Goal: Task Accomplishment & Management: Complete application form

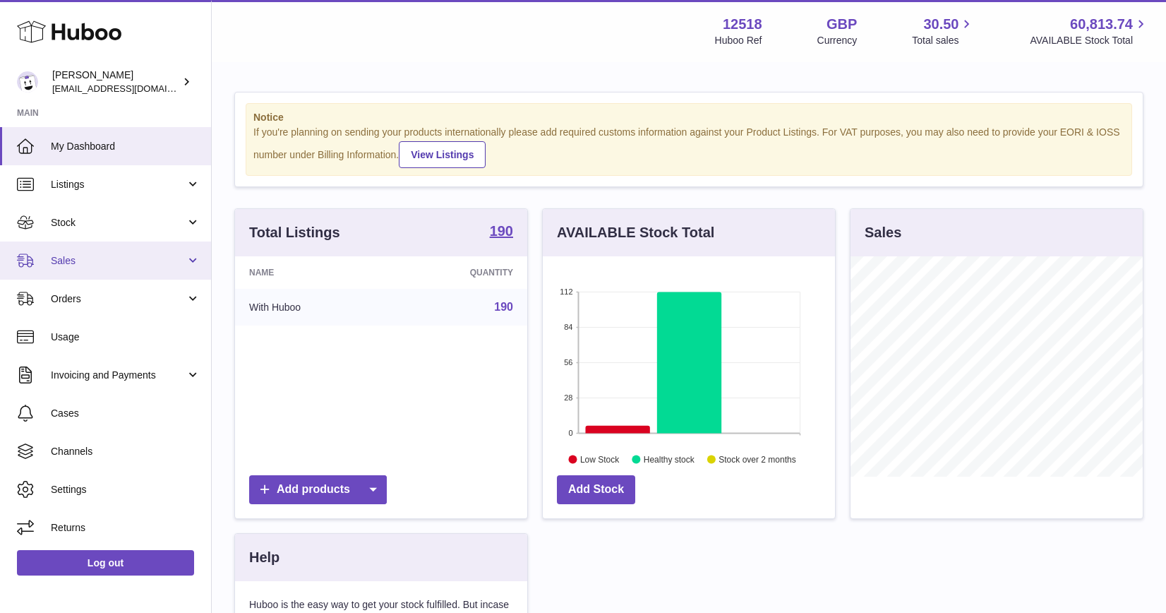
scroll to position [220, 292]
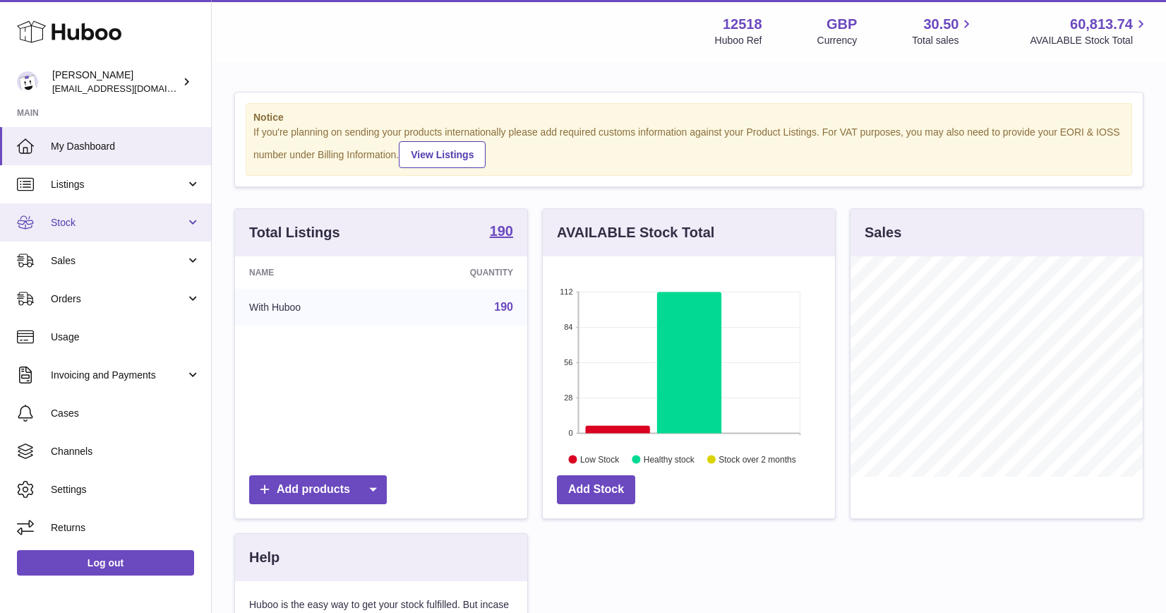
click at [73, 223] on span "Stock" at bounding box center [118, 222] width 135 height 13
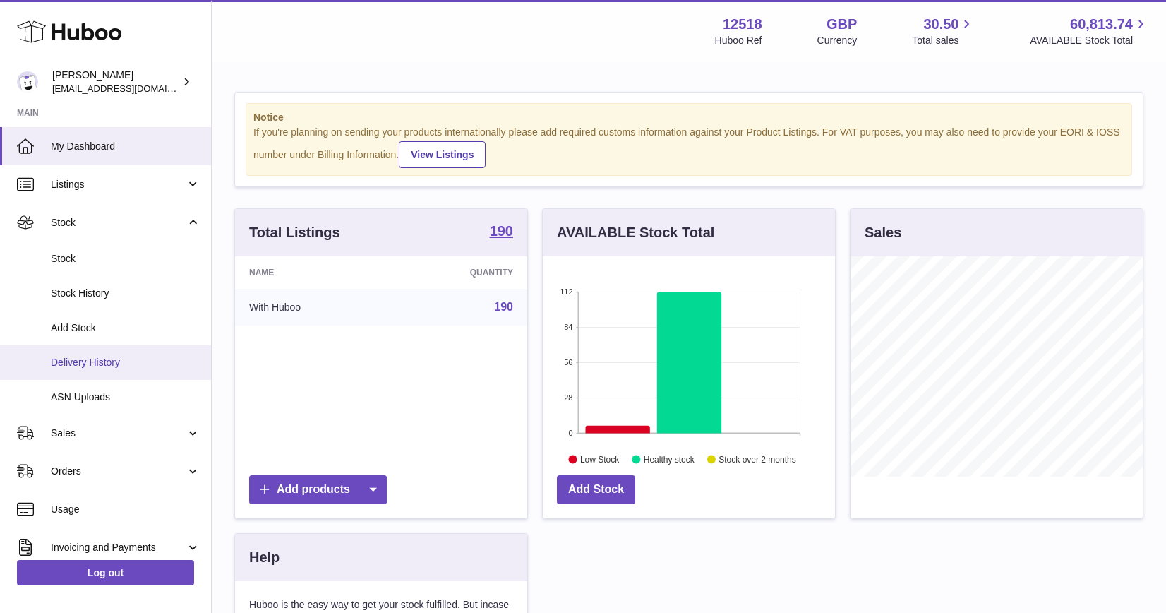
click at [85, 359] on span "Delivery History" at bounding box center [126, 362] width 150 height 13
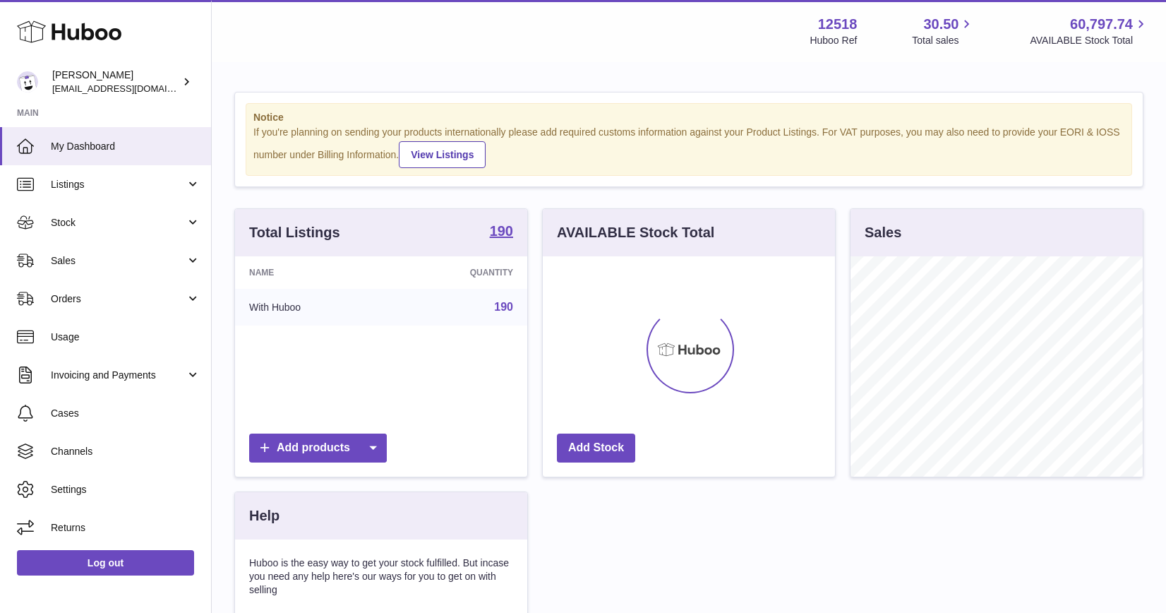
scroll to position [220, 292]
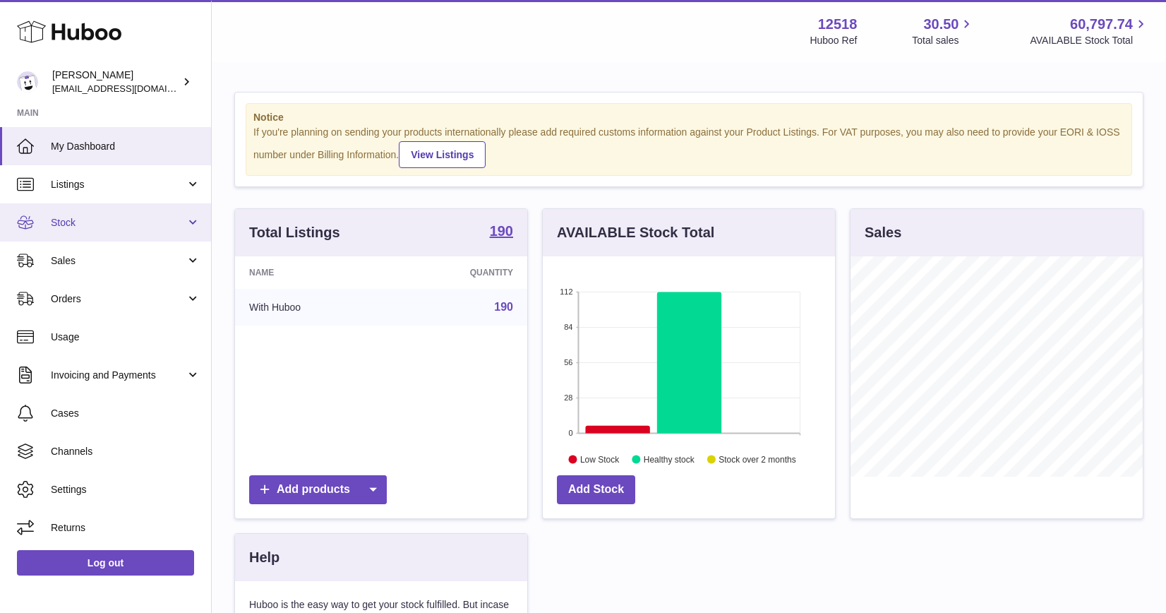
click at [73, 228] on span "Stock" at bounding box center [118, 222] width 135 height 13
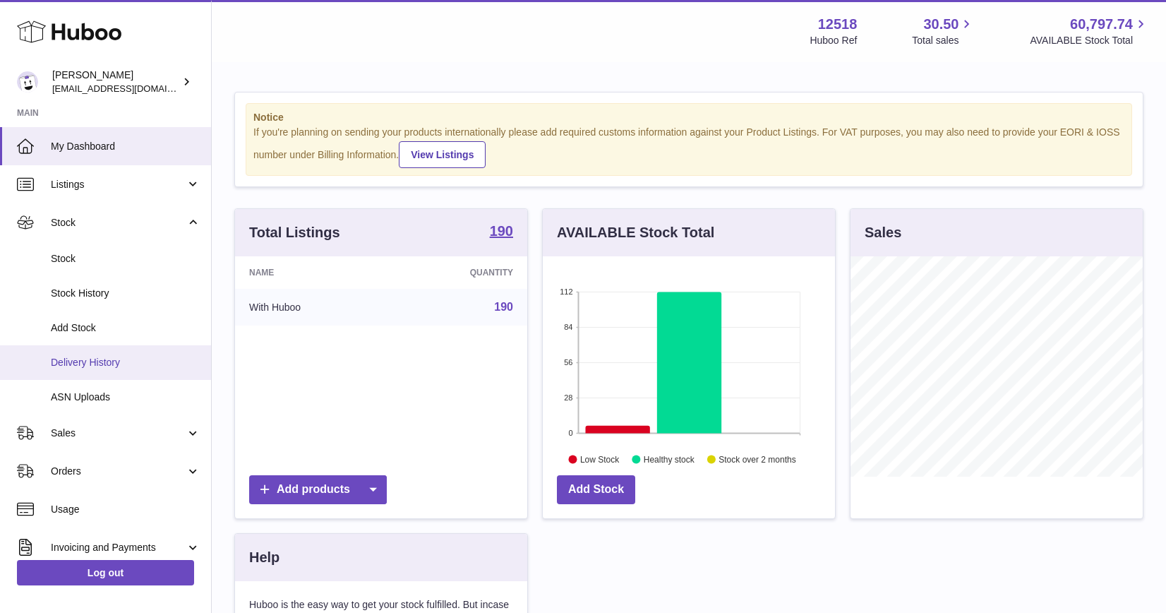
click at [88, 363] on span "Delivery History" at bounding box center [126, 362] width 150 height 13
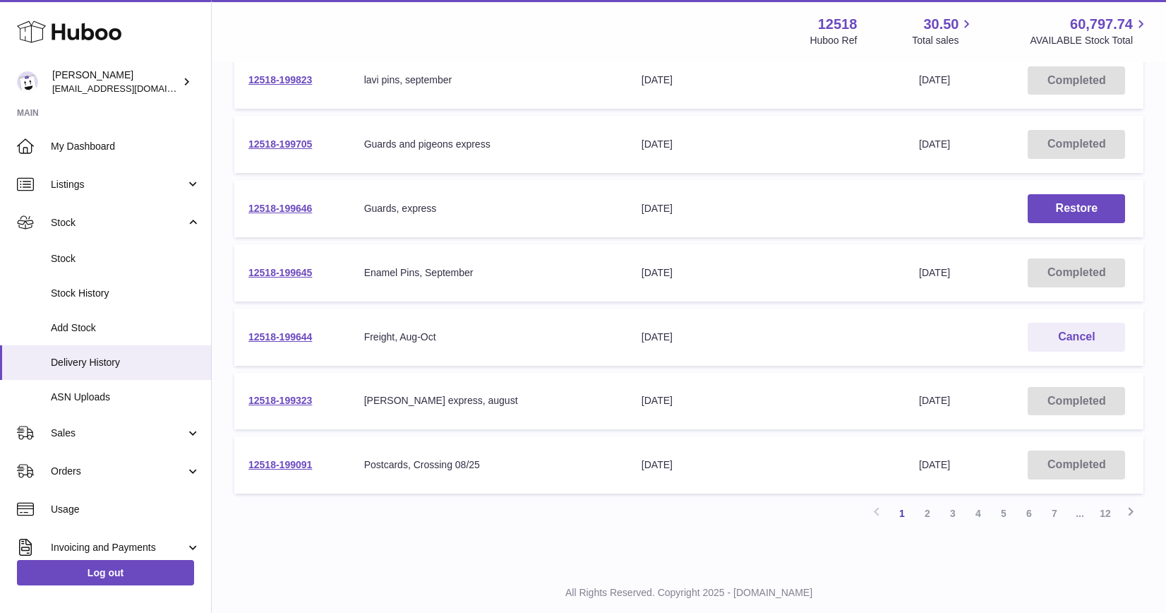
scroll to position [464, 0]
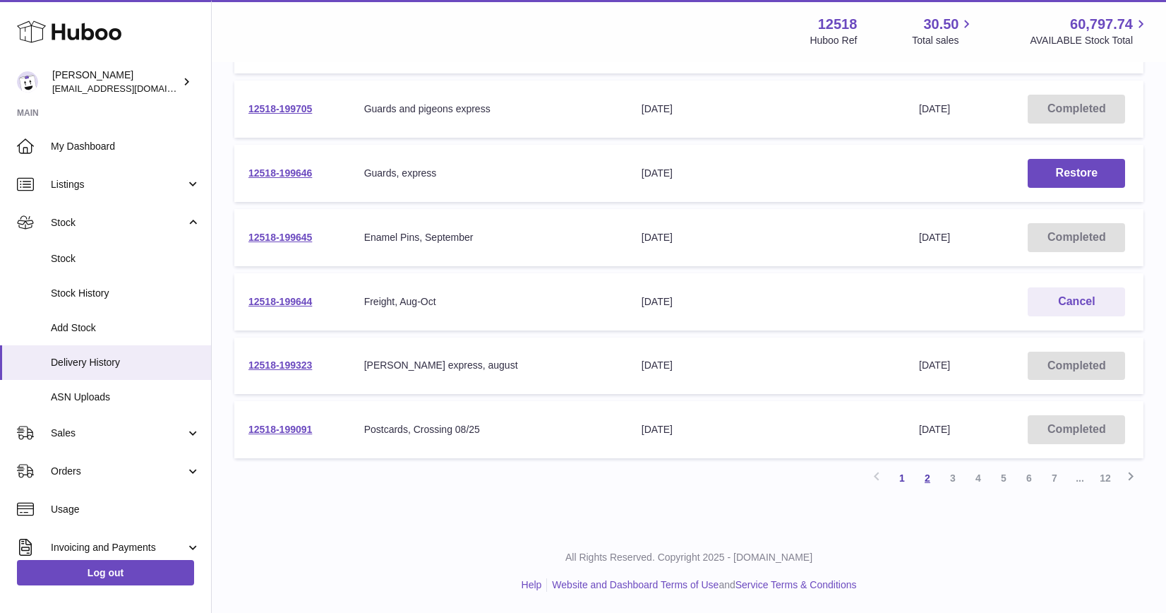
click at [922, 480] on link "2" at bounding box center [927, 477] width 25 height 25
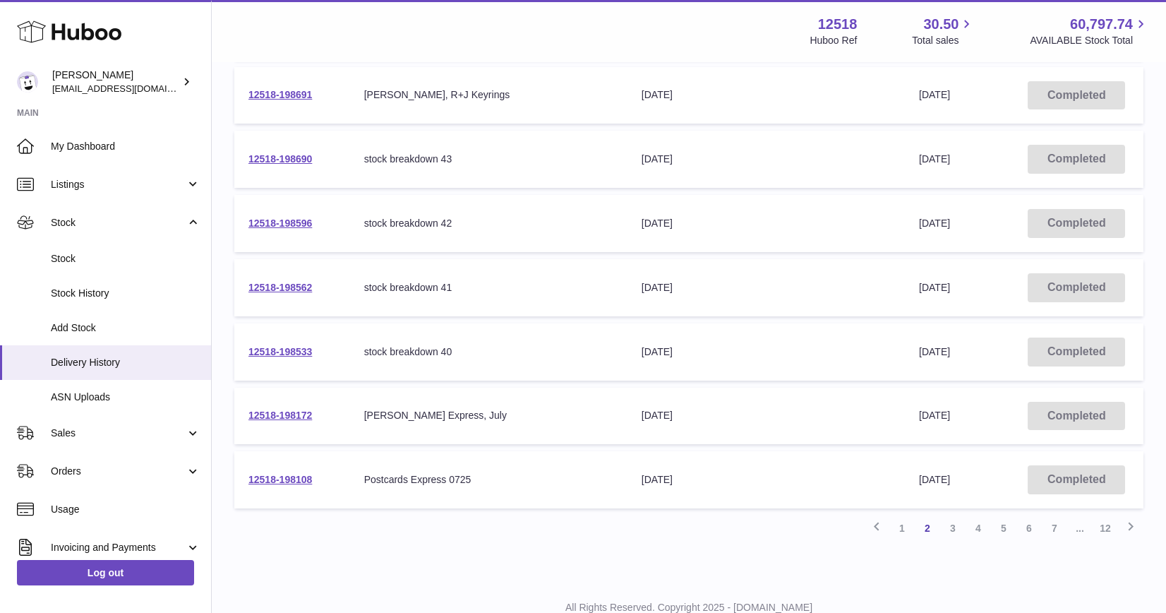
scroll to position [407, 0]
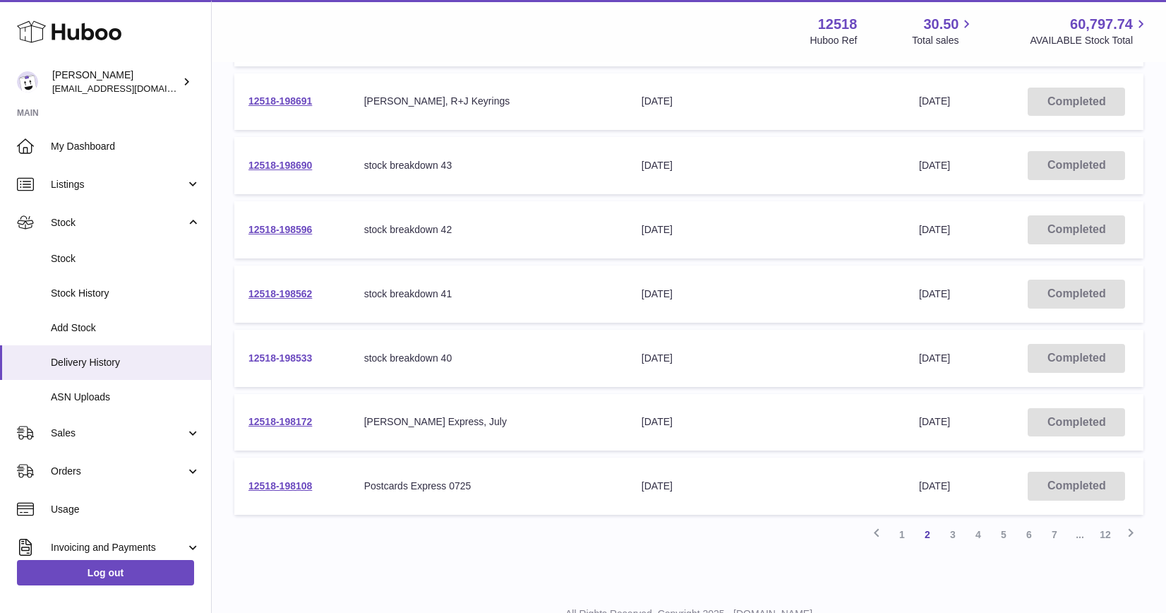
click at [288, 357] on link "12518-198533" at bounding box center [280, 357] width 64 height 11
click at [289, 293] on link "12518-198562" at bounding box center [280, 293] width 64 height 11
click at [259, 231] on link "12518-198596" at bounding box center [280, 229] width 64 height 11
click at [289, 167] on link "12518-198690" at bounding box center [280, 165] width 64 height 11
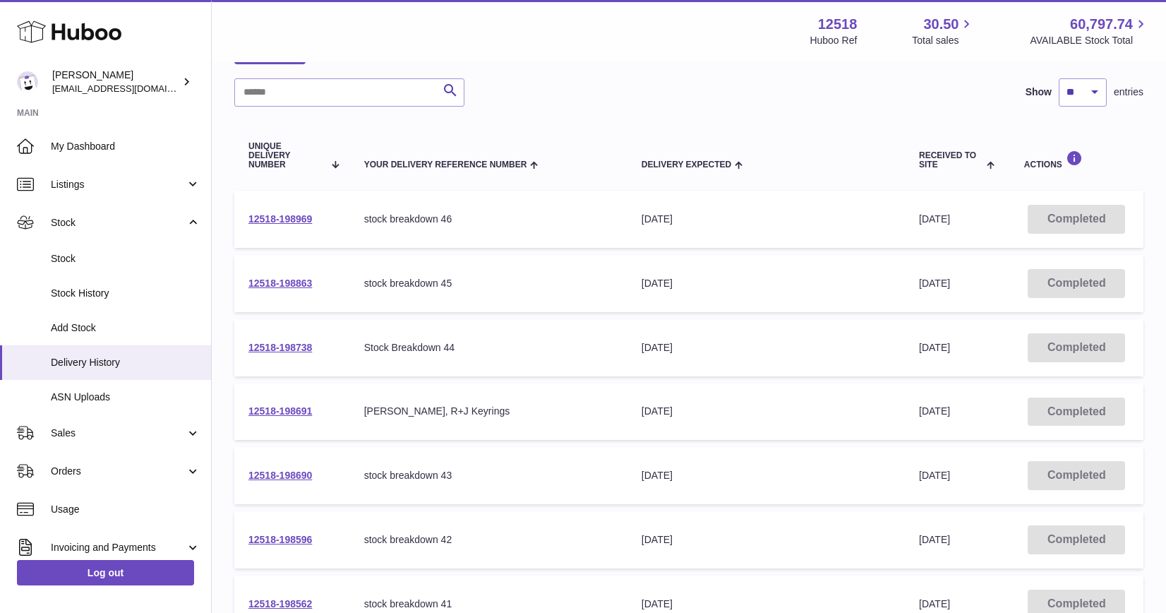
scroll to position [92, 0]
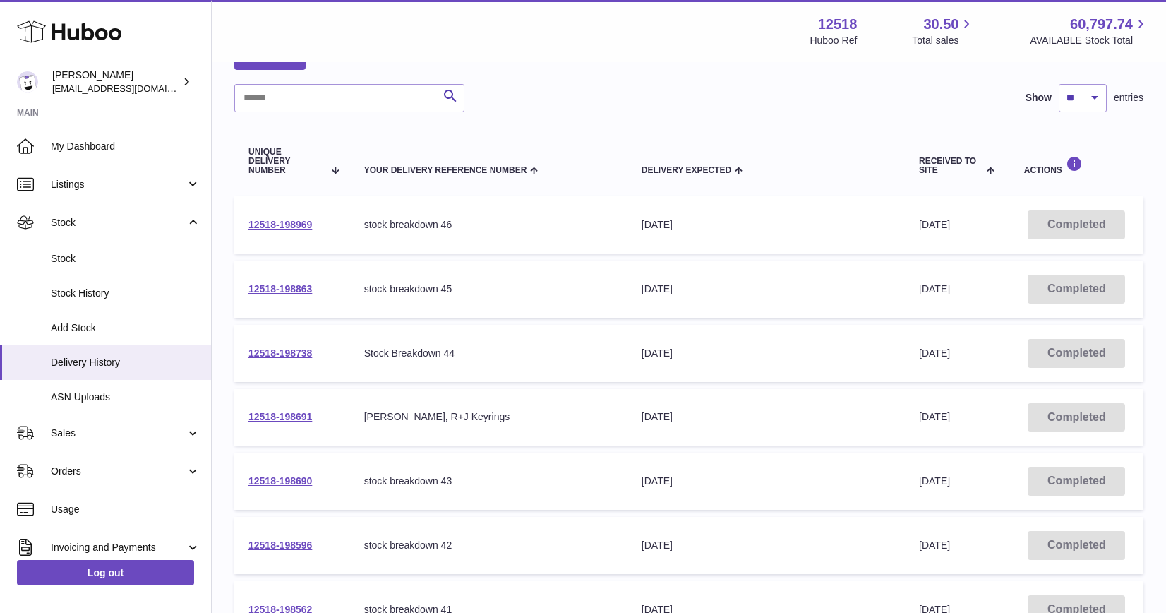
click at [289, 346] on td "12518-198738" at bounding box center [292, 353] width 116 height 57
click at [291, 356] on link "12518-198738" at bounding box center [280, 352] width 64 height 11
click at [299, 289] on link "12518-198863" at bounding box center [280, 288] width 64 height 11
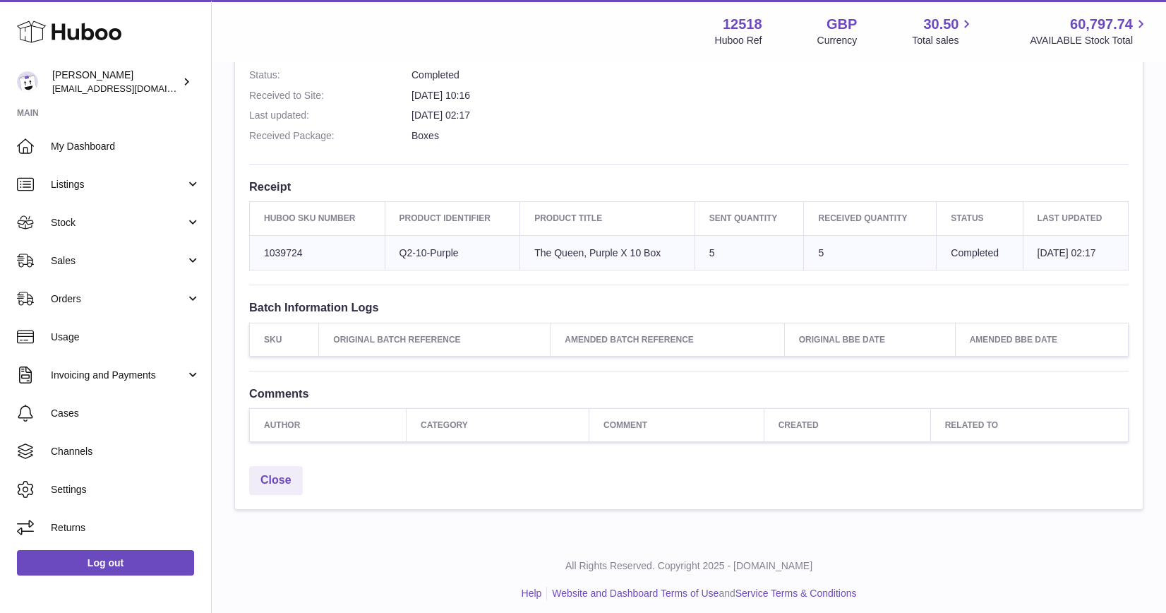
scroll to position [425, 0]
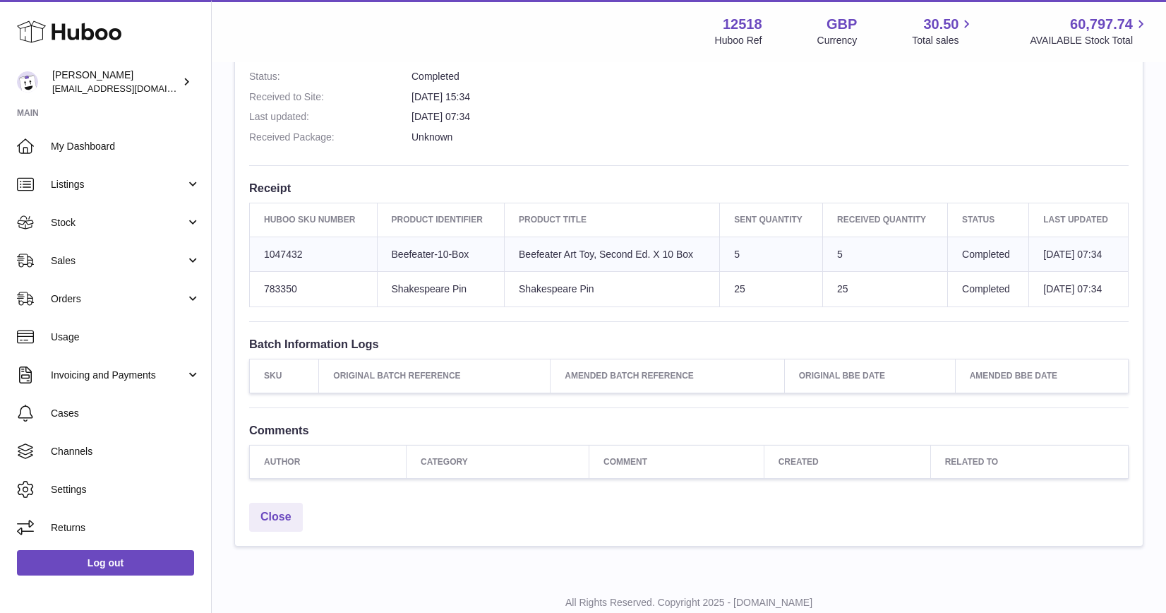
scroll to position [460, 0]
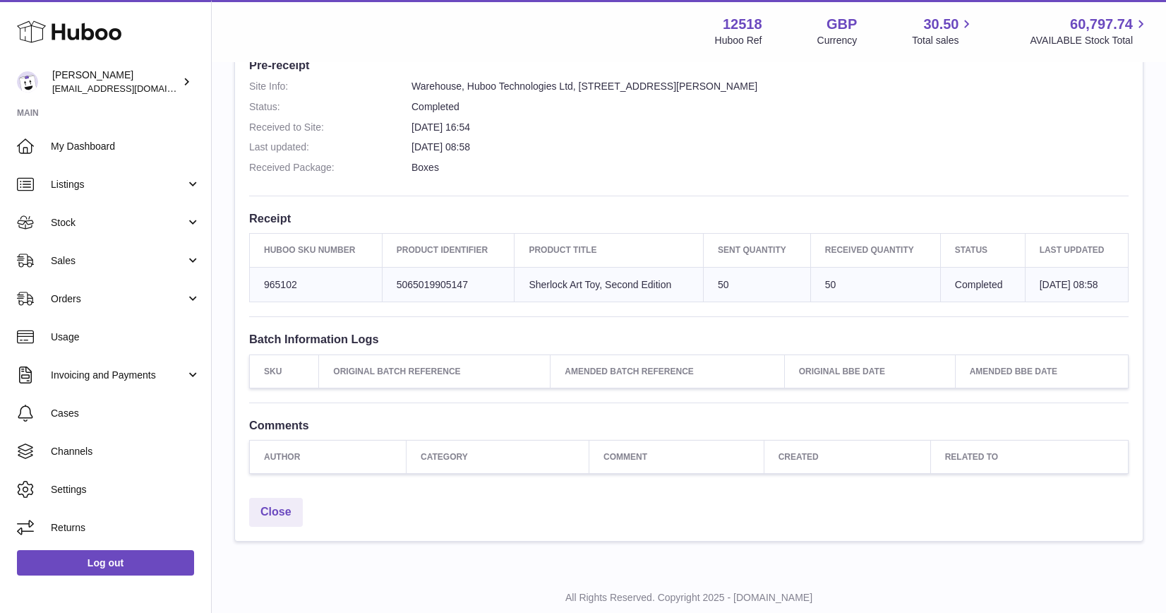
scroll to position [425, 0]
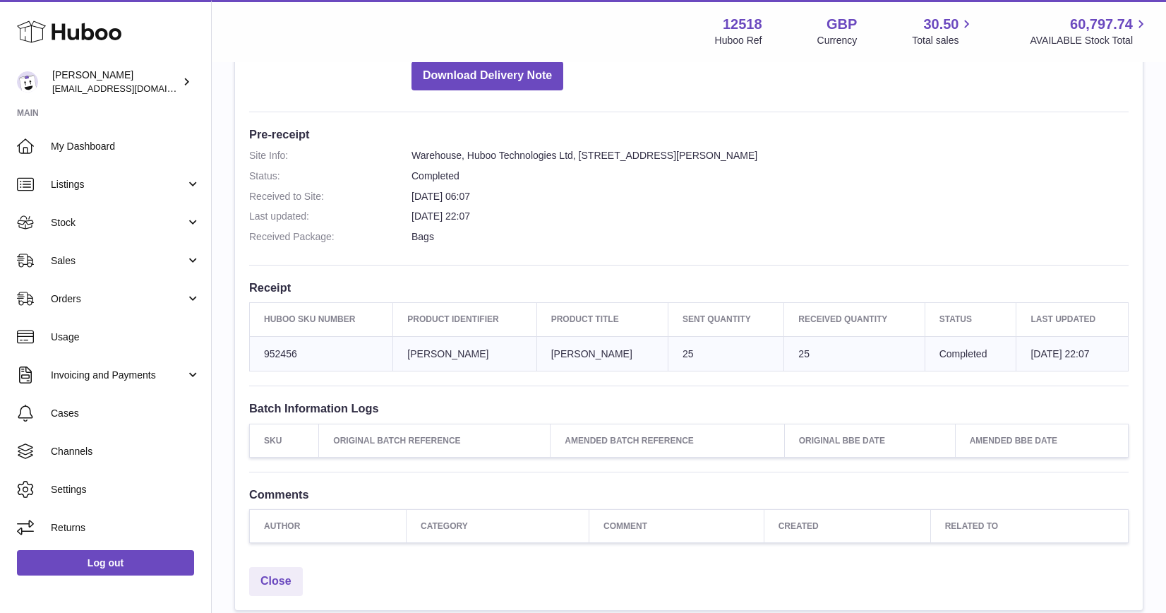
scroll to position [318, 0]
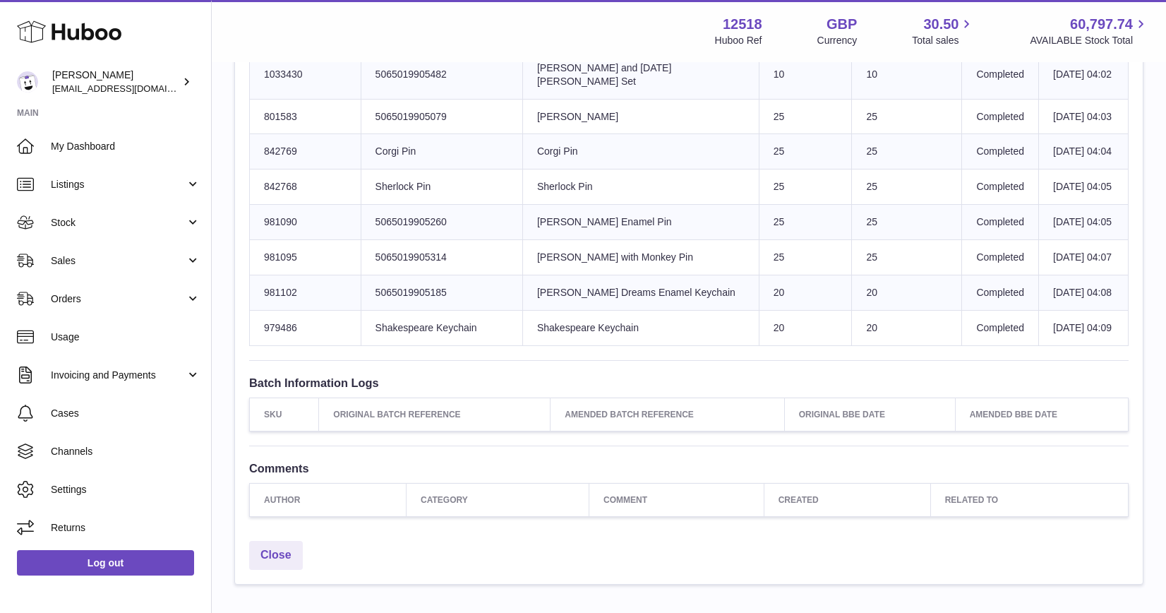
scroll to position [867, 0]
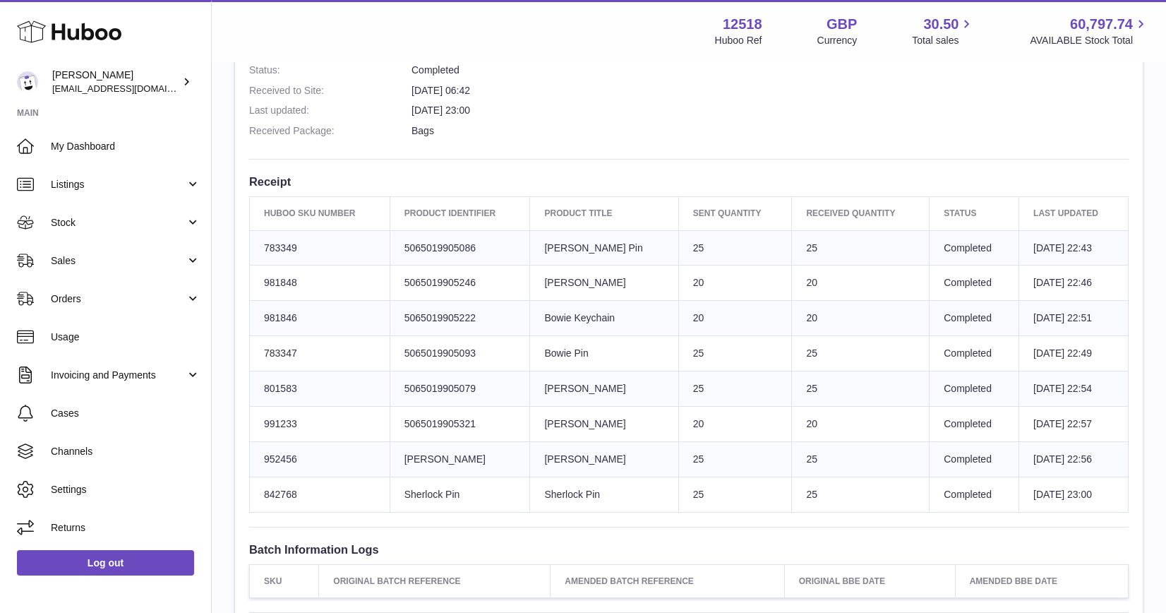
scroll to position [424, 0]
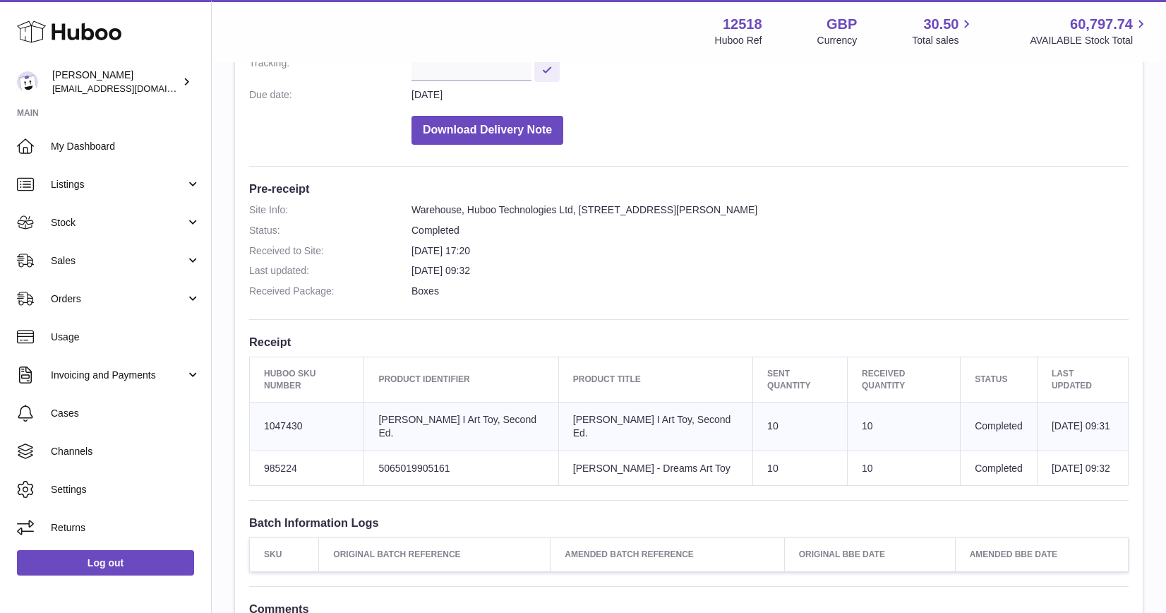
scroll to position [460, 0]
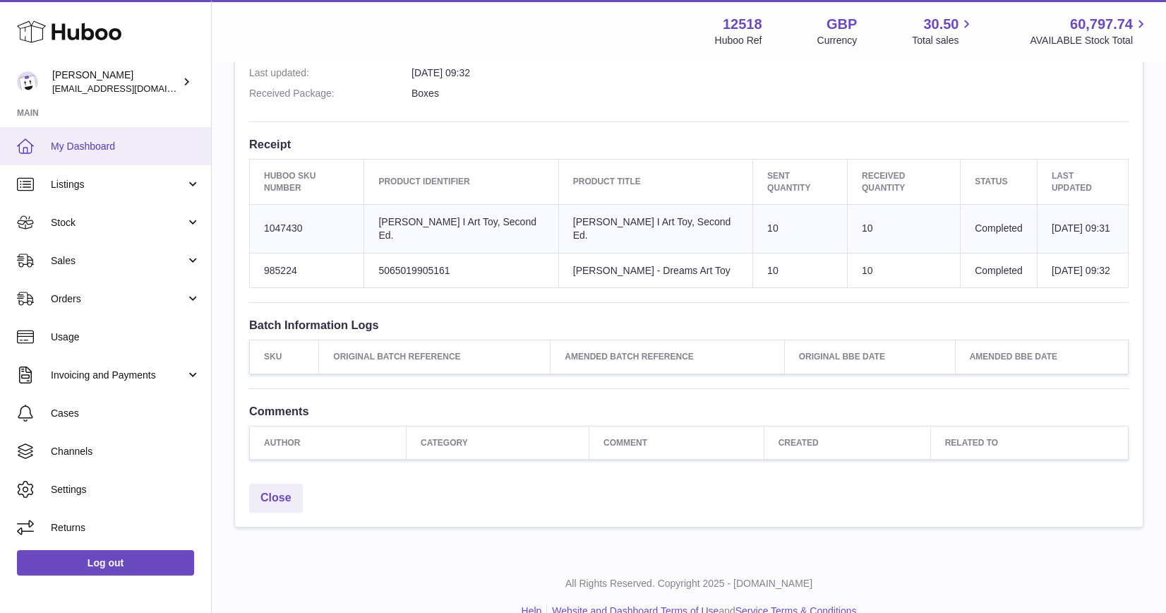
click at [76, 140] on span "My Dashboard" at bounding box center [126, 146] width 150 height 13
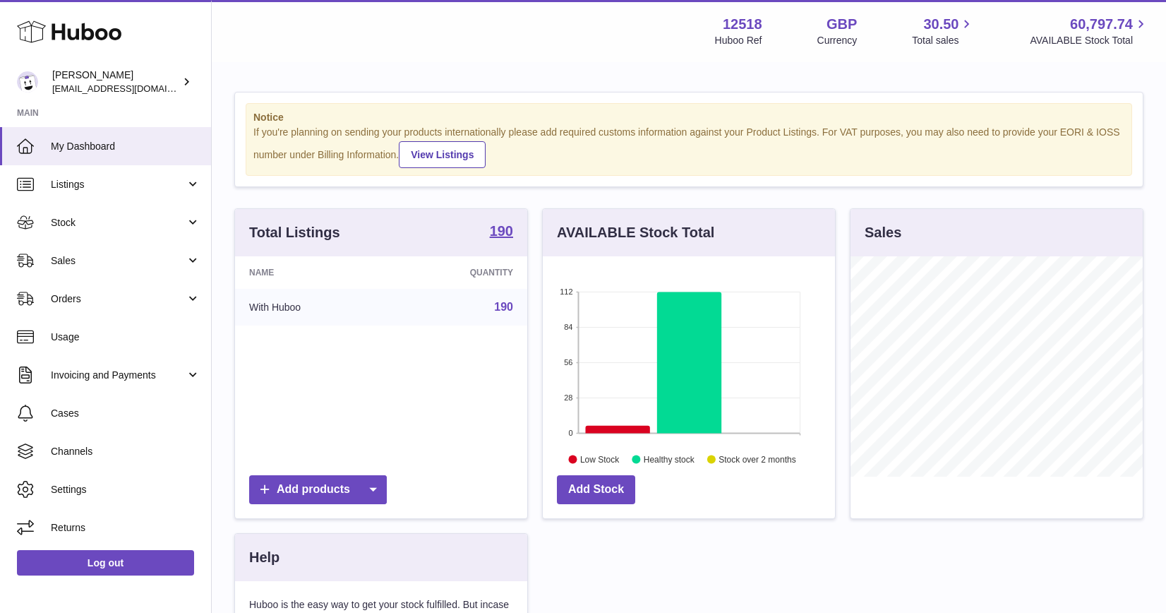
scroll to position [220, 292]
click at [78, 217] on span "Stock" at bounding box center [118, 222] width 135 height 13
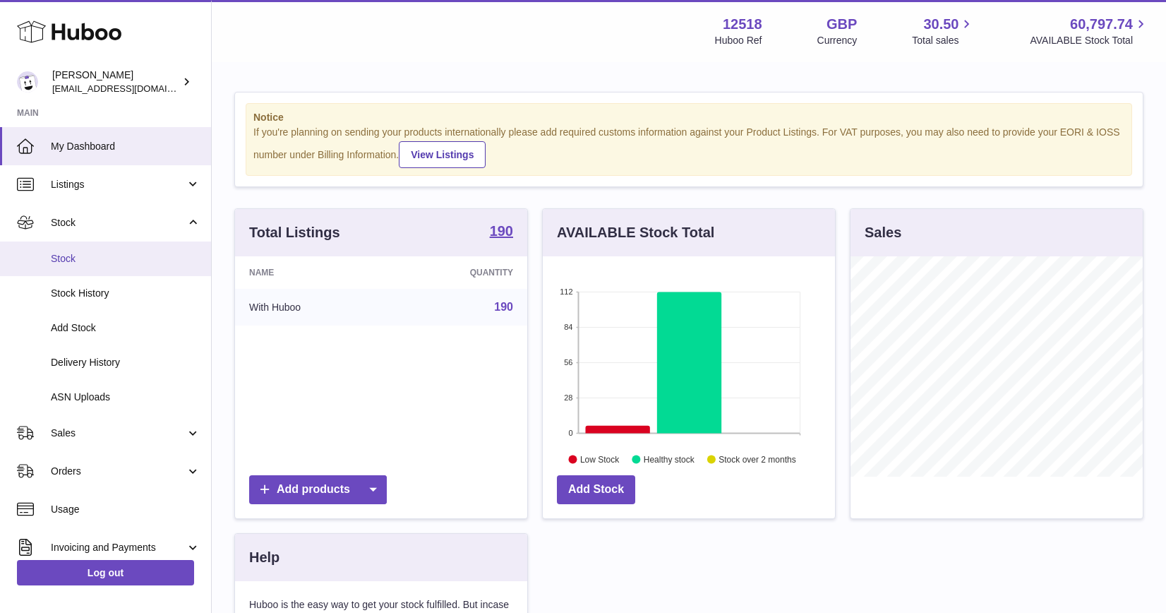
click at [75, 259] on span "Stock" at bounding box center [126, 258] width 150 height 13
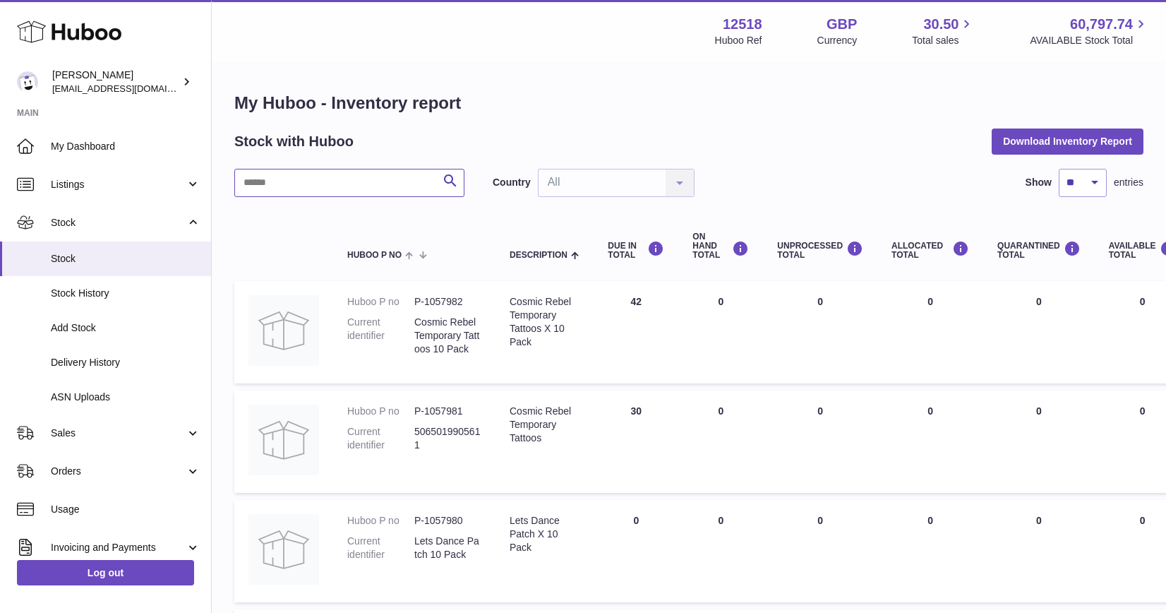
click at [357, 176] on input "text" at bounding box center [349, 183] width 230 height 28
type input "*****"
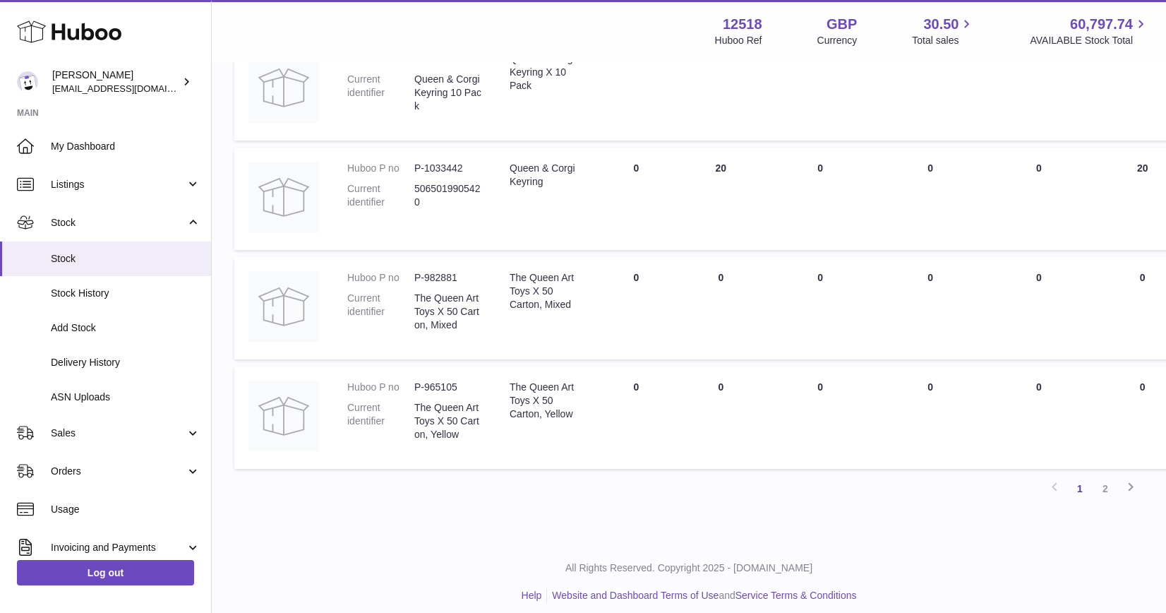
scroll to position [909, 0]
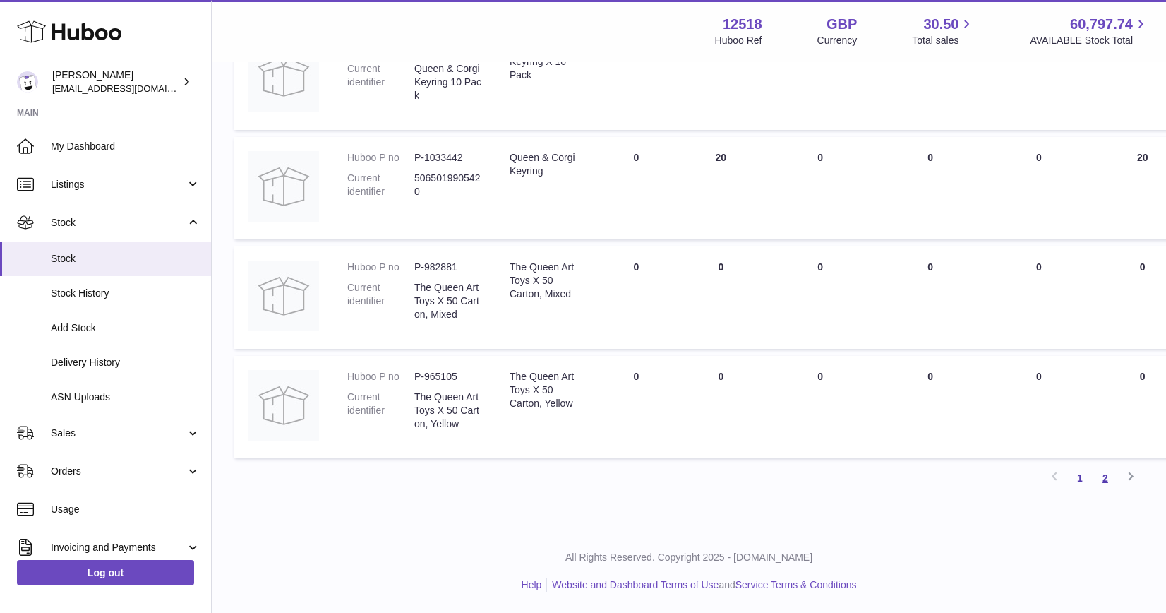
click at [1108, 479] on link "2" at bounding box center [1105, 477] width 25 height 25
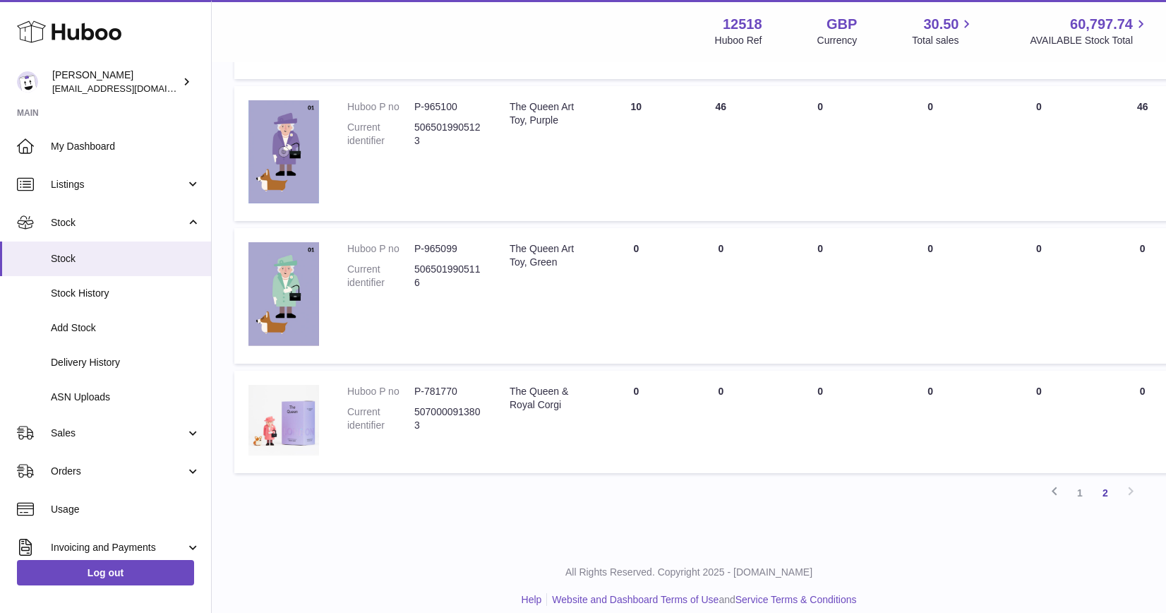
scroll to position [565, 0]
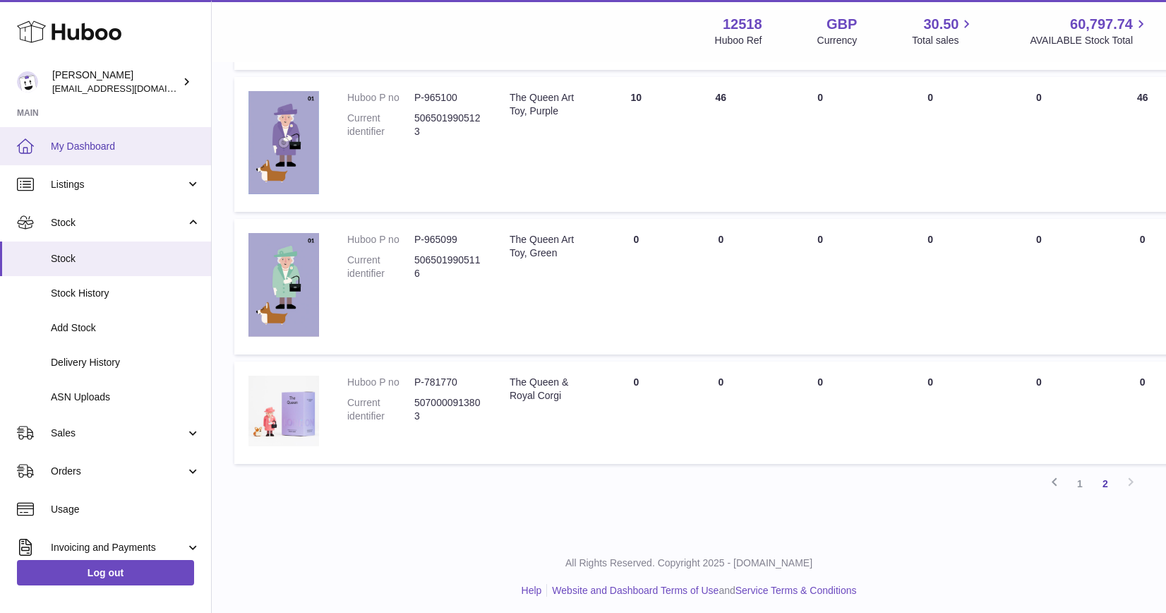
click at [130, 138] on link "My Dashboard" at bounding box center [105, 146] width 211 height 38
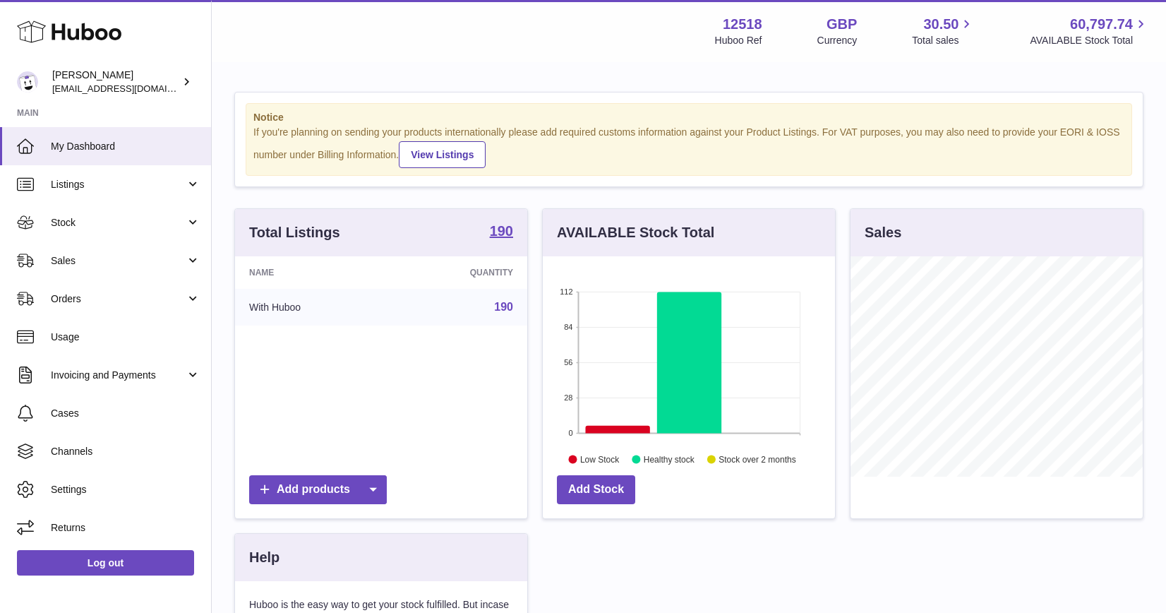
scroll to position [220, 292]
click at [95, 225] on span "Stock" at bounding box center [118, 222] width 135 height 13
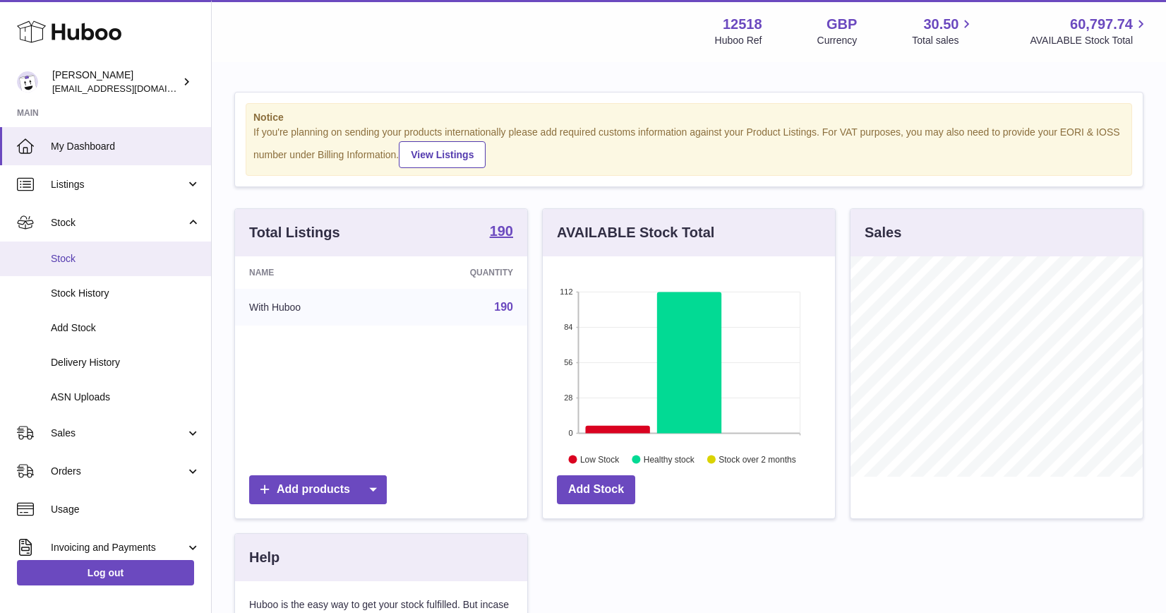
click at [85, 262] on span "Stock" at bounding box center [126, 258] width 150 height 13
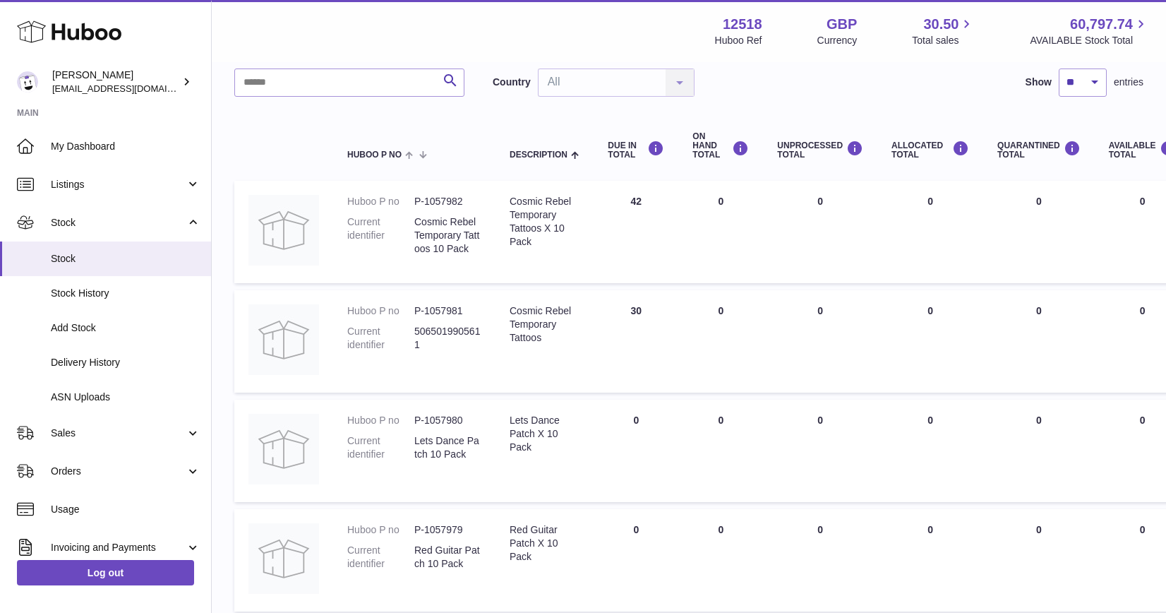
scroll to position [86, 0]
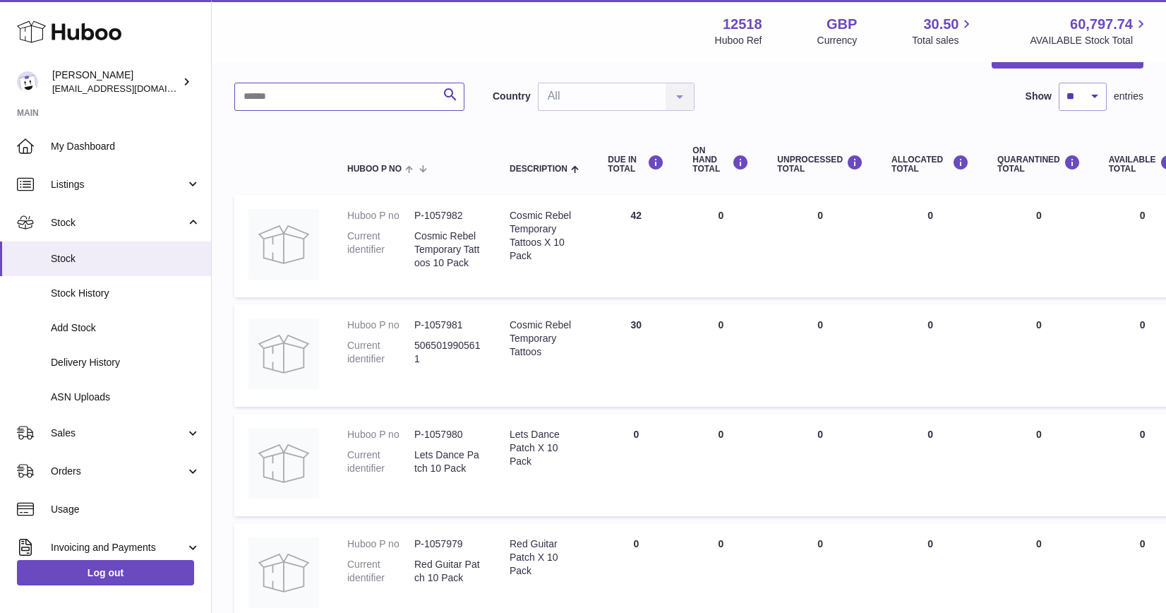
click at [315, 95] on input "text" at bounding box center [349, 97] width 230 height 28
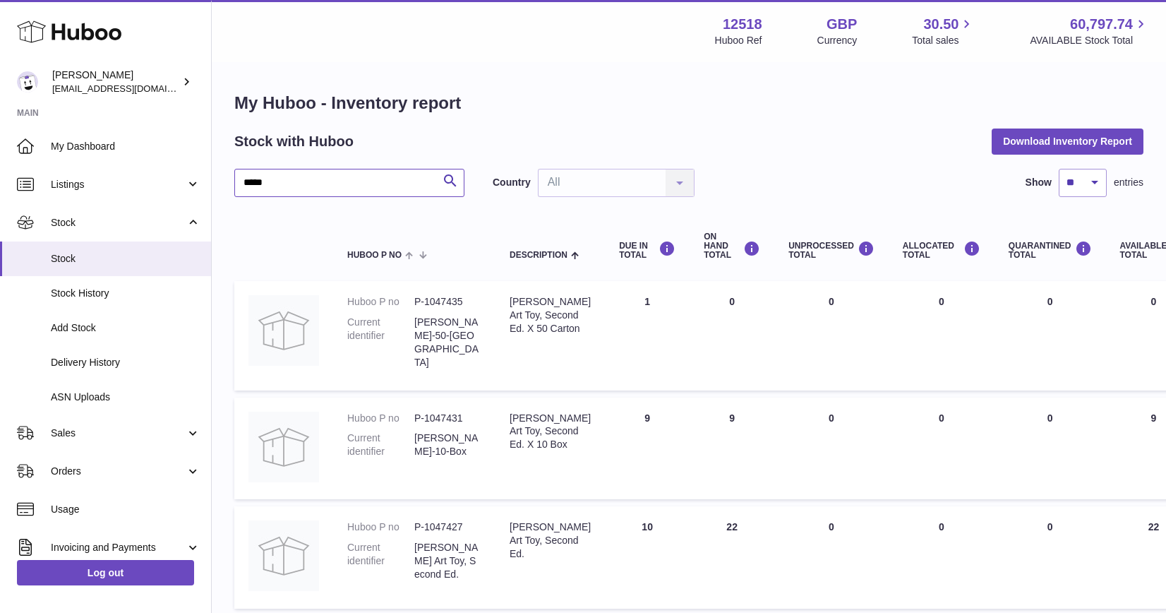
drag, startPoint x: 277, startPoint y: 182, endPoint x: 212, endPoint y: 182, distance: 65.6
click at [212, 182] on div "My Huboo - Inventory report Stock with Huboo Download Inventory Report ***** Se…" at bounding box center [689, 409] width 954 height 690
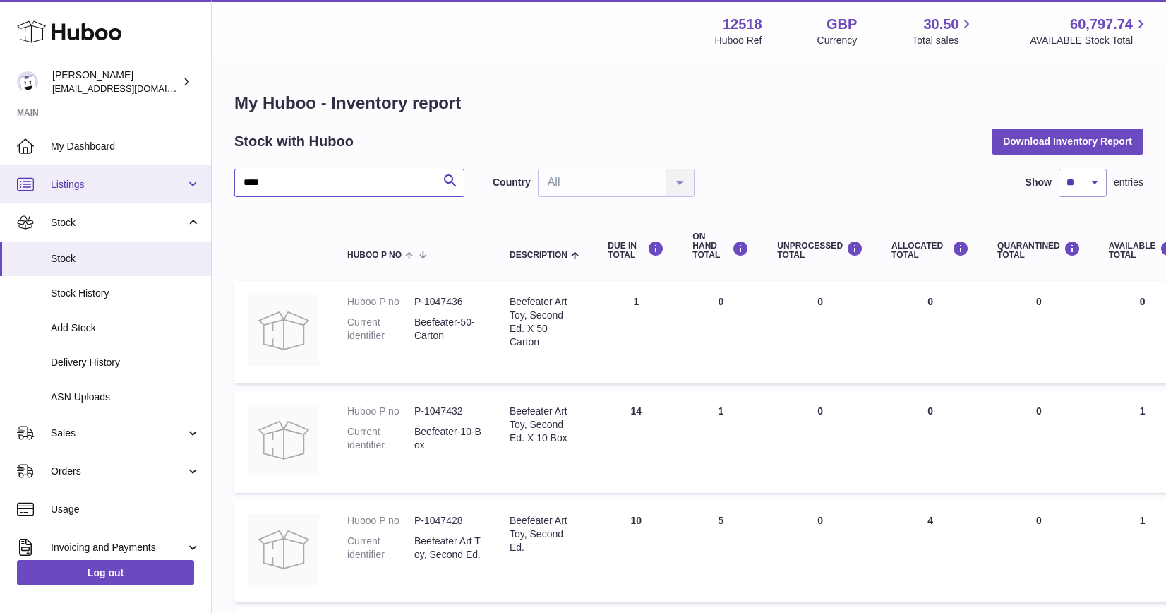
drag, startPoint x: 283, startPoint y: 176, endPoint x: 207, endPoint y: 176, distance: 76.2
click at [207, 176] on div "Huboo Caitlin Derer caitlin@fancylamp.co Main My Dashboard Listings Not with Hu…" at bounding box center [583, 524] width 1166 height 1048
drag, startPoint x: 278, startPoint y: 181, endPoint x: 216, endPoint y: 181, distance: 62.1
click at [216, 181] on div "My Huboo - Inventory report Stock with Huboo Download Inventory Report **** Sea…" at bounding box center [689, 514] width 954 height 901
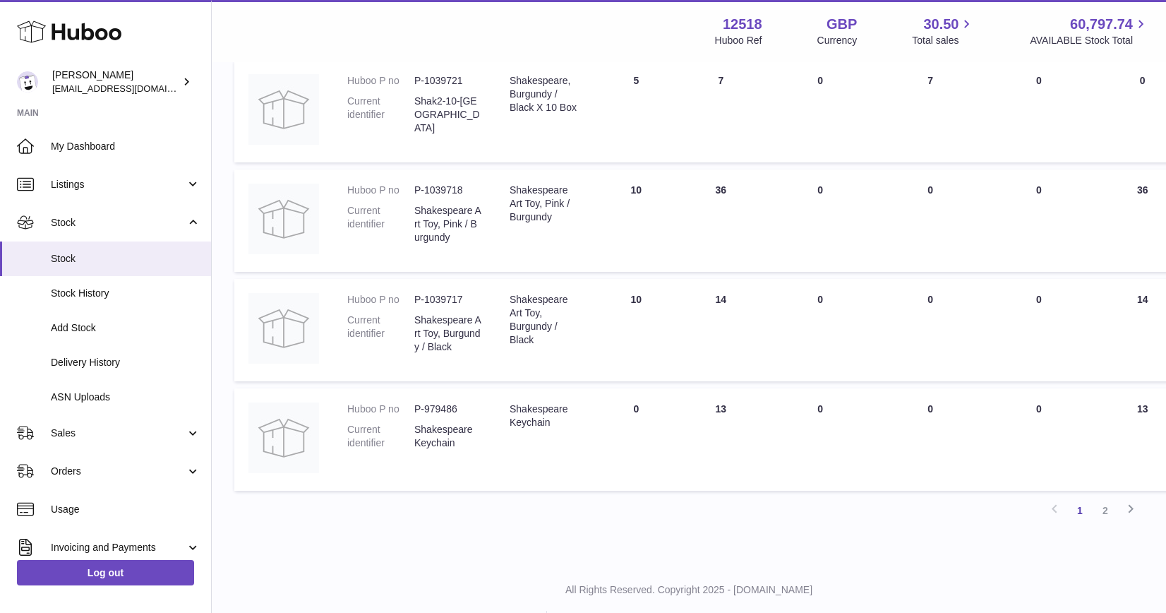
scroll to position [909, 0]
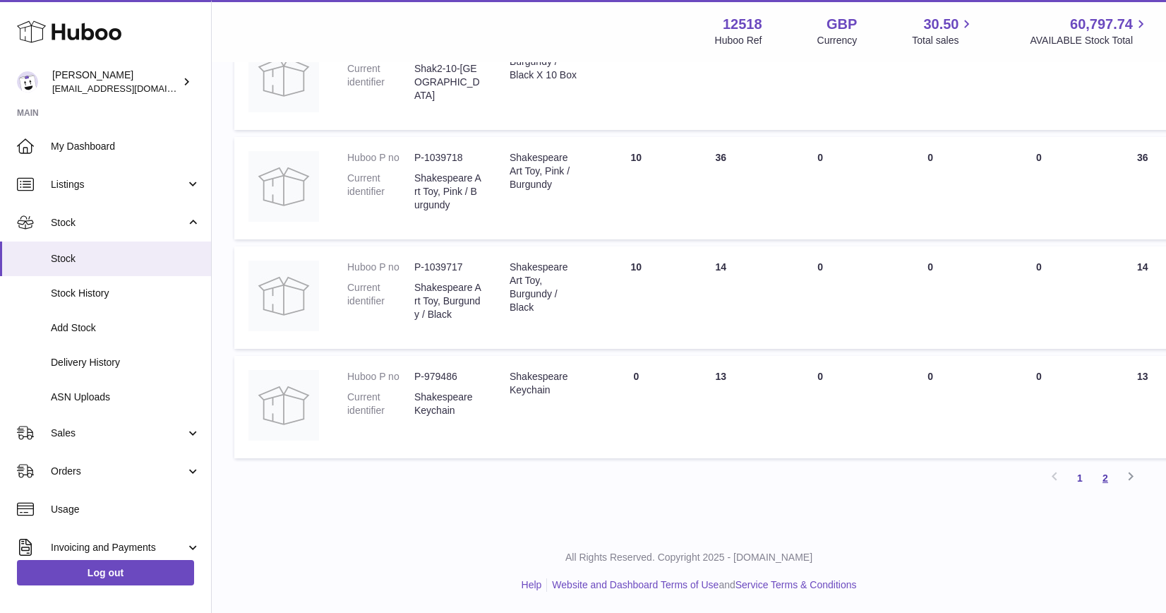
click at [1102, 472] on link "2" at bounding box center [1105, 477] width 25 height 25
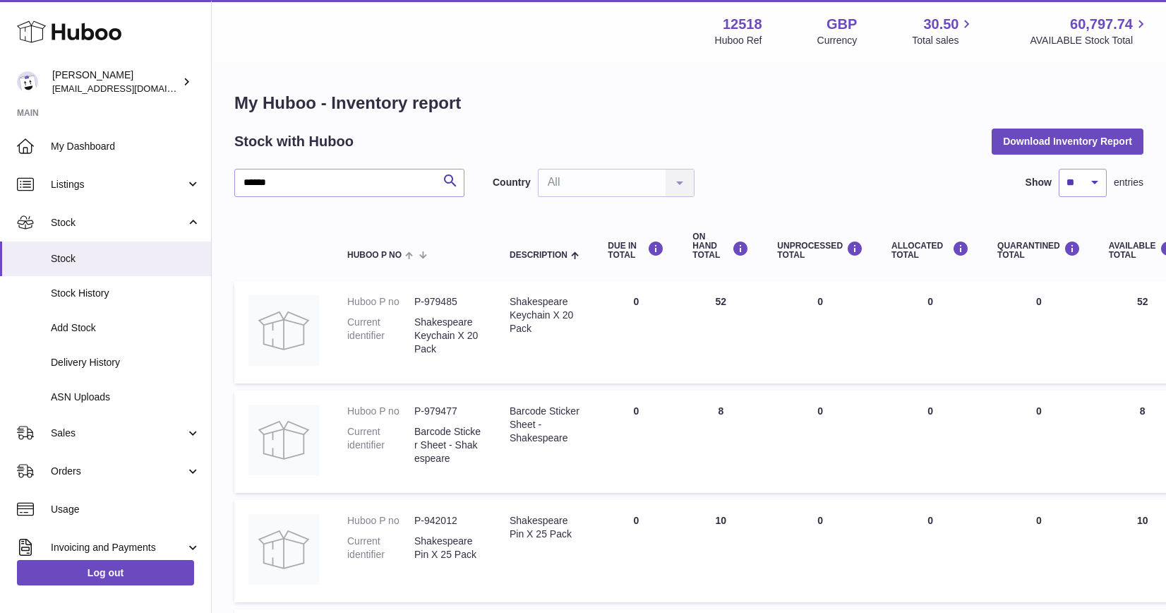
scroll to position [581, 0]
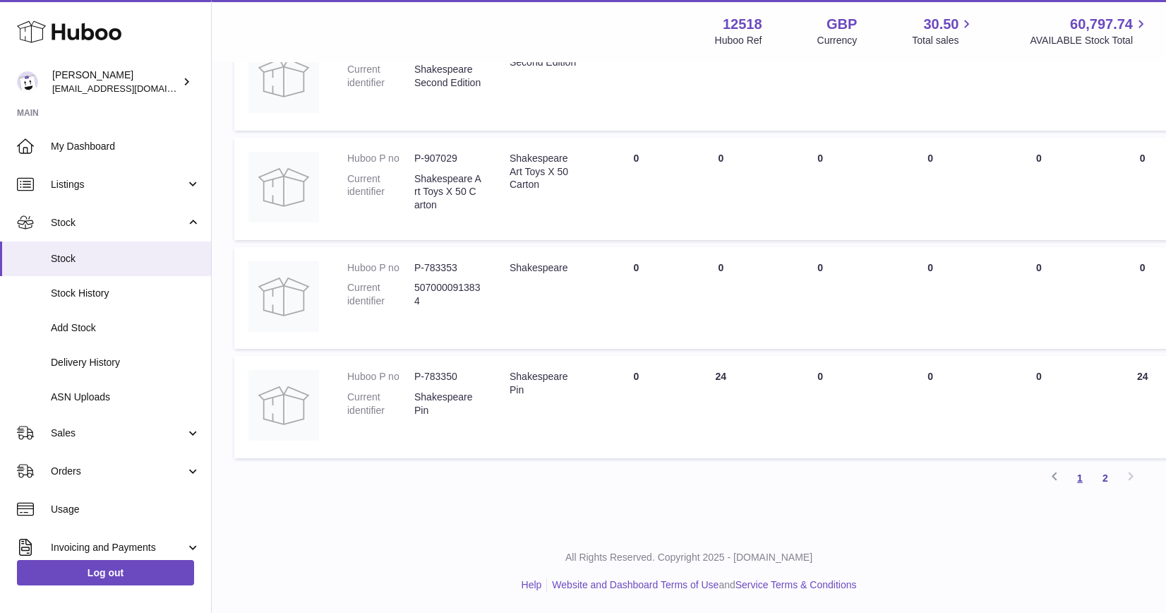
click at [1079, 483] on link "1" at bounding box center [1079, 477] width 25 height 25
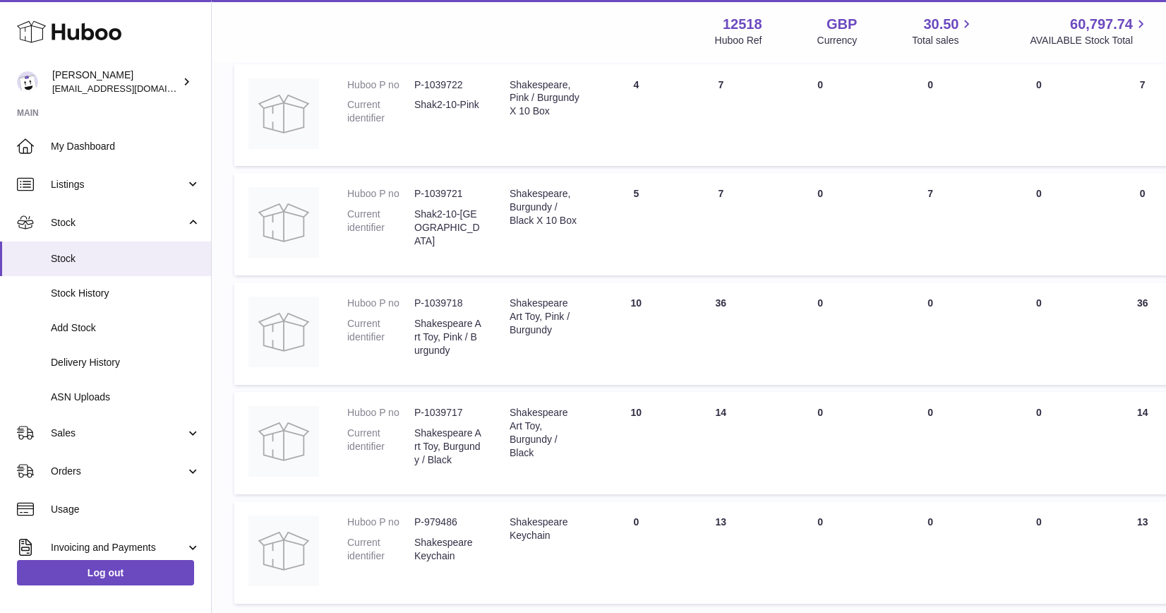
scroll to position [772, 0]
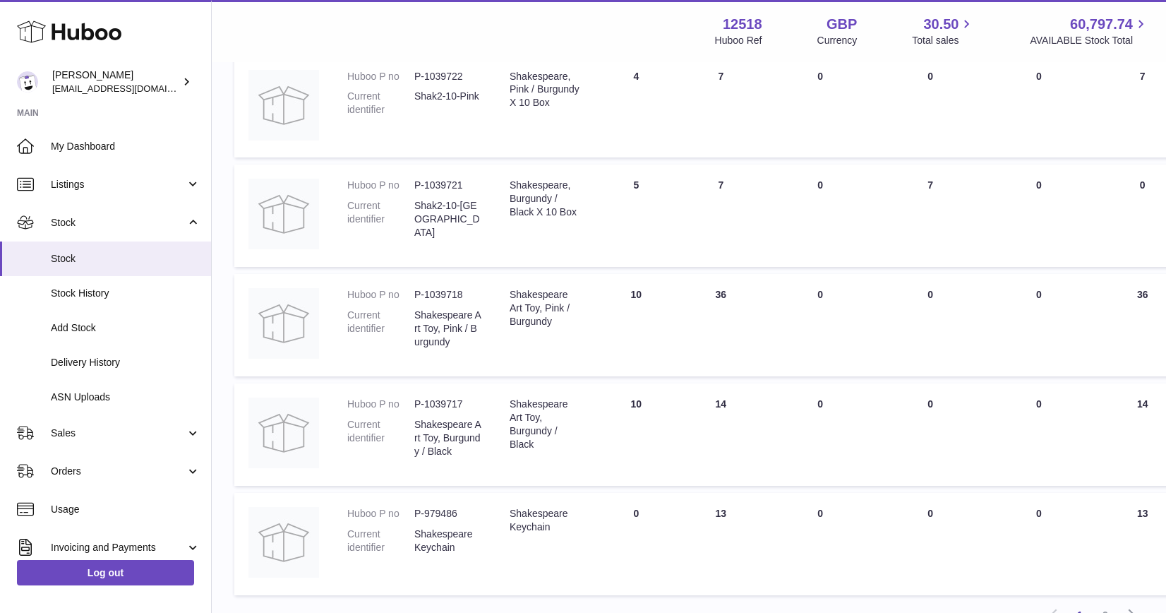
drag, startPoint x: 730, startPoint y: 291, endPoint x: 685, endPoint y: 291, distance: 45.9
click at [685, 291] on td "ON HAND Total 36" at bounding box center [720, 325] width 85 height 102
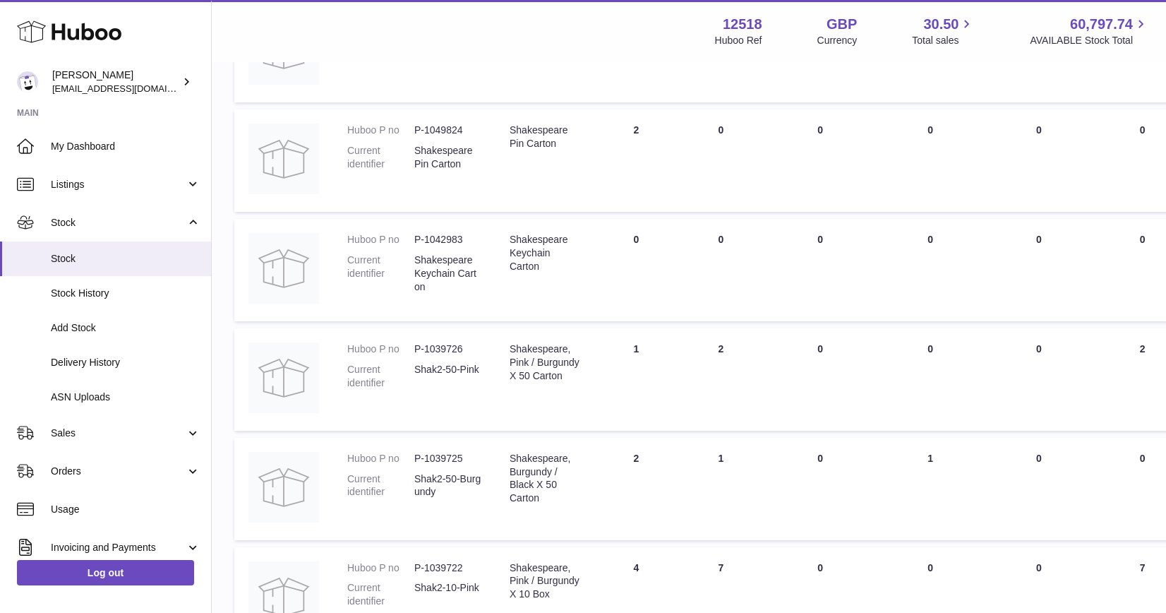
scroll to position [0, 0]
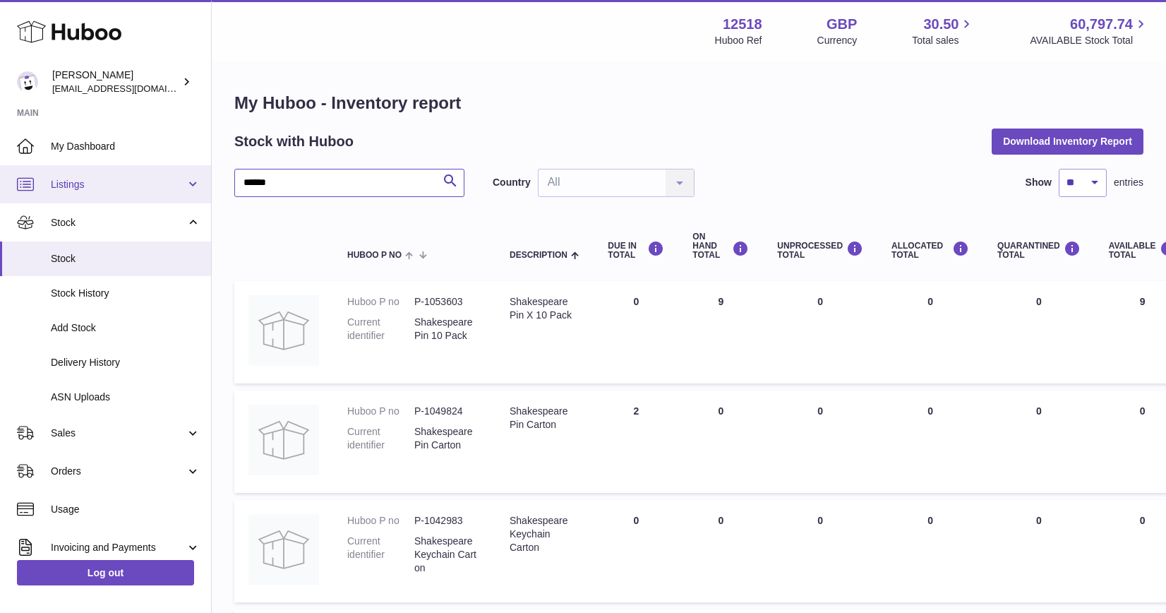
drag, startPoint x: 349, startPoint y: 184, endPoint x: 183, endPoint y: 179, distance: 165.2
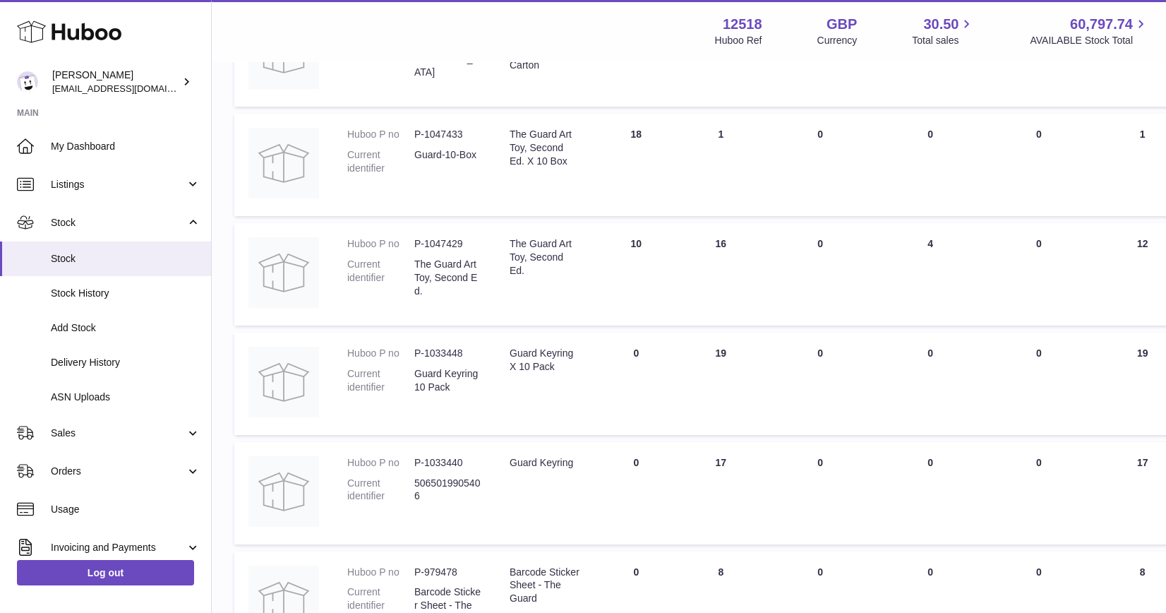
scroll to position [279, 0]
drag, startPoint x: 740, startPoint y: 244, endPoint x: 679, endPoint y: 243, distance: 61.4
click at [679, 243] on td "ON HAND Total 16" at bounding box center [720, 271] width 85 height 102
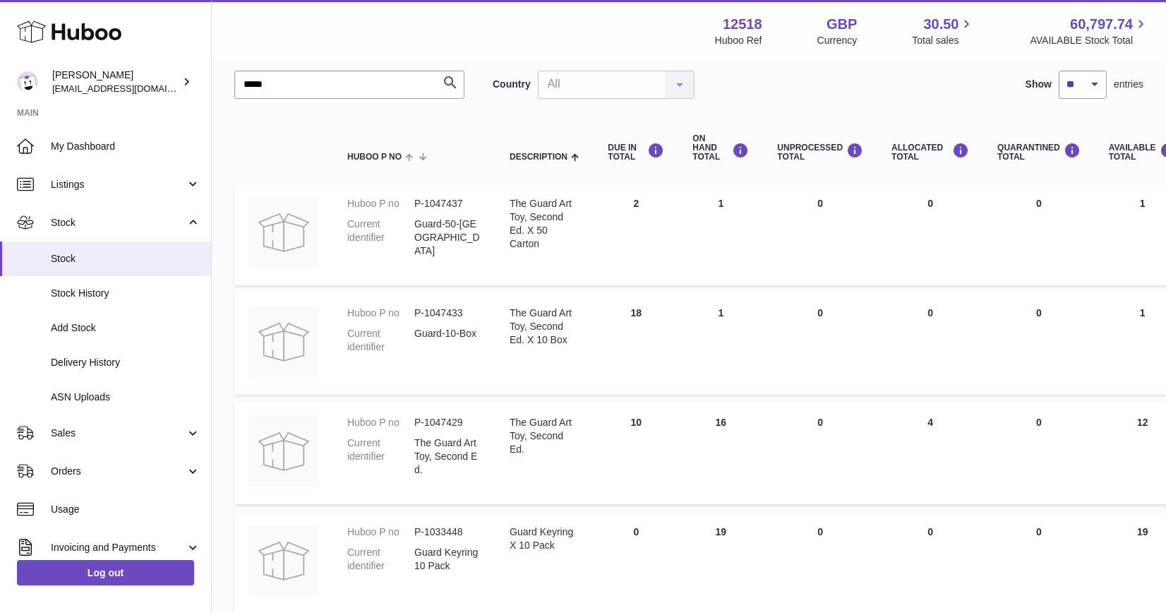
scroll to position [0, 0]
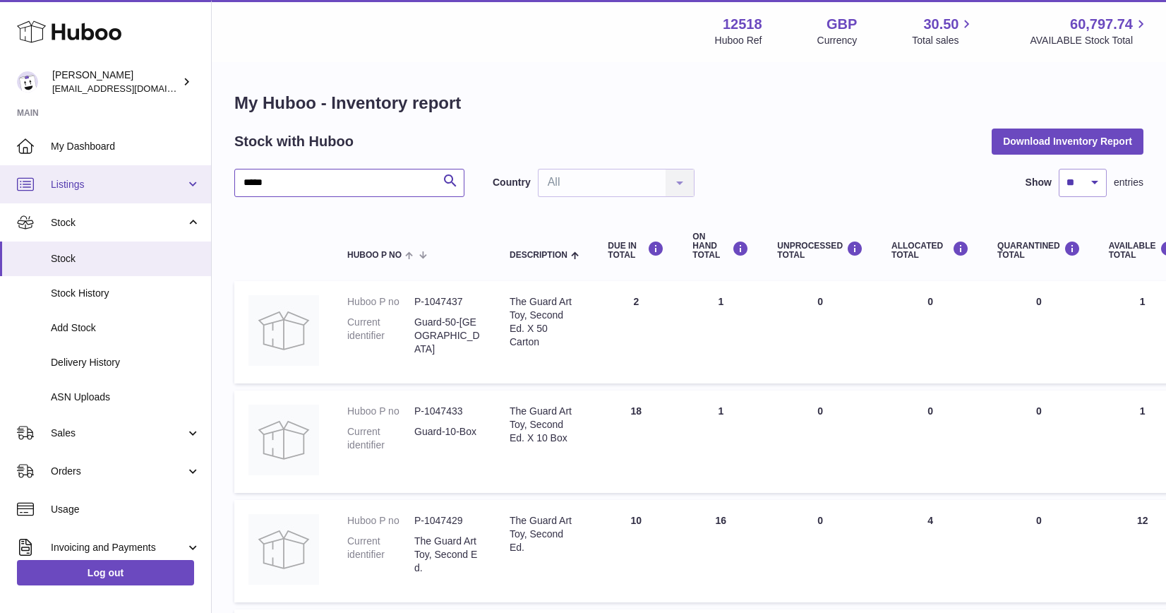
drag, startPoint x: 284, startPoint y: 186, endPoint x: 150, endPoint y: 185, distance: 134.1
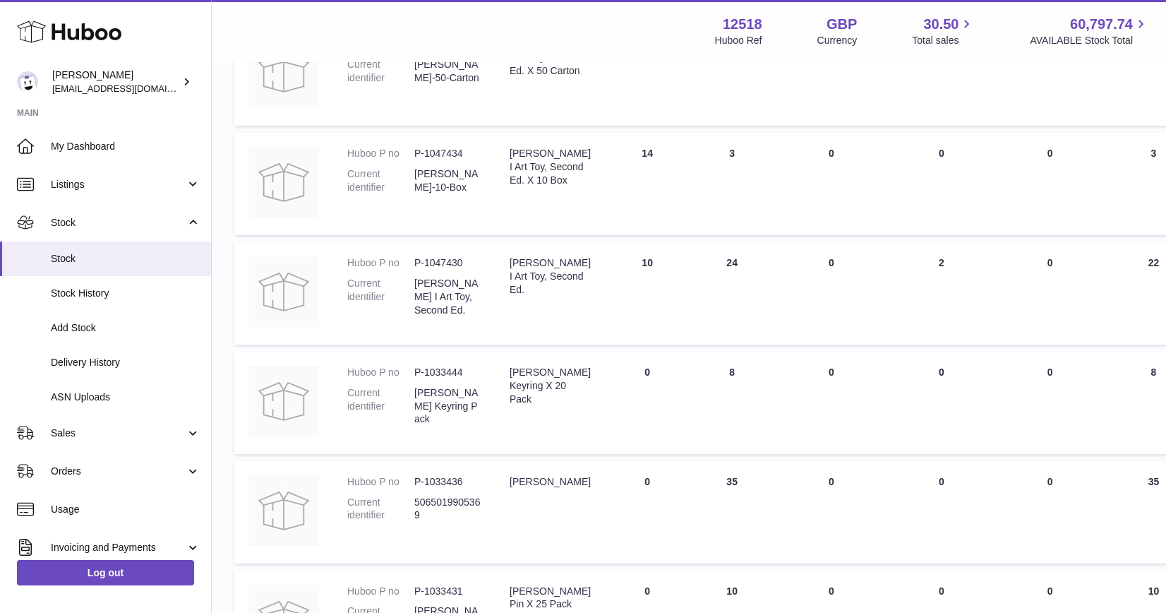
scroll to position [265, 0]
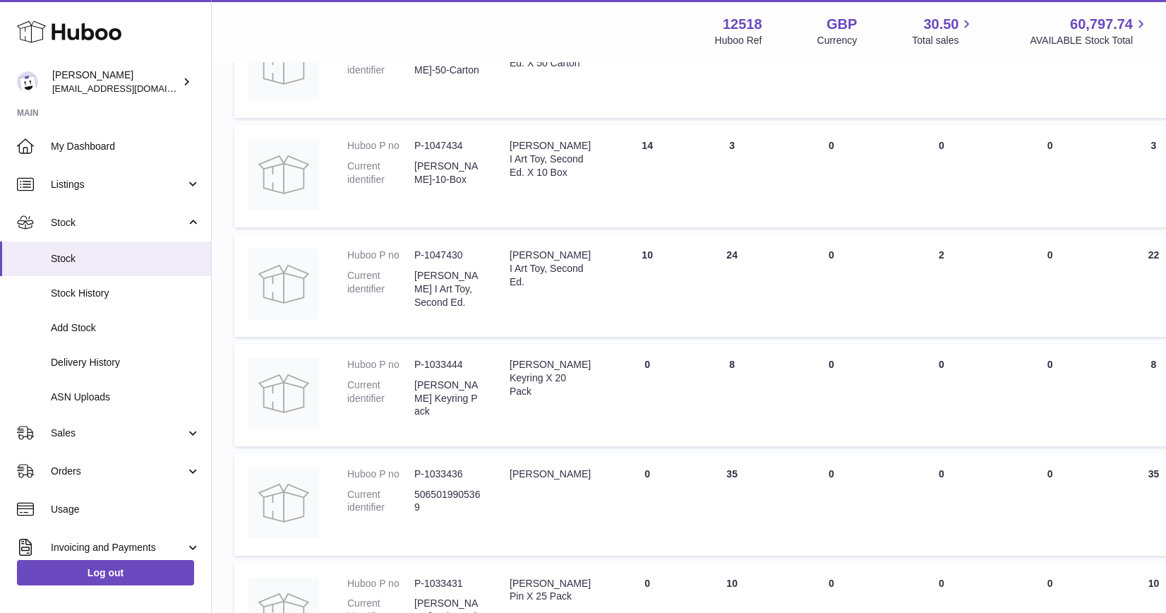
drag, startPoint x: 728, startPoint y: 255, endPoint x: 696, endPoint y: 255, distance: 32.5
click at [696, 255] on td "ON HAND Total 24" at bounding box center [732, 285] width 85 height 102
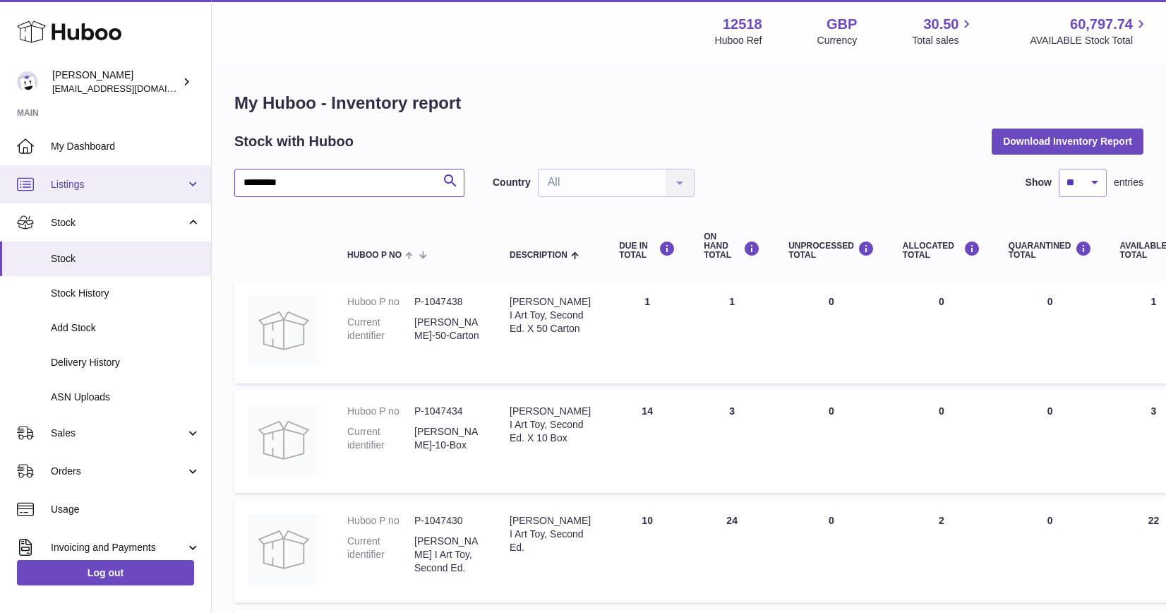
drag, startPoint x: 296, startPoint y: 181, endPoint x: 195, endPoint y: 181, distance: 101.6
type input "******"
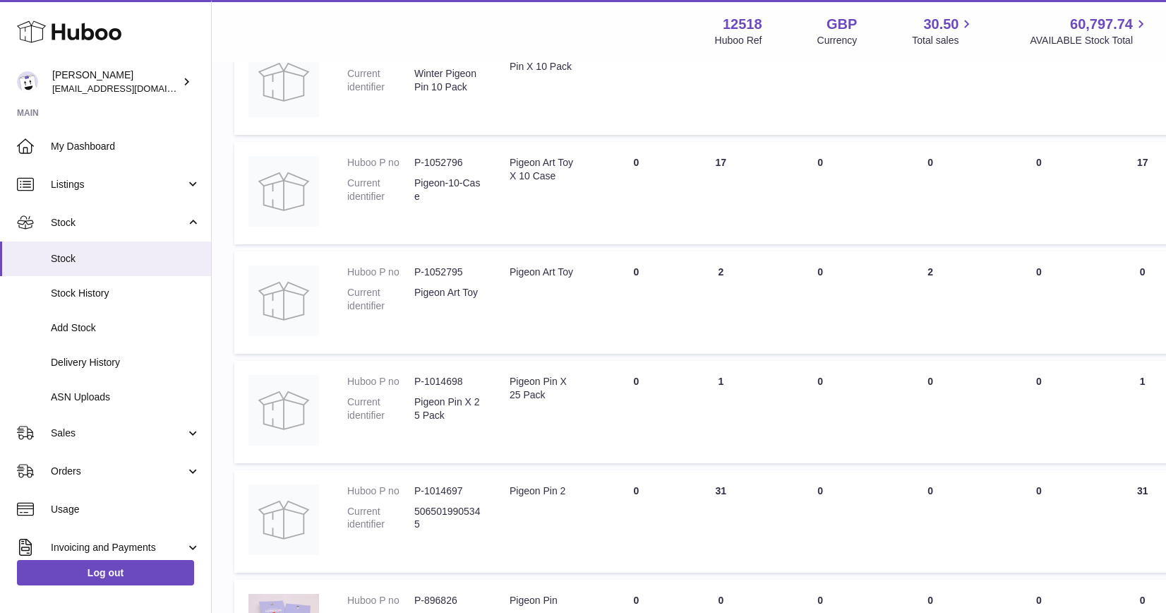
scroll to position [271, 0]
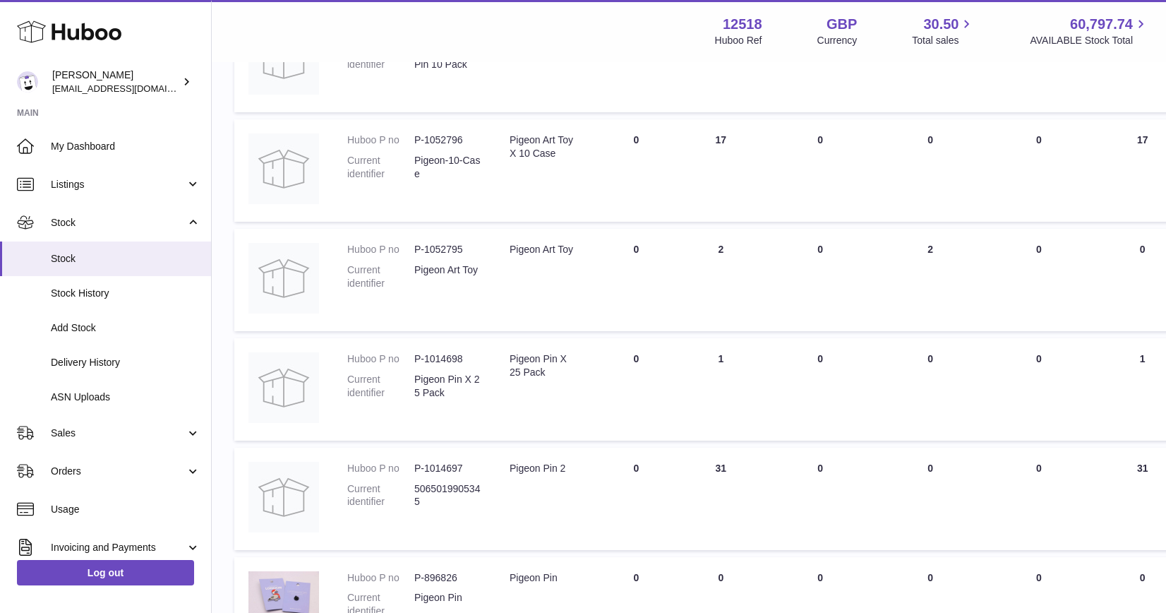
drag, startPoint x: 733, startPoint y: 140, endPoint x: 696, endPoint y: 140, distance: 37.4
click at [696, 140] on td "ON HAND Total 17" at bounding box center [720, 170] width 85 height 102
drag, startPoint x: 733, startPoint y: 247, endPoint x: 666, endPoint y: 247, distance: 67.0
click at [666, 247] on tr "Huboo P no P-1052795 Current identifier Pigeon Art Toy Description Pigeon Art T…" at bounding box center [883, 280] width 1299 height 102
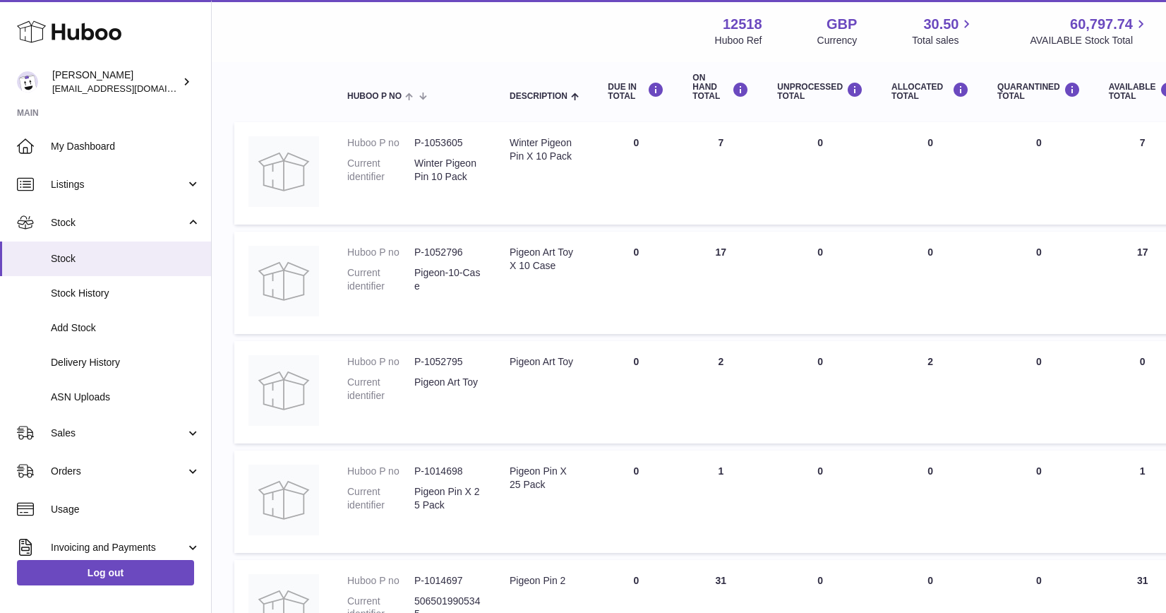
scroll to position [0, 0]
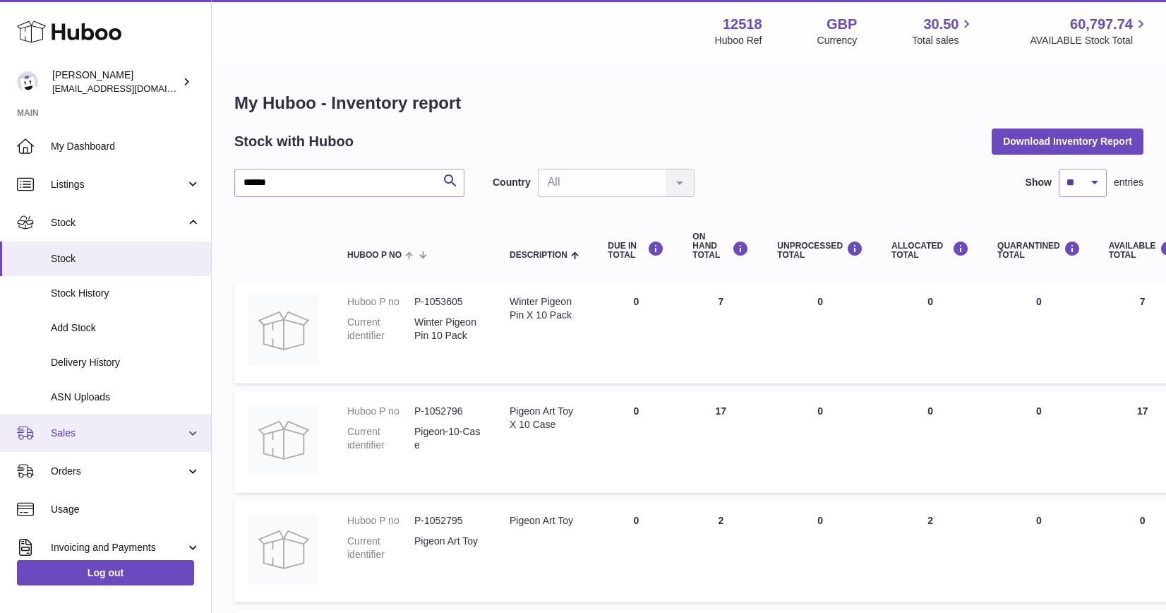
click at [84, 440] on link "Sales" at bounding box center [105, 433] width 211 height 38
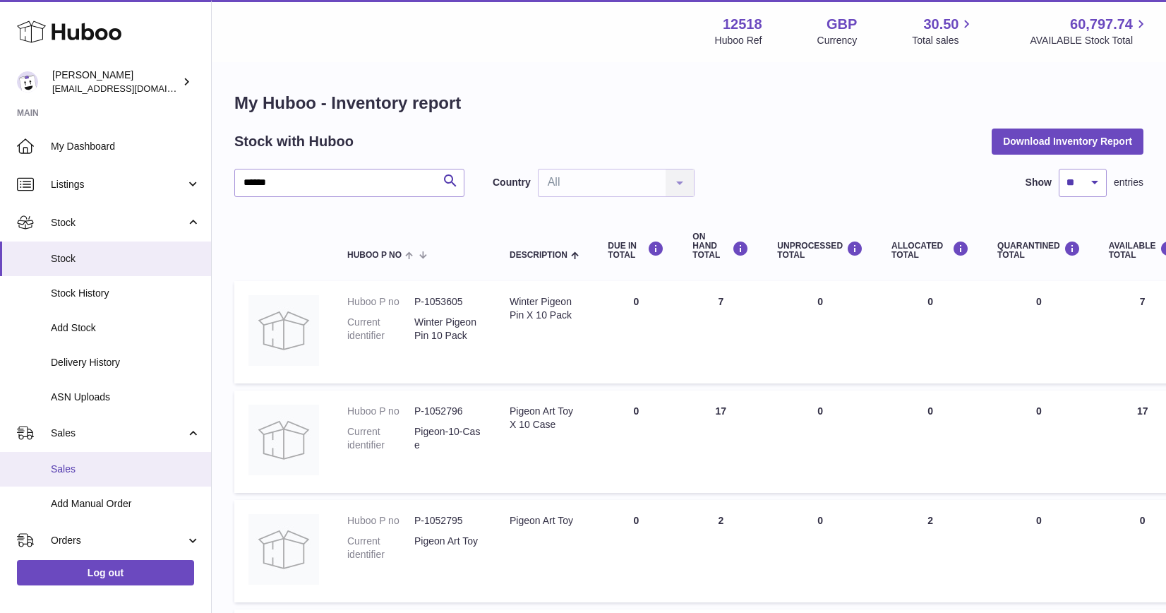
click at [76, 467] on span "Sales" at bounding box center [126, 468] width 150 height 13
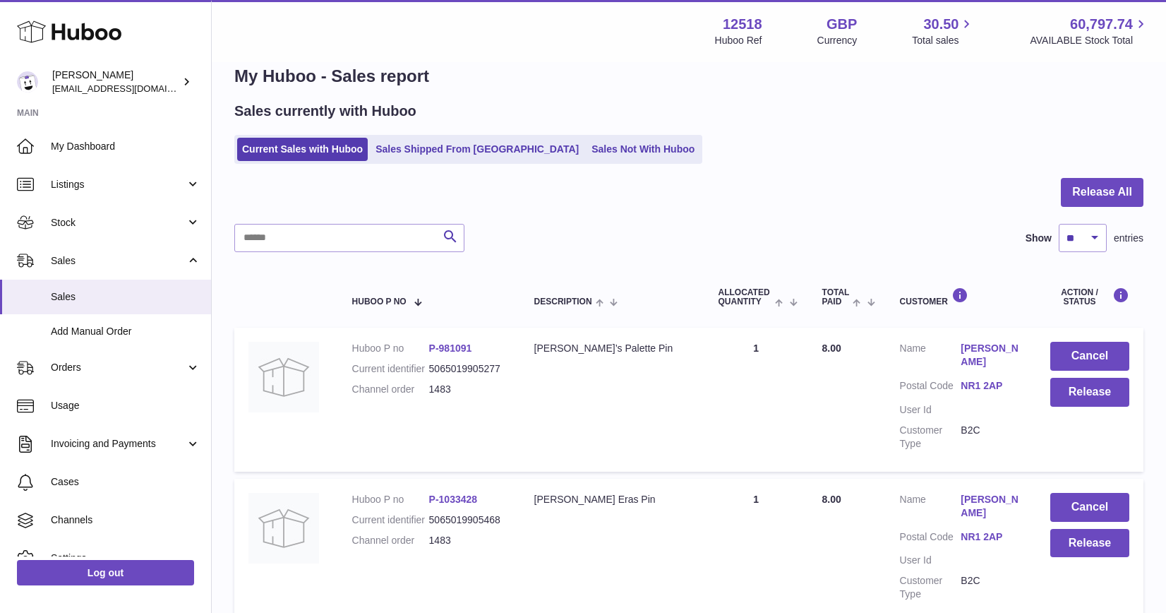
scroll to position [13, 0]
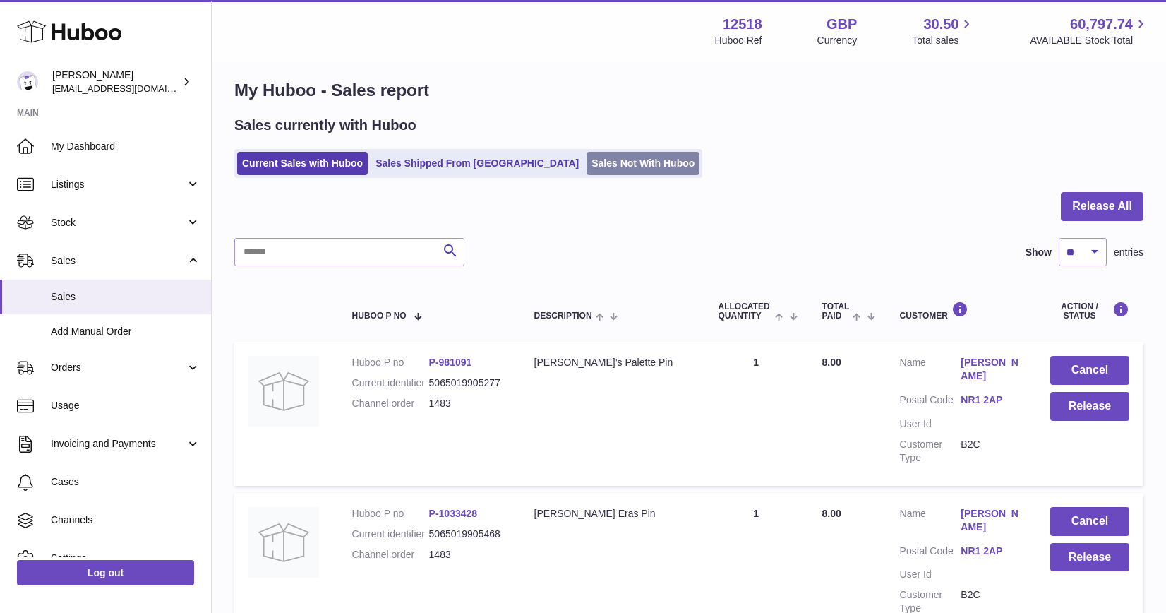
click at [586, 162] on link "Sales Not With Huboo" at bounding box center [642, 163] width 113 height 23
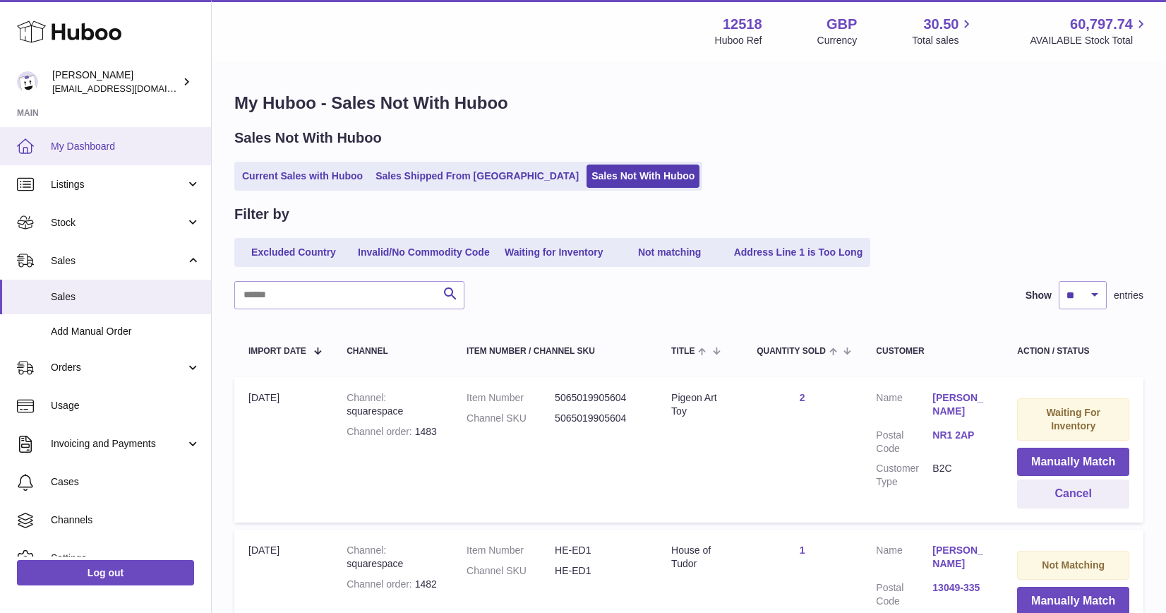
click at [114, 140] on span "My Dashboard" at bounding box center [126, 146] width 150 height 13
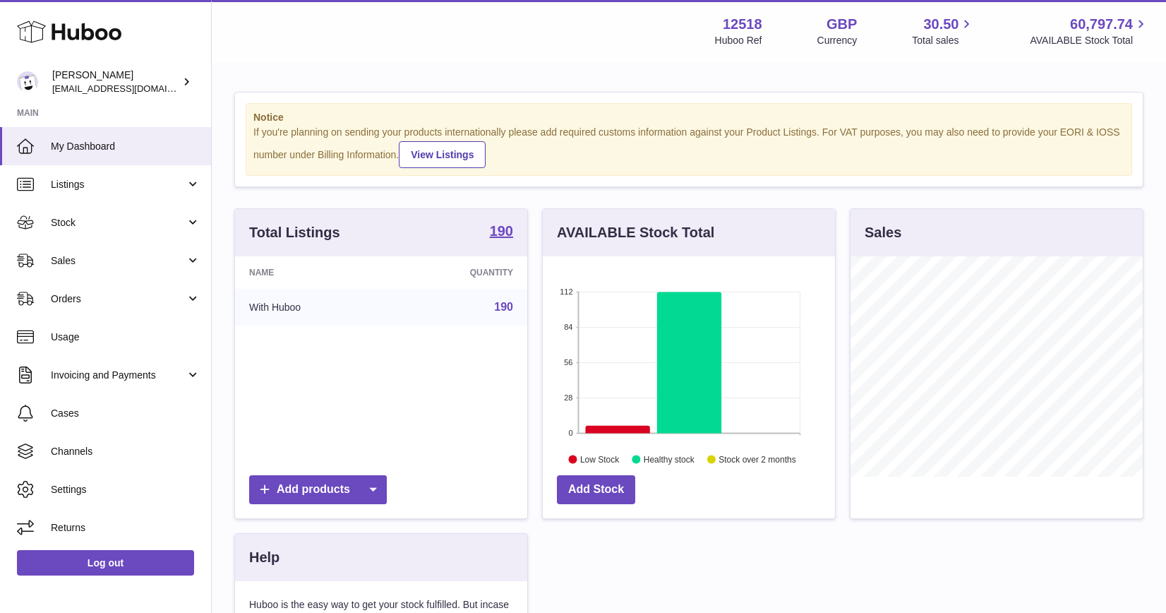
scroll to position [220, 292]
click at [100, 228] on span "Stock" at bounding box center [118, 222] width 135 height 13
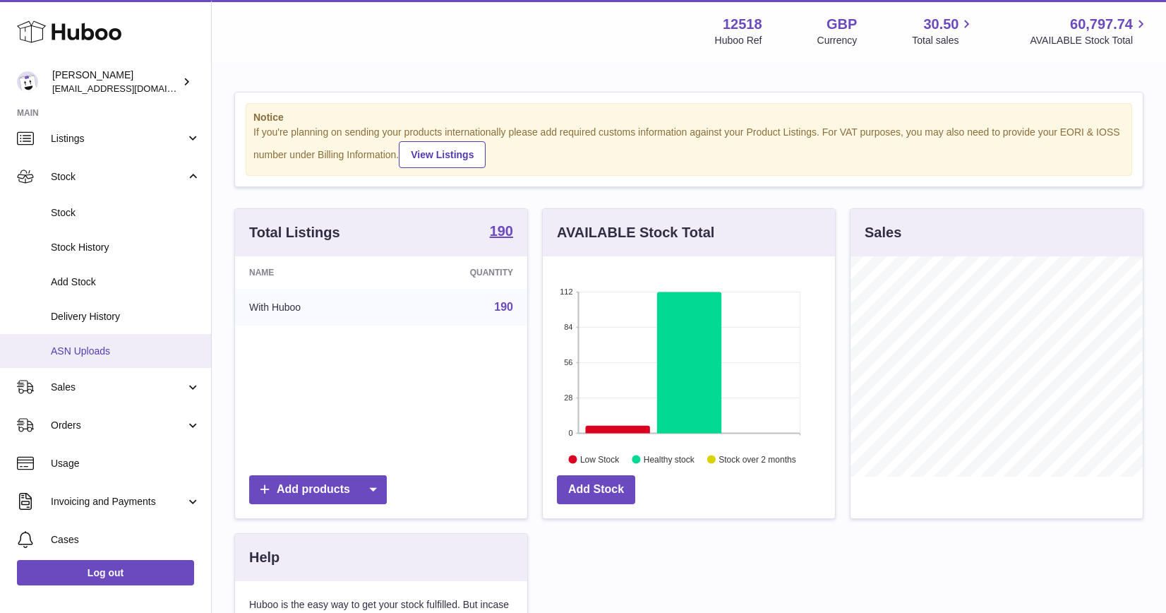
scroll to position [73, 0]
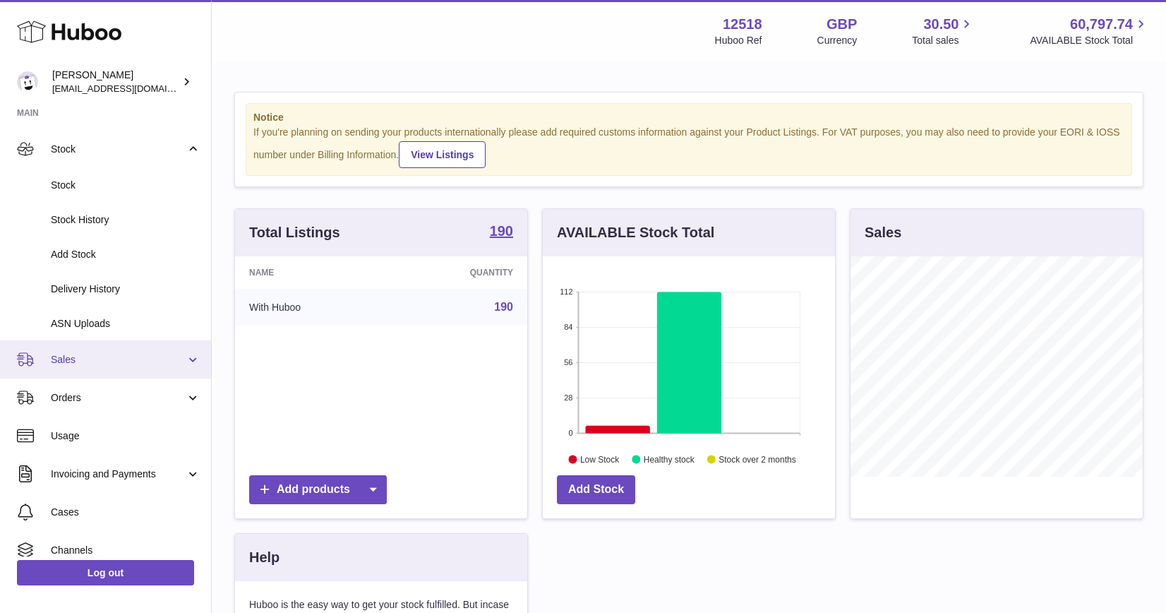
click at [81, 358] on span "Sales" at bounding box center [118, 359] width 135 height 13
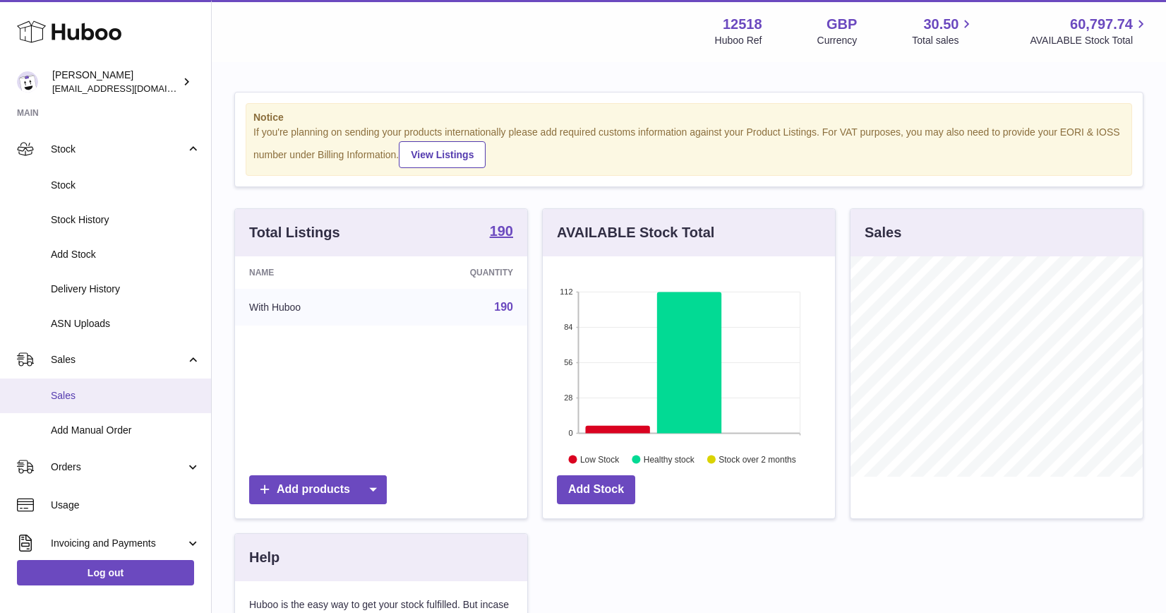
click at [76, 396] on span "Sales" at bounding box center [126, 395] width 150 height 13
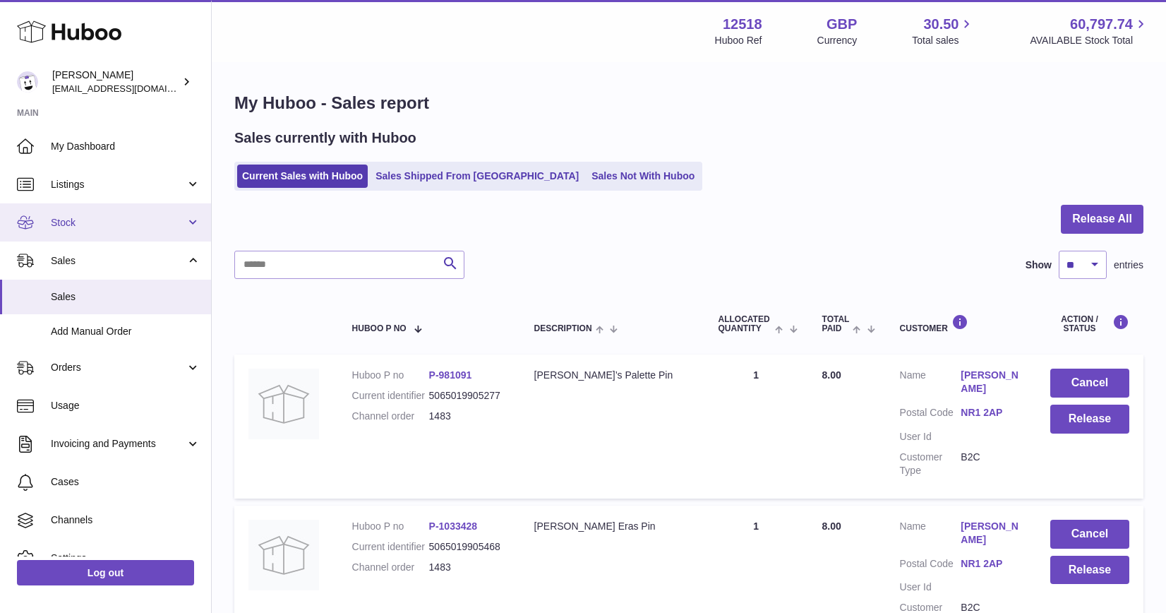
click at [95, 224] on span "Stock" at bounding box center [118, 222] width 135 height 13
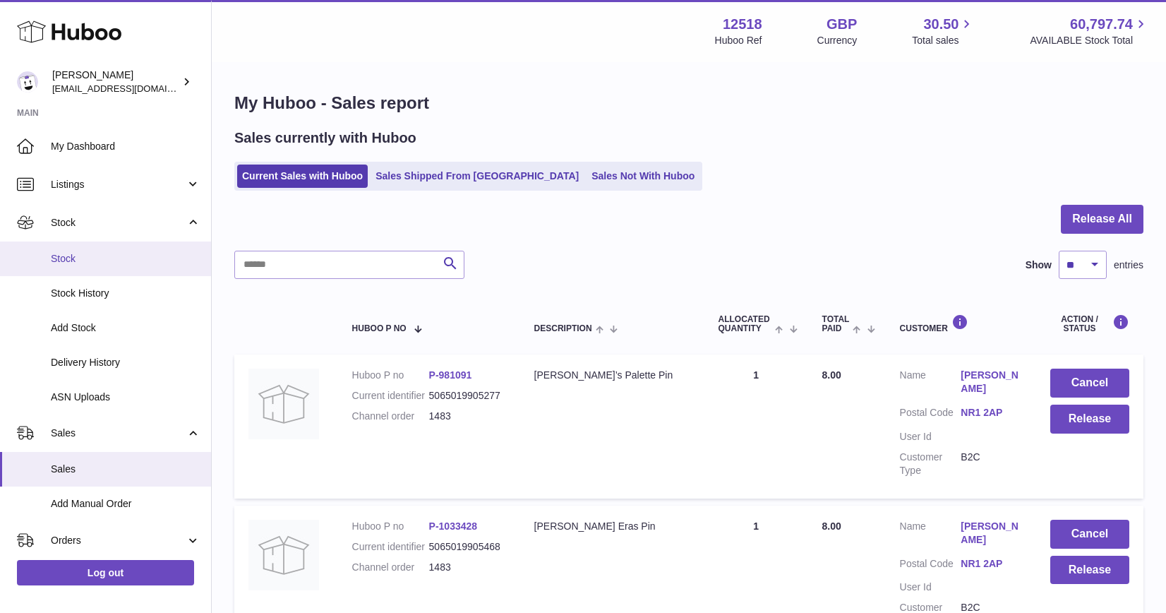
click at [86, 252] on span "Stock" at bounding box center [126, 258] width 150 height 13
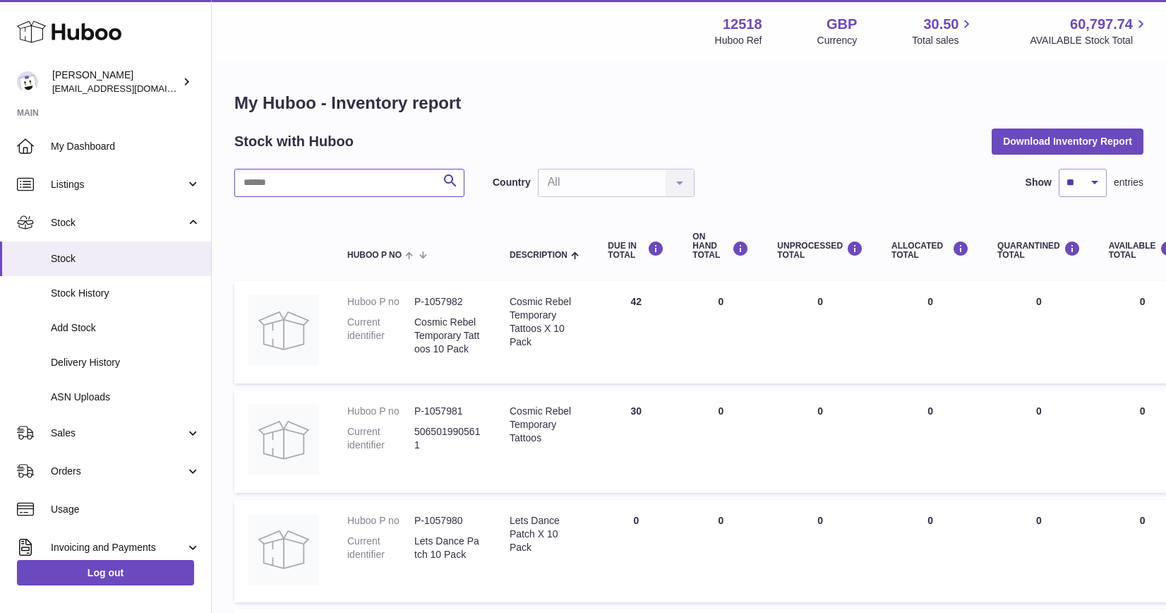
click at [289, 183] on input "text" at bounding box center [349, 183] width 230 height 28
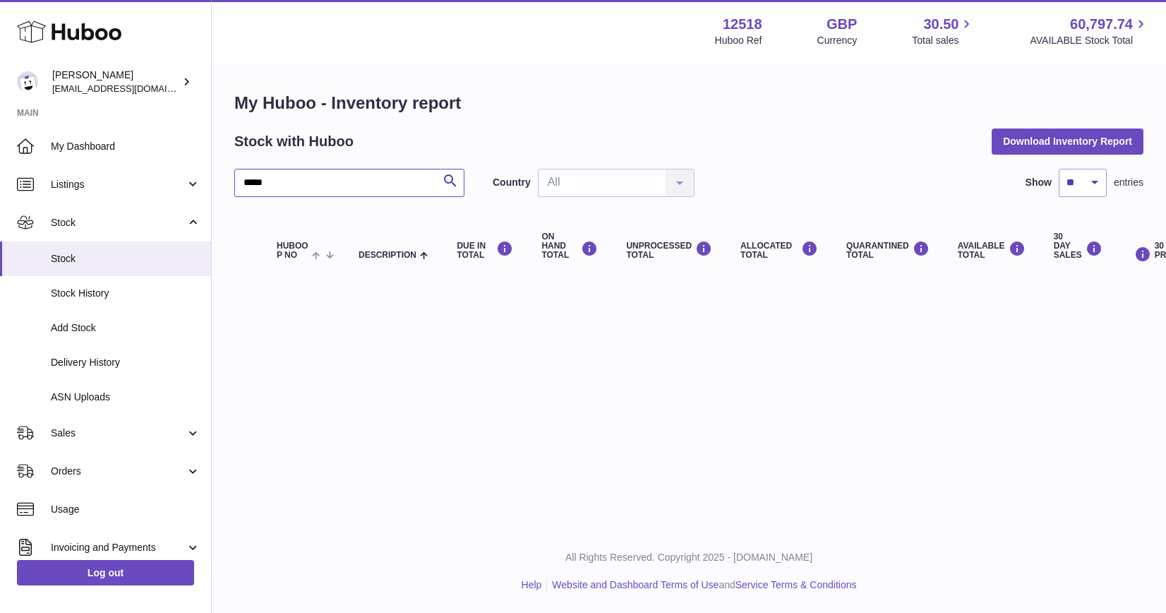
drag, startPoint x: 286, startPoint y: 190, endPoint x: 209, endPoint y: 183, distance: 77.2
click at [209, 183] on div "Huboo [PERSON_NAME] [EMAIL_ADDRESS][DOMAIN_NAME] Main My Dashboard Listings Not…" at bounding box center [583, 306] width 1166 height 613
type input "****"
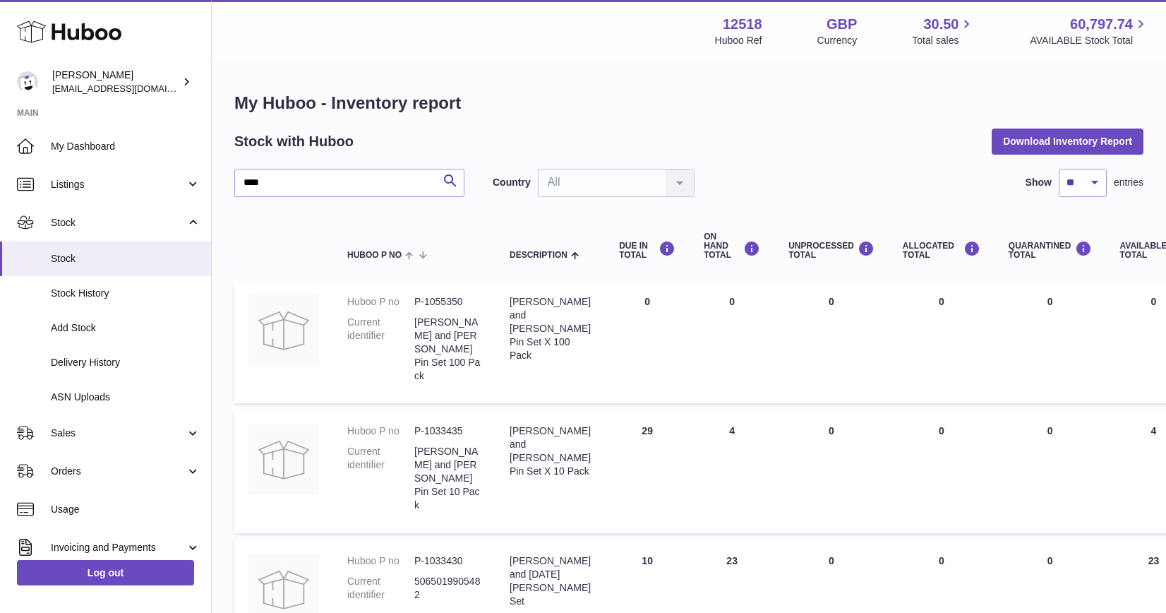
drag, startPoint x: 742, startPoint y: 303, endPoint x: 649, endPoint y: 302, distance: 93.2
click at [650, 302] on tr "Huboo P no P-1055350 Current identifier [PERSON_NAME] and [PERSON_NAME] Pin Set…" at bounding box center [889, 342] width 1311 height 122
drag, startPoint x: 745, startPoint y: 409, endPoint x: 668, endPoint y: 414, distance: 77.1
click at [671, 413] on tr "Huboo P no P-1033435 Current identifier [PERSON_NAME] and [DATE][PERSON_NAME] S…" at bounding box center [889, 471] width 1311 height 122
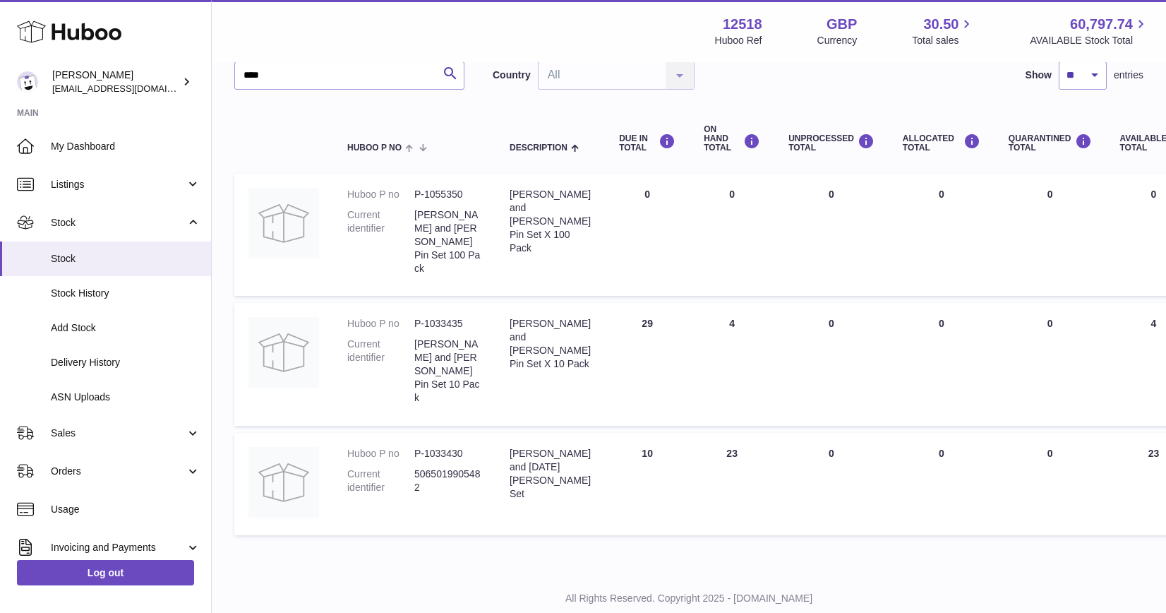
scroll to position [107, 0]
click at [80, 441] on link "Sales" at bounding box center [105, 433] width 211 height 38
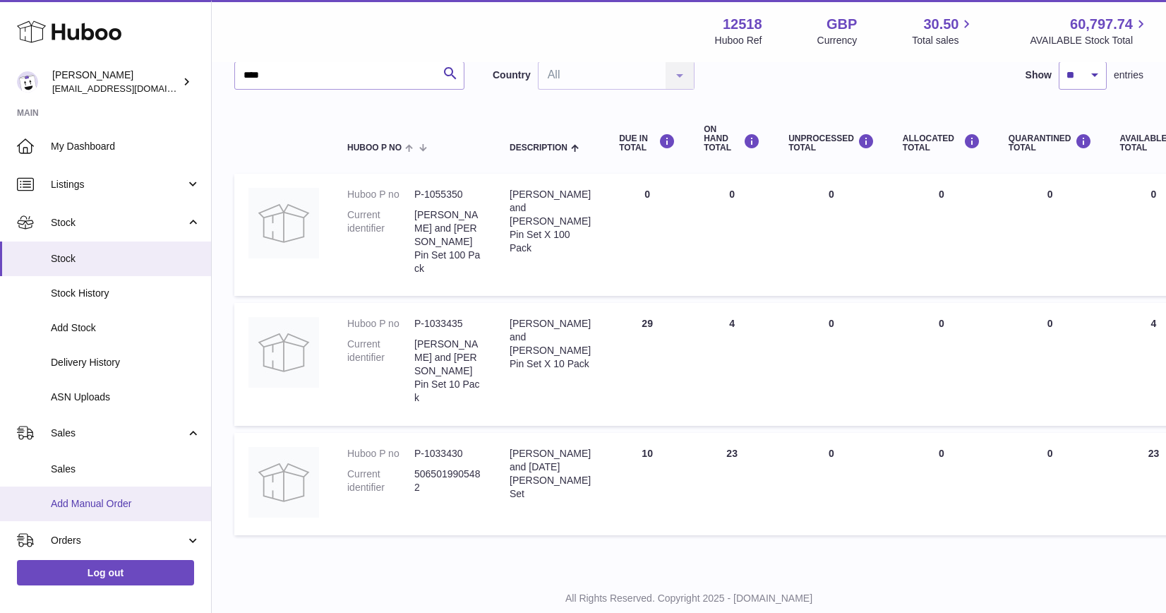
click at [79, 498] on span "Add Manual Order" at bounding box center [126, 503] width 150 height 13
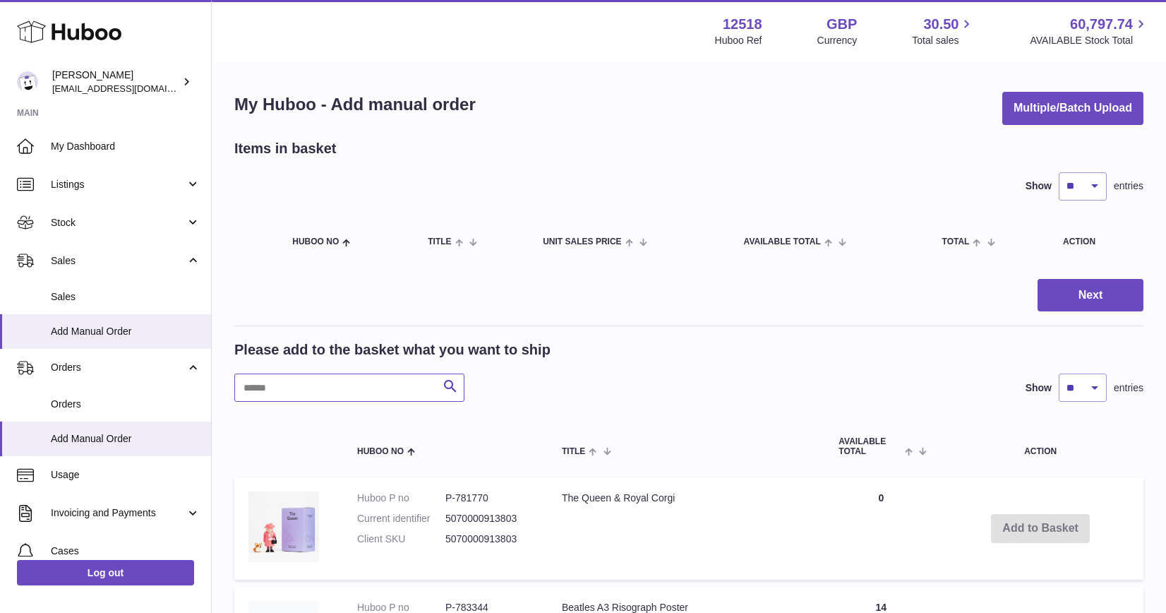
click at [310, 385] on input "text" at bounding box center [349, 387] width 230 height 28
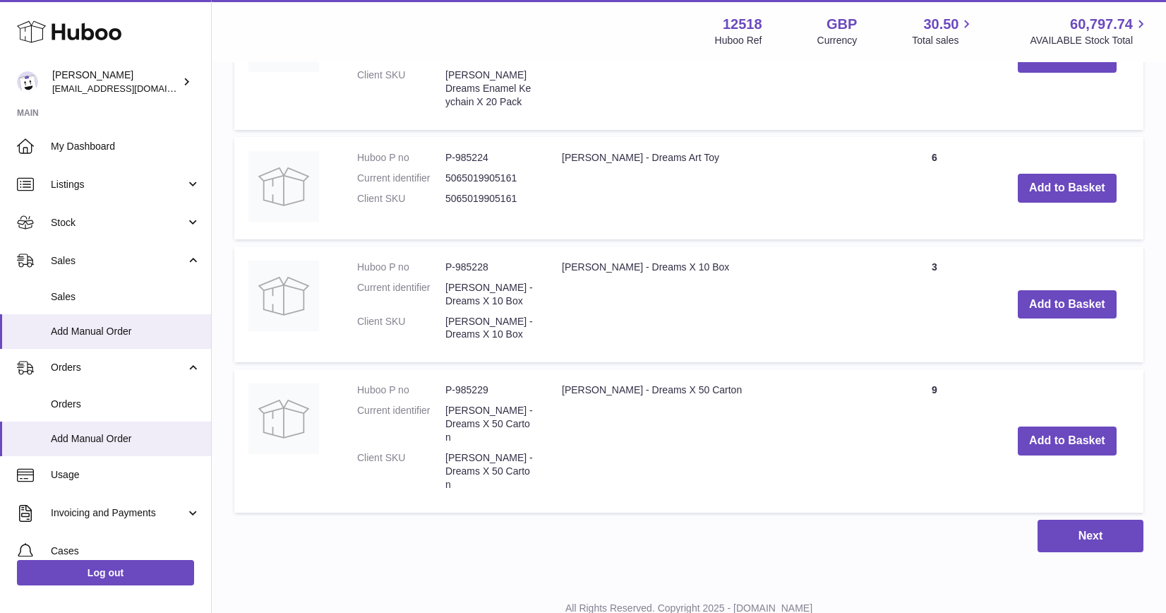
scroll to position [606, 0]
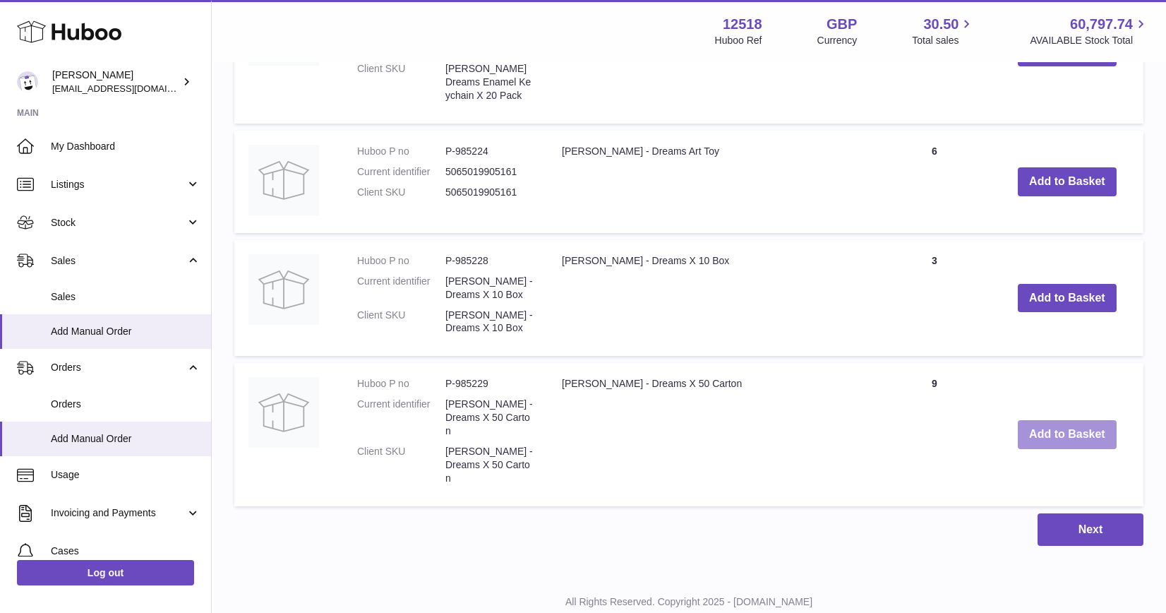
click at [1098, 420] on button "Add to Basket" at bounding box center [1067, 434] width 99 height 29
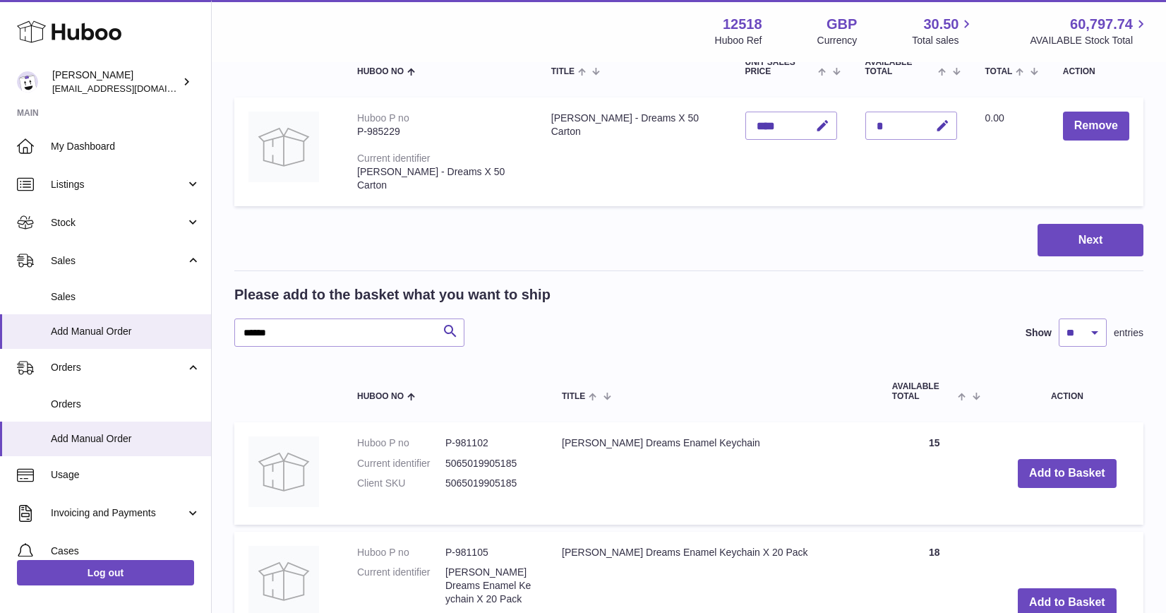
scroll to position [164, 0]
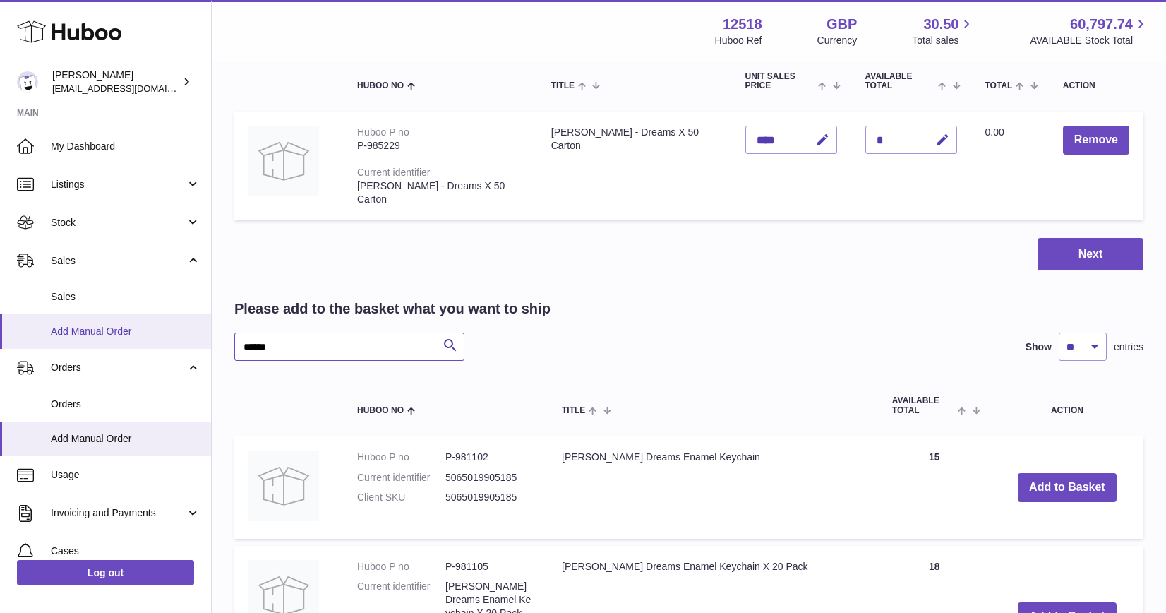
drag, startPoint x: 287, startPoint y: 343, endPoint x: 190, endPoint y: 343, distance: 96.7
click at [190, 343] on div "Huboo Caitlin Derer caitlin@fancylamp.co Main My Dashboard Listings Not with Hu…" at bounding box center [583, 528] width 1166 height 1385
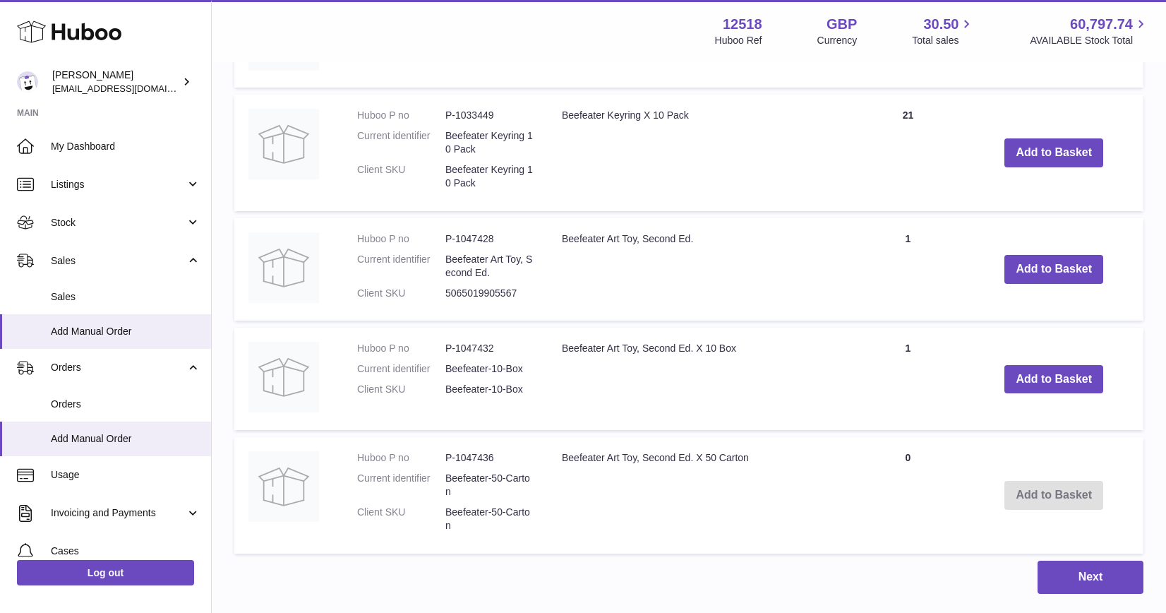
scroll to position [725, 0]
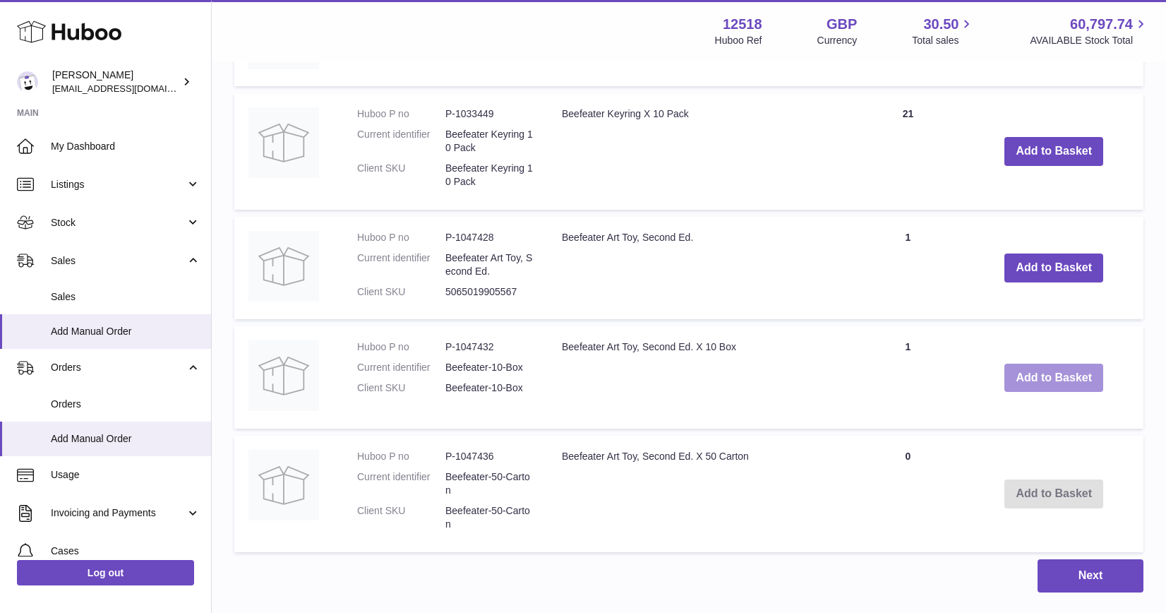
click at [1045, 371] on button "Add to Basket" at bounding box center [1053, 377] width 99 height 29
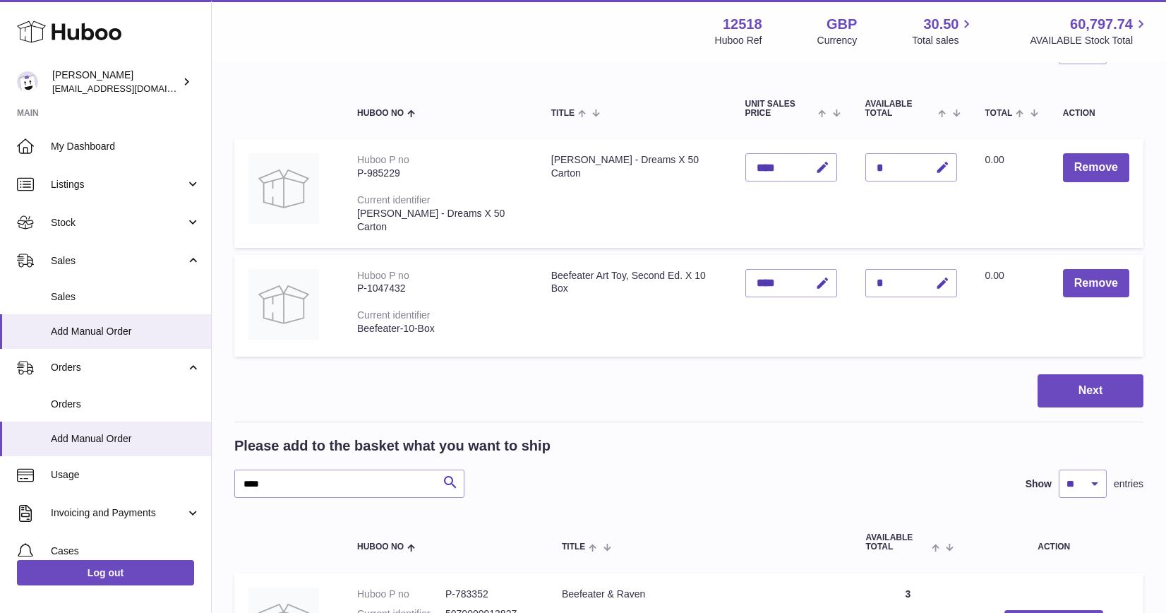
scroll to position [114, 0]
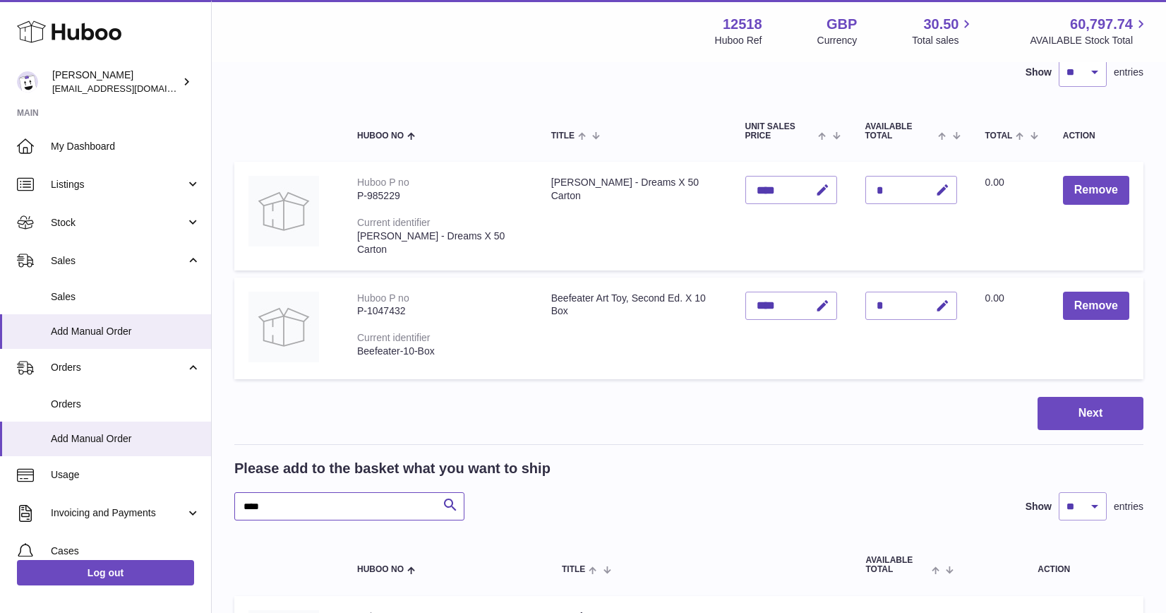
drag, startPoint x: 275, startPoint y: 499, endPoint x: 208, endPoint y: 499, distance: 67.0
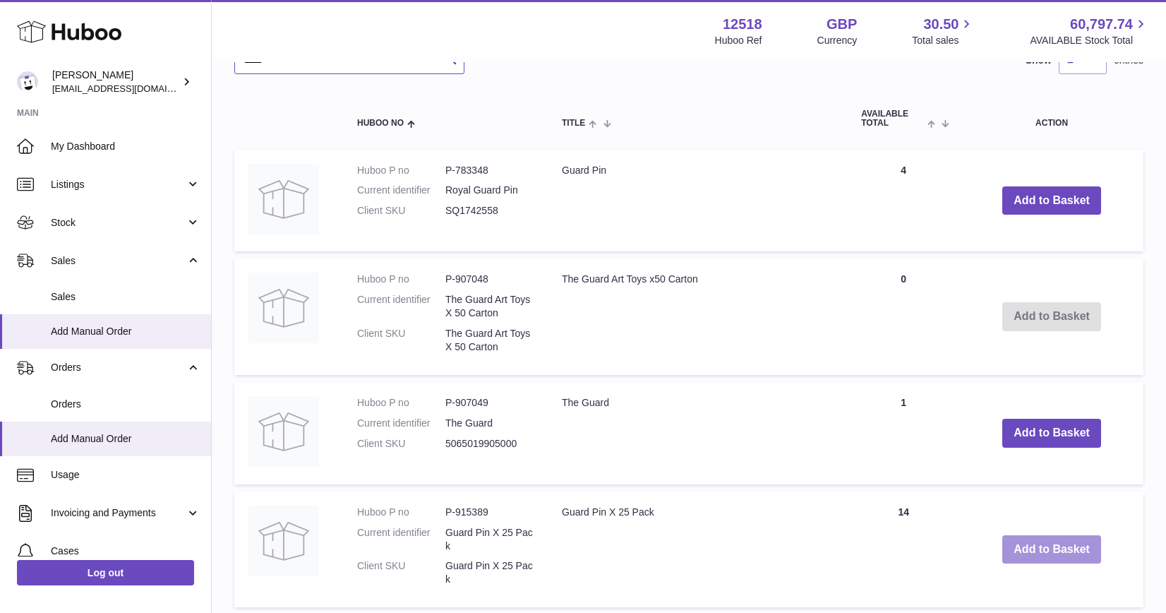
scroll to position [561, 0]
click at [1052, 549] on button "Add to Basket" at bounding box center [1051, 548] width 99 height 29
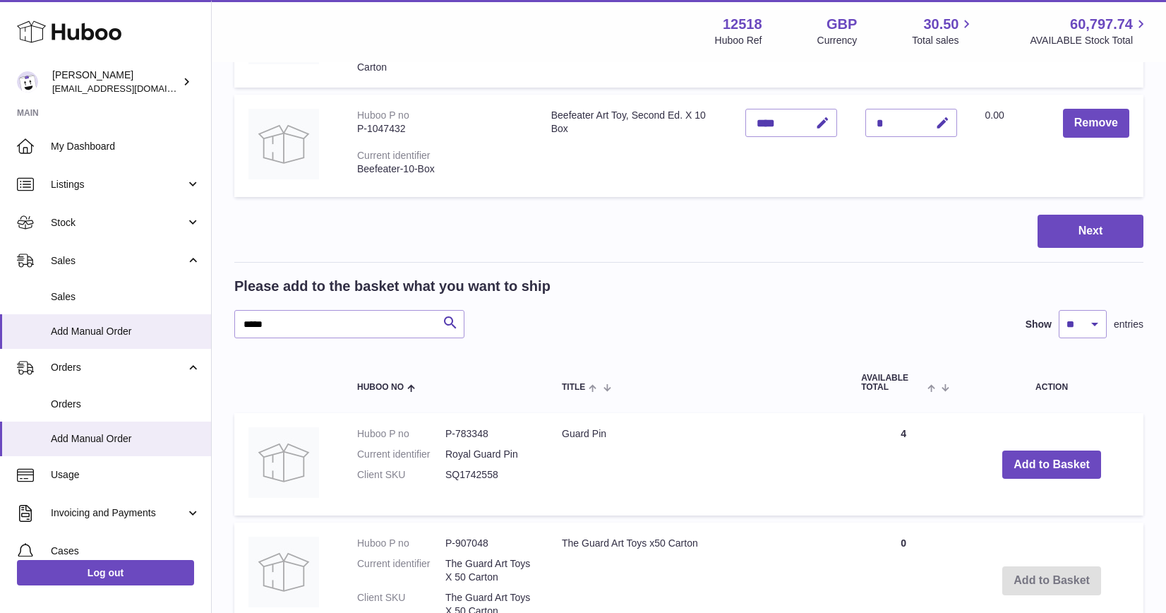
scroll to position [346, 0]
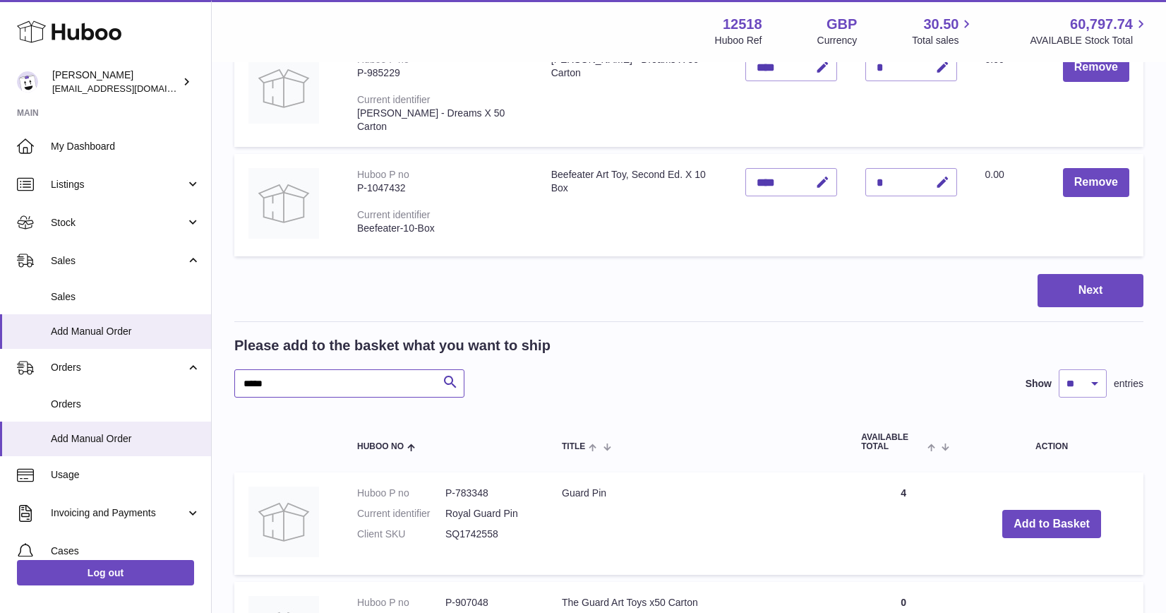
drag, startPoint x: 289, startPoint y: 382, endPoint x: 215, endPoint y: 379, distance: 74.2
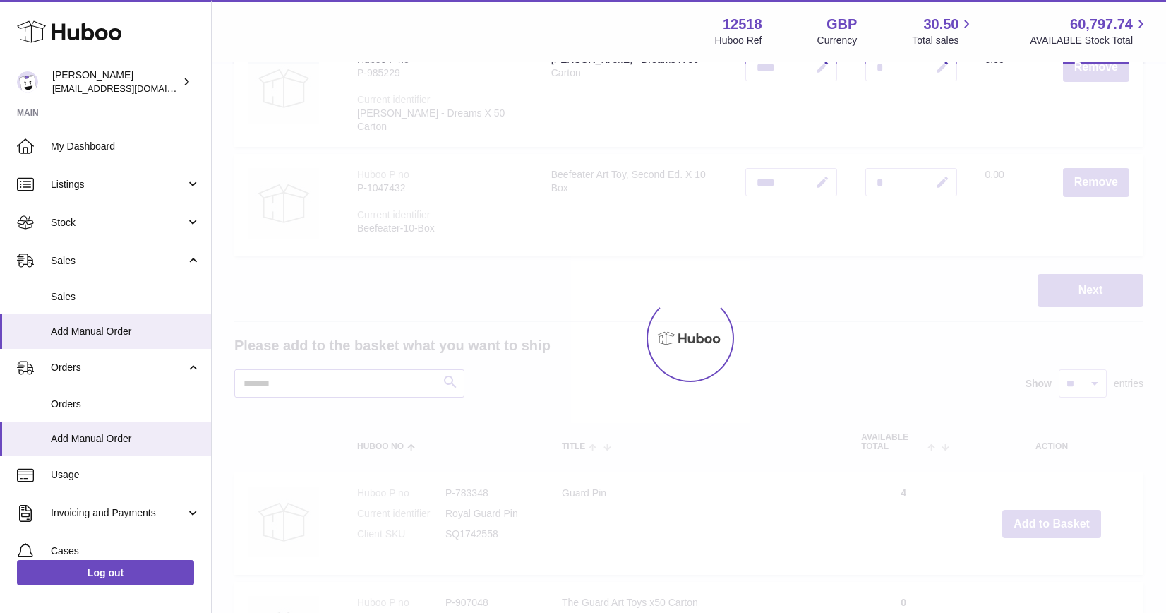
scroll to position [337, 0]
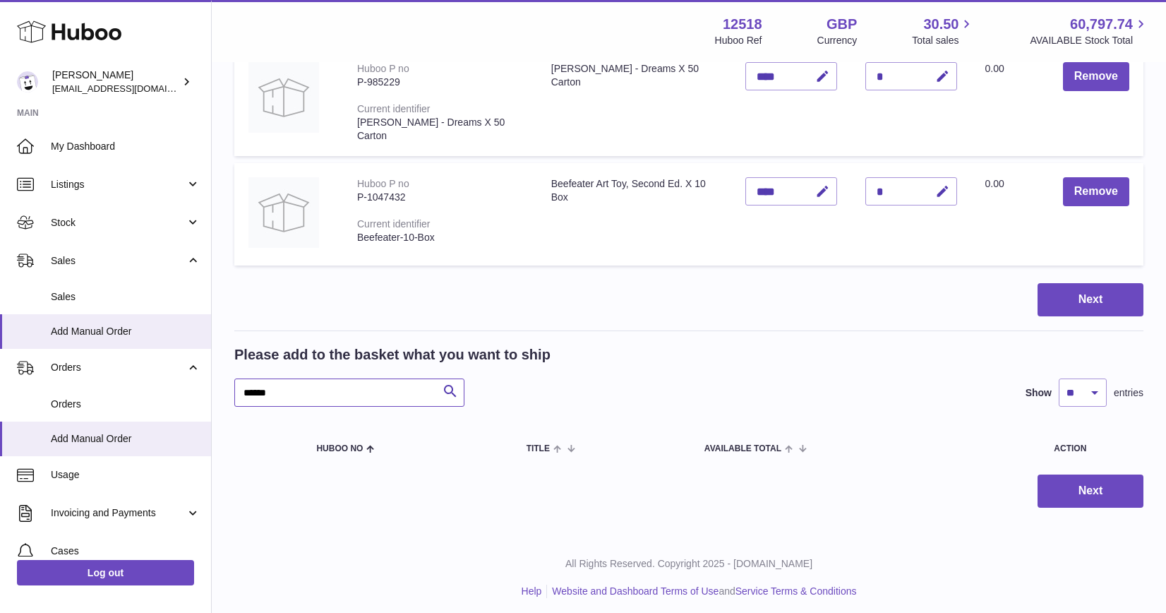
type input "******"
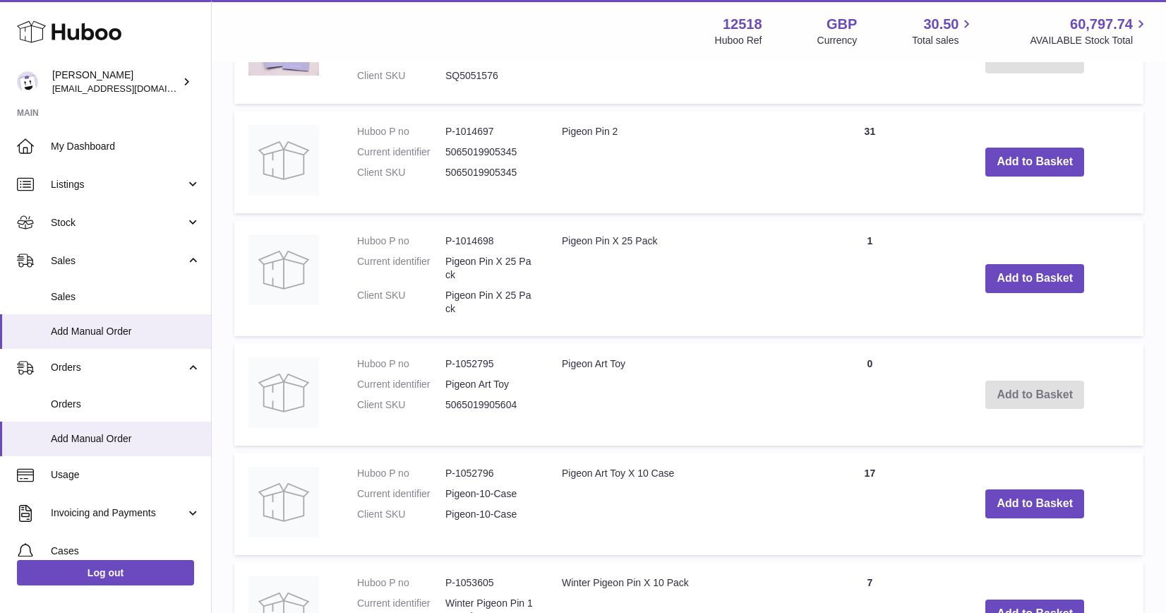
scroll to position [807, 0]
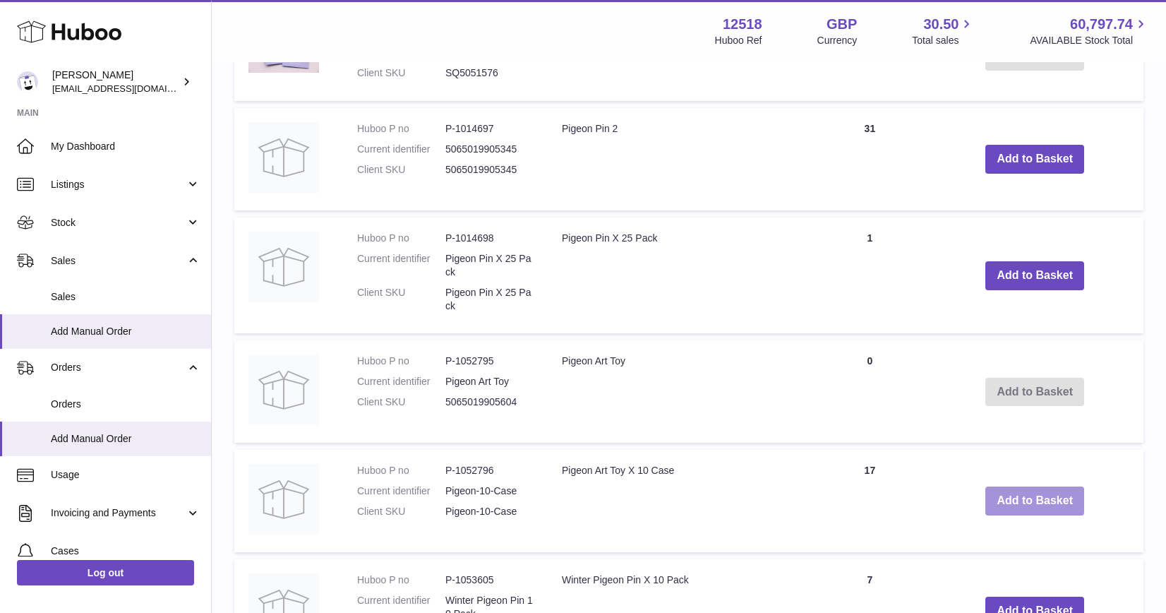
click at [1040, 494] on button "Add to Basket" at bounding box center [1034, 500] width 99 height 29
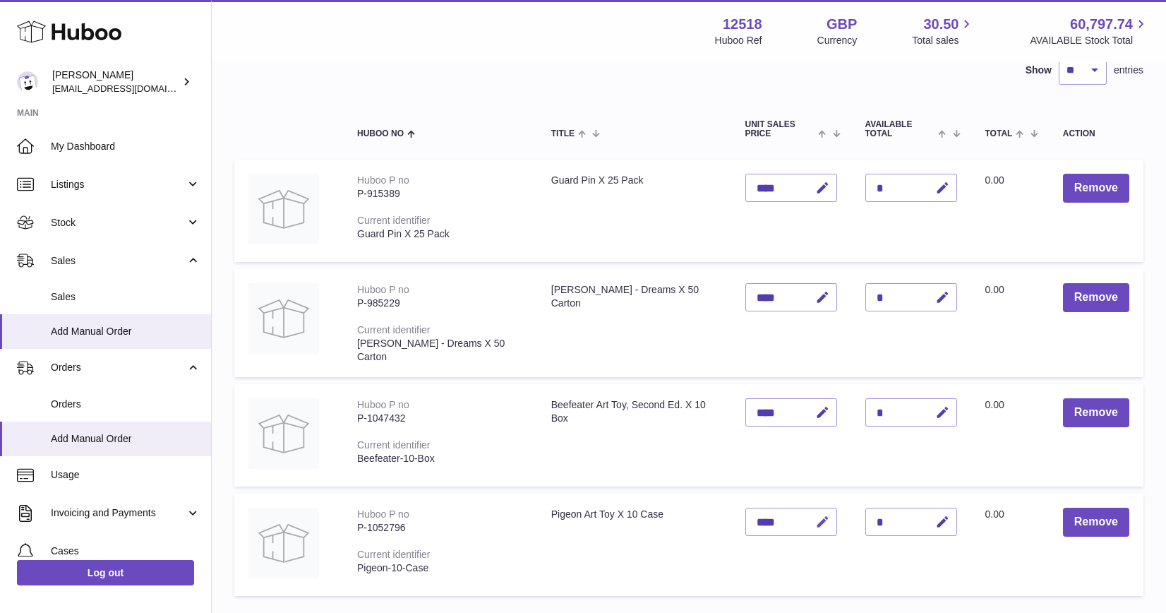
scroll to position [120, 0]
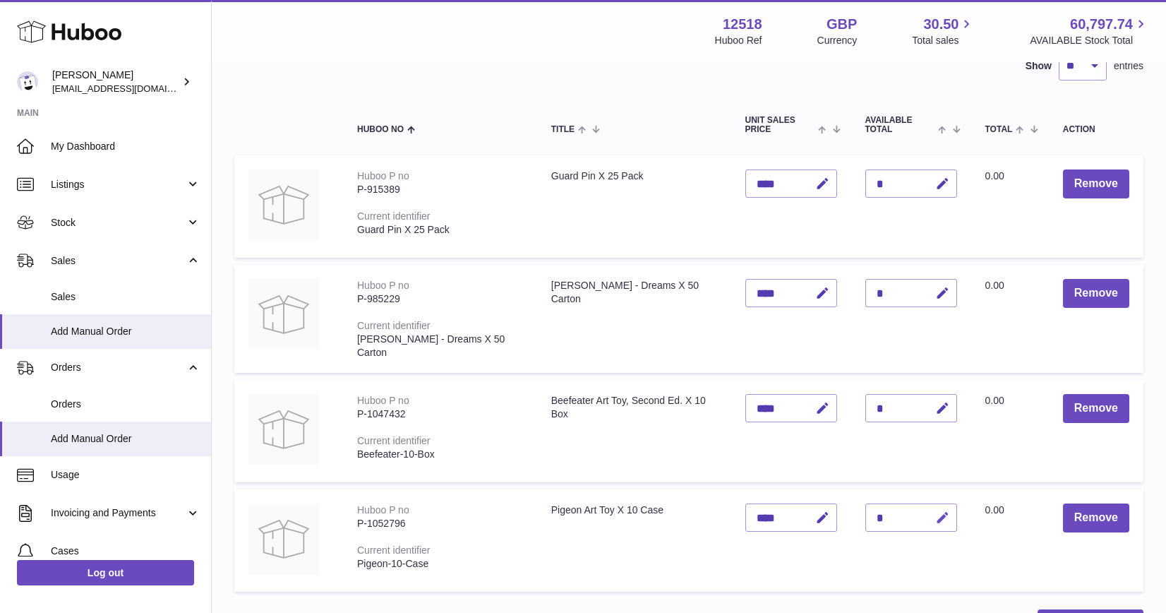
click at [941, 510] on icon "button" at bounding box center [942, 517] width 15 height 15
type input "**"
click at [839, 569] on td "Unit Sales Price ****" at bounding box center [791, 540] width 120 height 102
click at [944, 517] on icon "submit" at bounding box center [943, 517] width 13 height 13
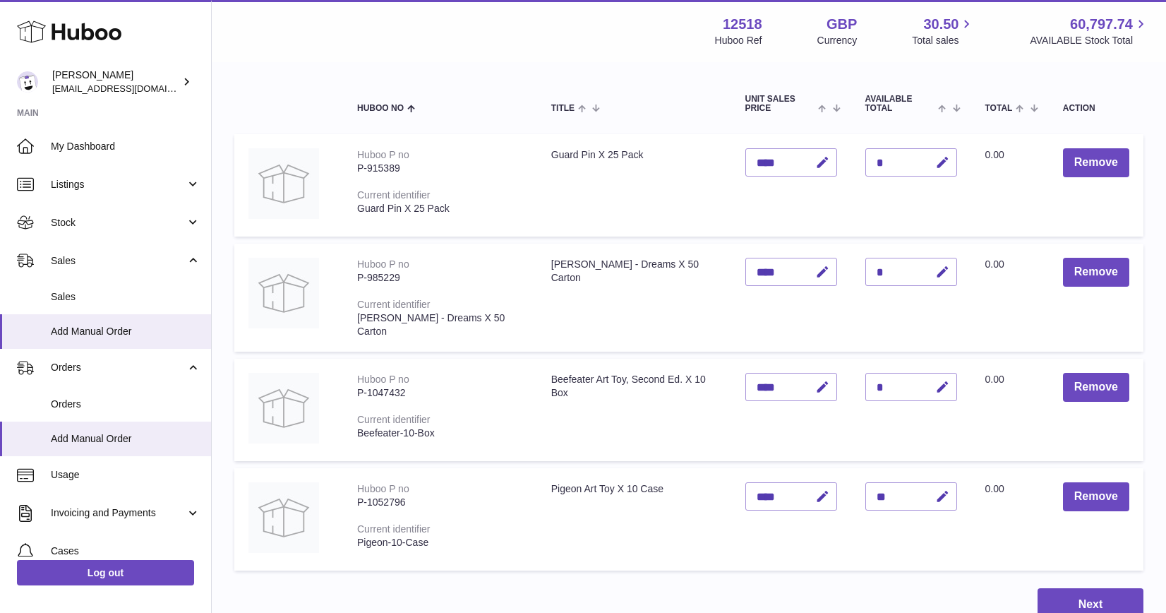
scroll to position [142, 0]
click at [1059, 594] on button "Next" at bounding box center [1090, 603] width 106 height 33
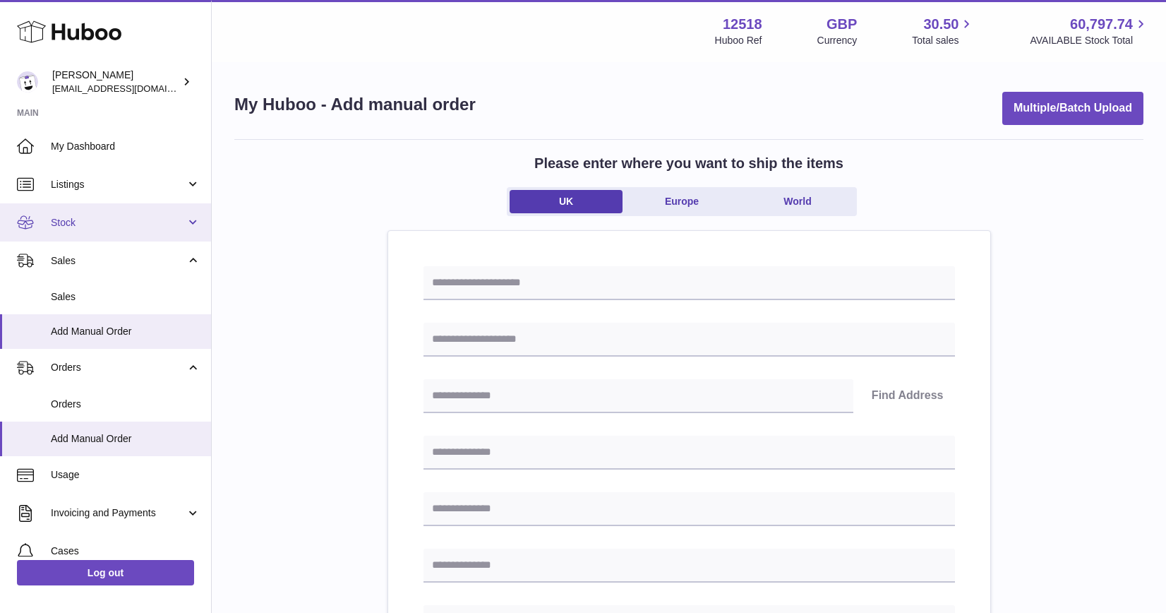
click at [179, 219] on span "Stock" at bounding box center [118, 222] width 135 height 13
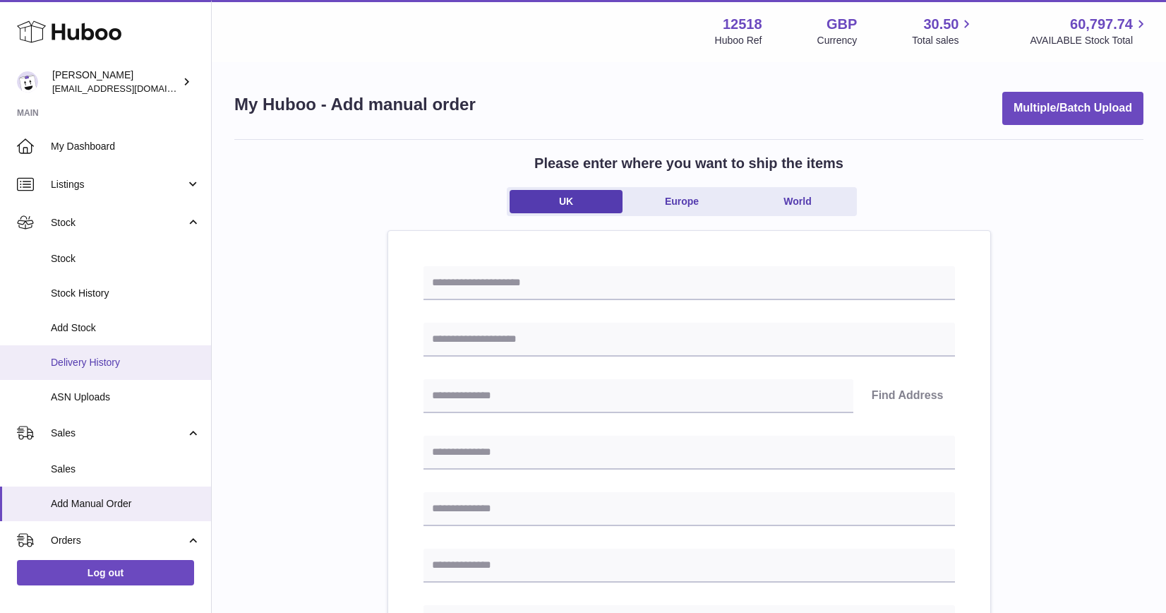
click at [100, 363] on span "Delivery History" at bounding box center [126, 362] width 150 height 13
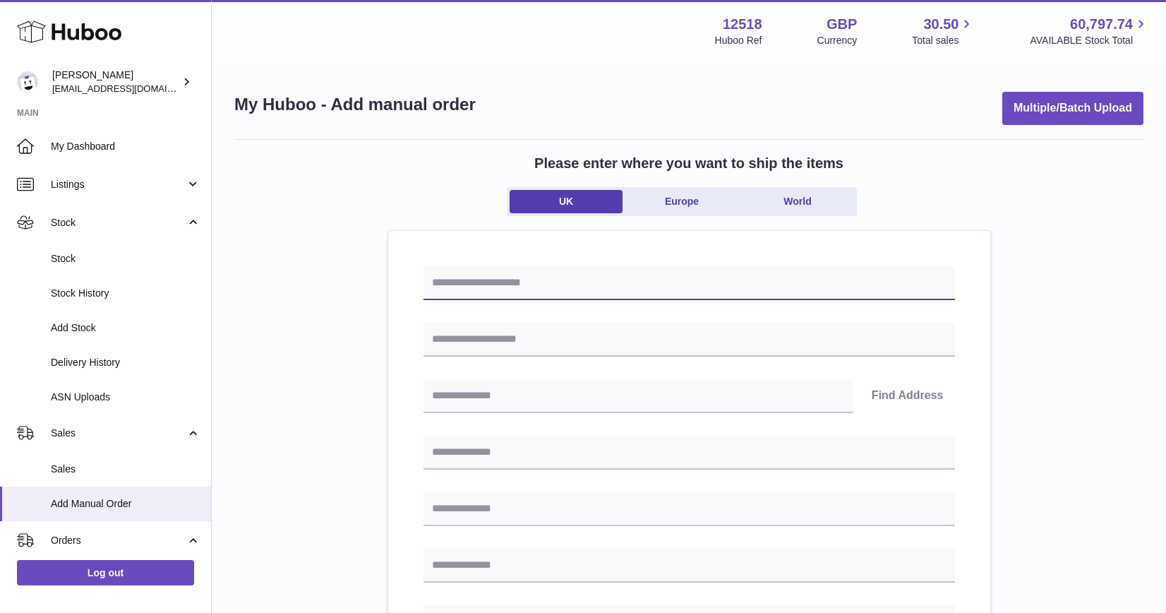
click at [498, 299] on input "text" at bounding box center [688, 283] width 531 height 34
type input "**********"
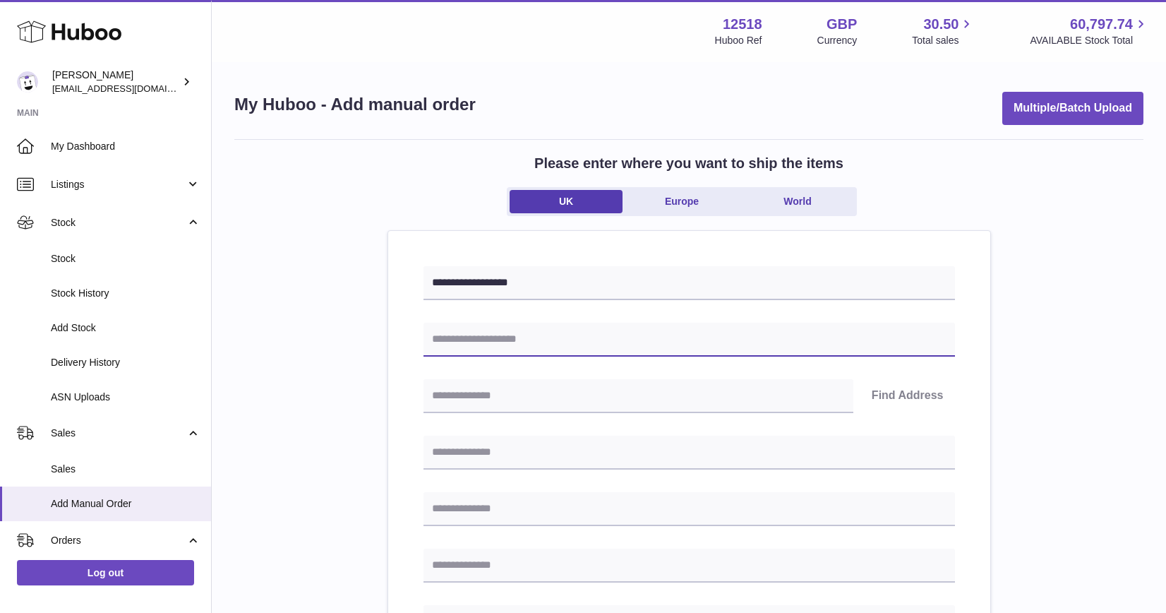
click at [511, 339] on input "text" at bounding box center [688, 340] width 531 height 34
type input "*****"
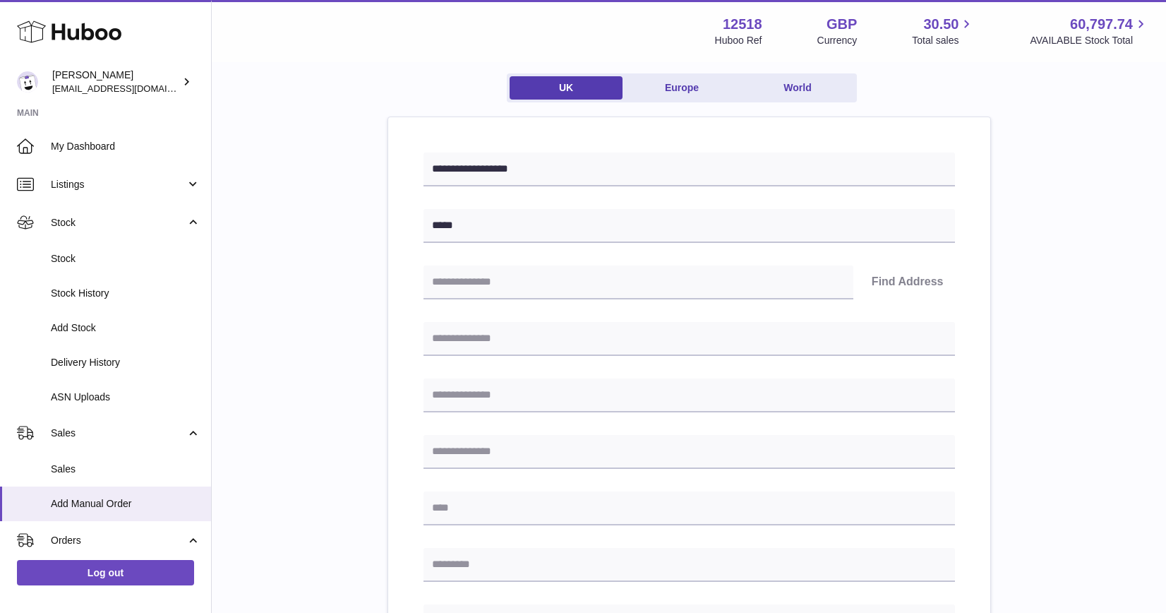
scroll to position [115, 0]
click at [556, 282] on input "text" at bounding box center [638, 281] width 430 height 34
paste input "********"
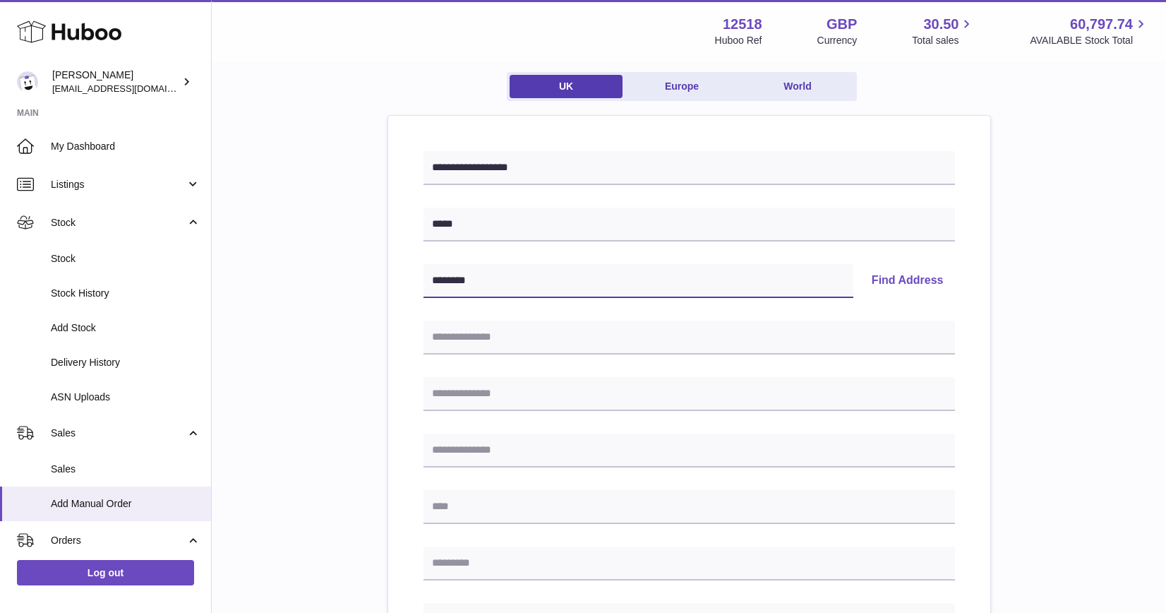
type input "********"
click at [883, 282] on button "Find Address" at bounding box center [907, 281] width 95 height 34
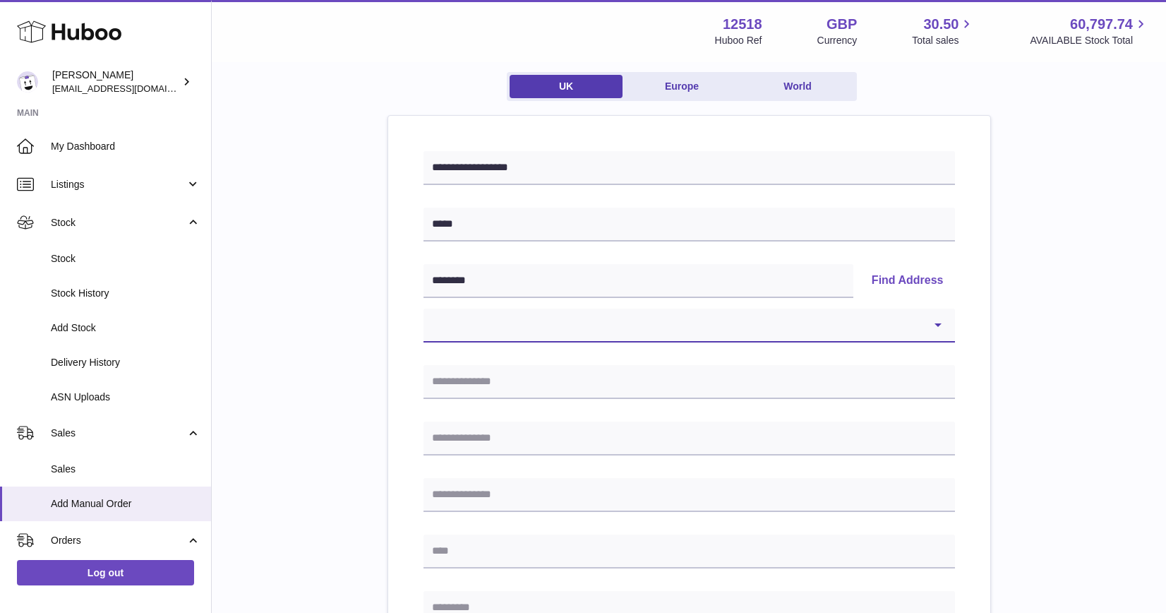
click at [900, 330] on select "**********" at bounding box center [688, 325] width 531 height 34
select select "*"
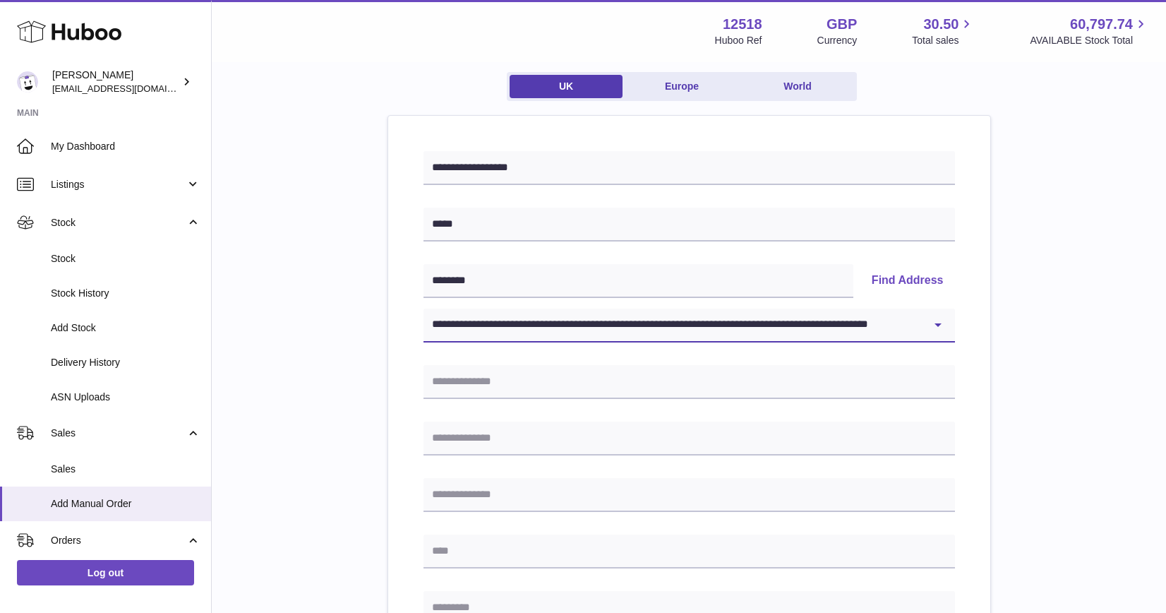
click at [423, 308] on select "**********" at bounding box center [688, 325] width 531 height 34
type input "******"
type input "**********"
type input "*******"
type input "********"
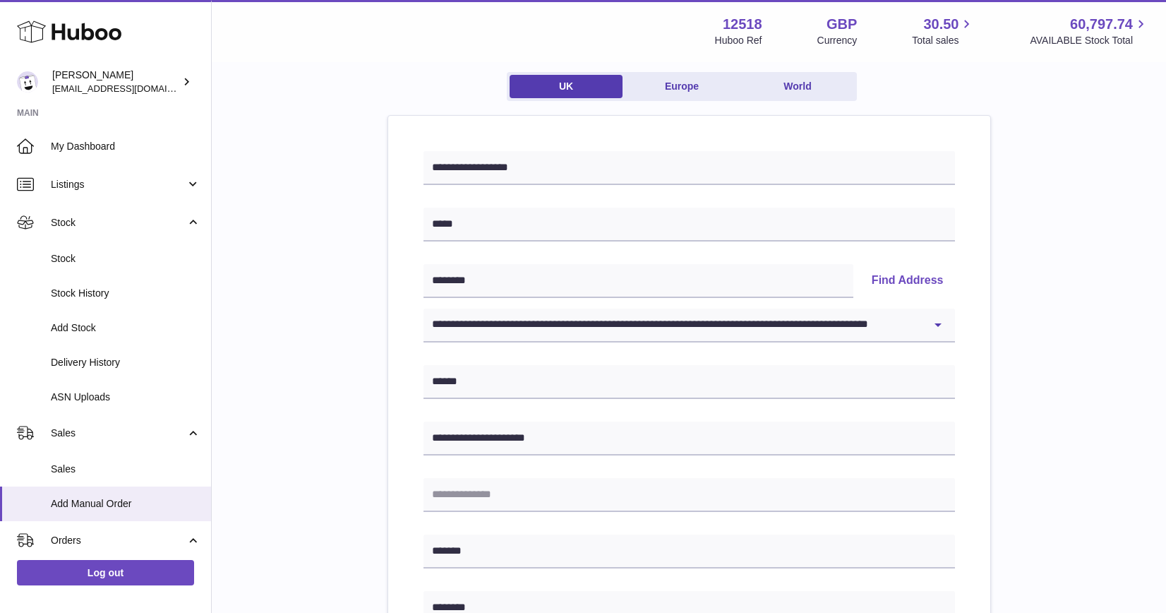
click at [1037, 386] on div "**********" at bounding box center [688, 538] width 909 height 1028
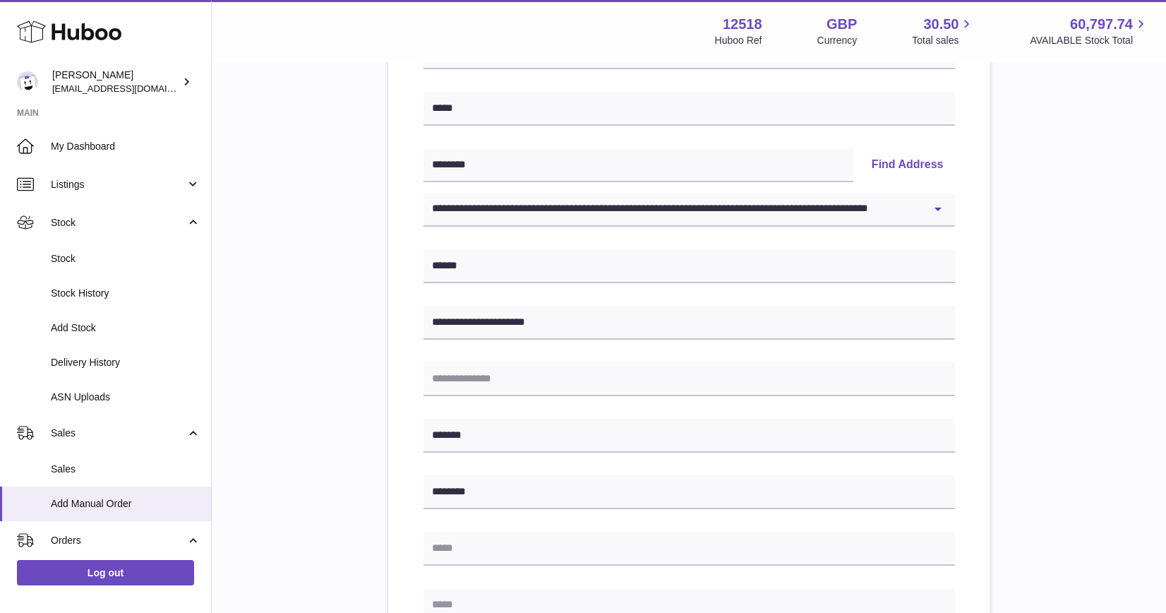
scroll to position [234, 0]
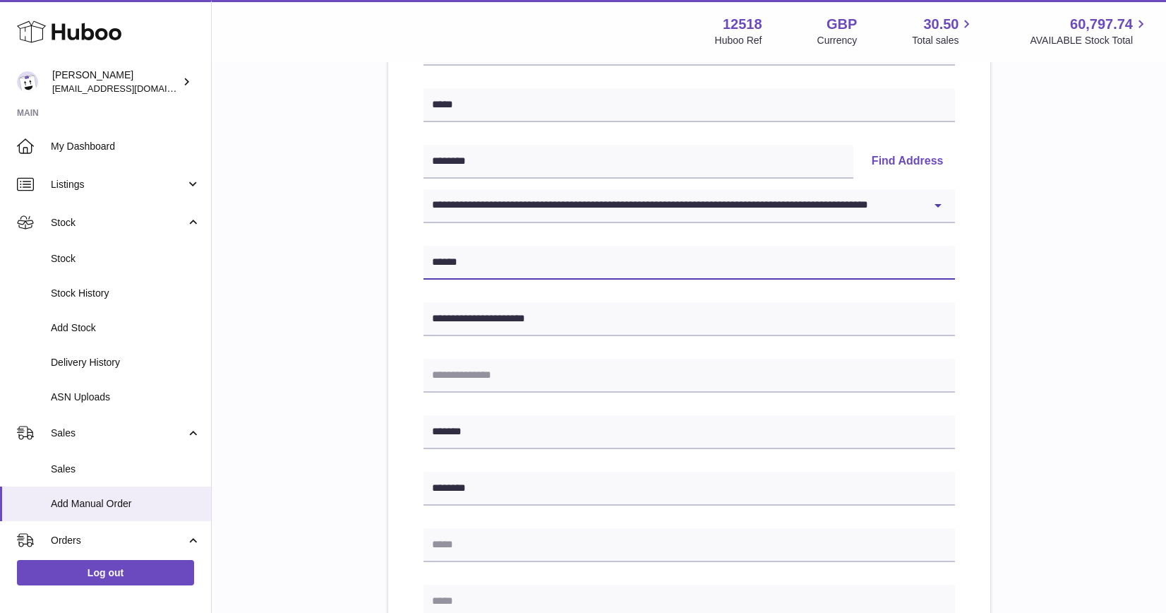
click at [534, 270] on input "******" at bounding box center [688, 263] width 531 height 34
type input "******"
click at [994, 359] on div "**********" at bounding box center [688, 419] width 909 height 1028
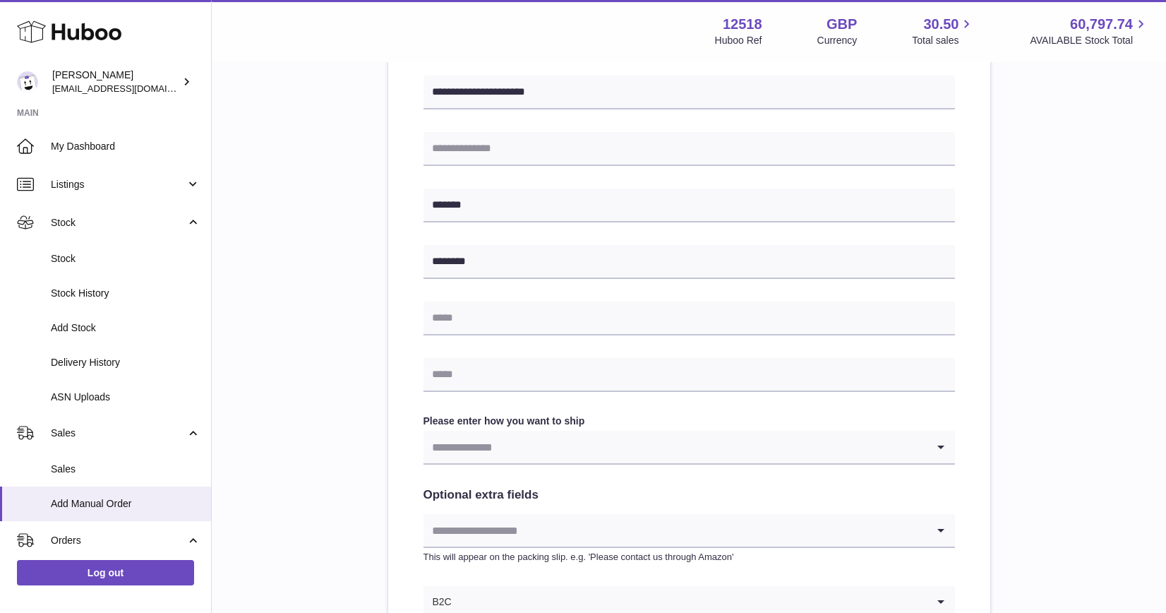
scroll to position [481, 0]
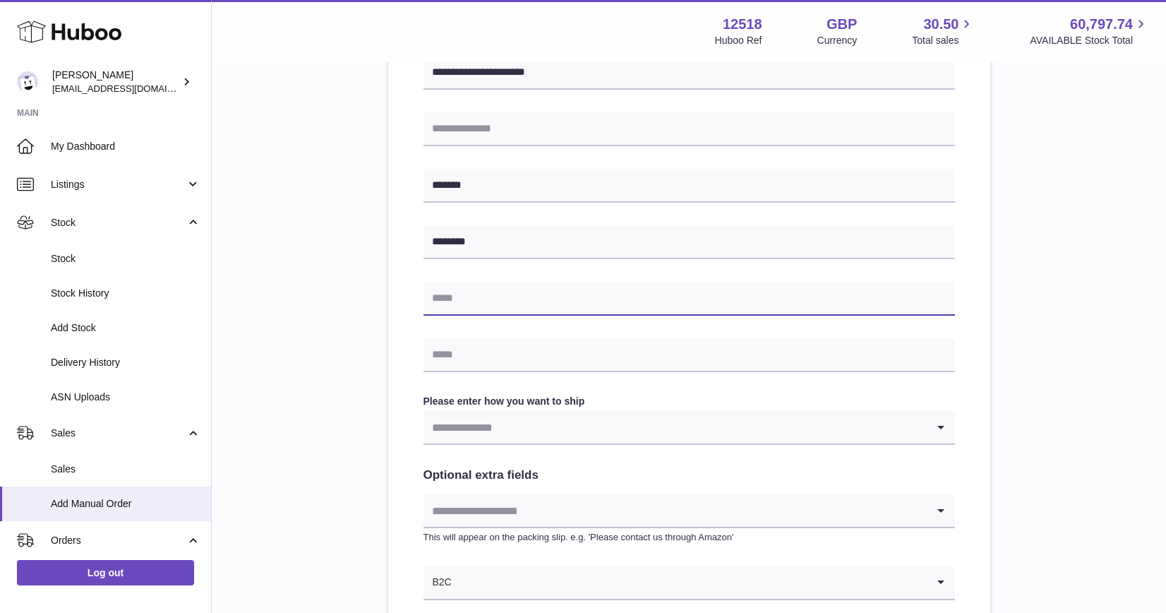
click at [477, 282] on input "text" at bounding box center [688, 299] width 531 height 34
type input "**********"
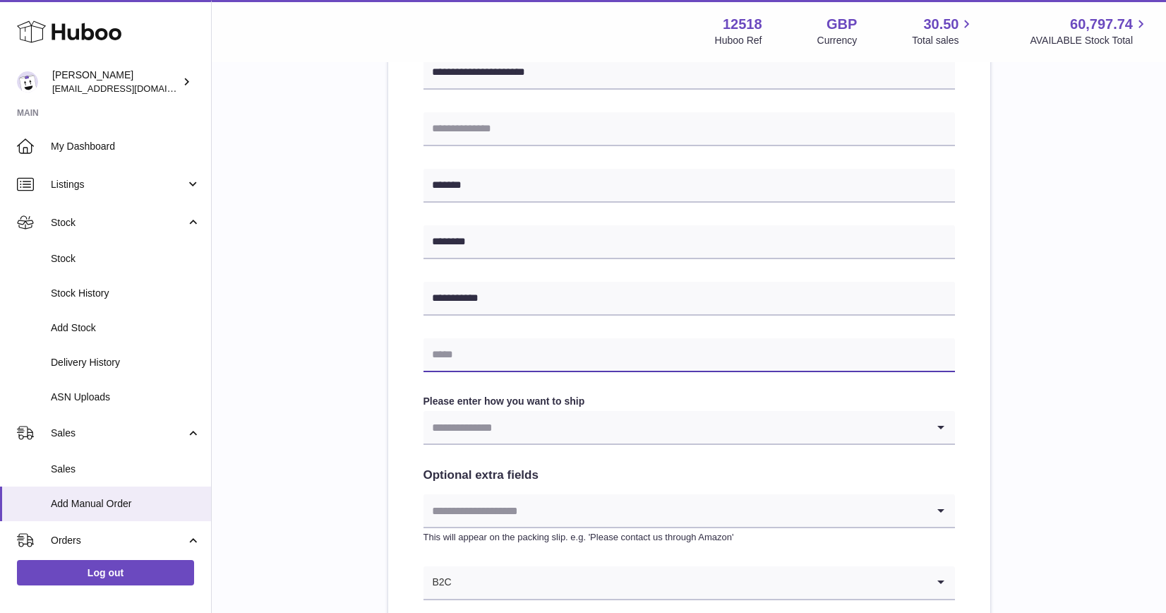
click at [542, 356] on input "text" at bounding box center [688, 355] width 531 height 34
type input "**********"
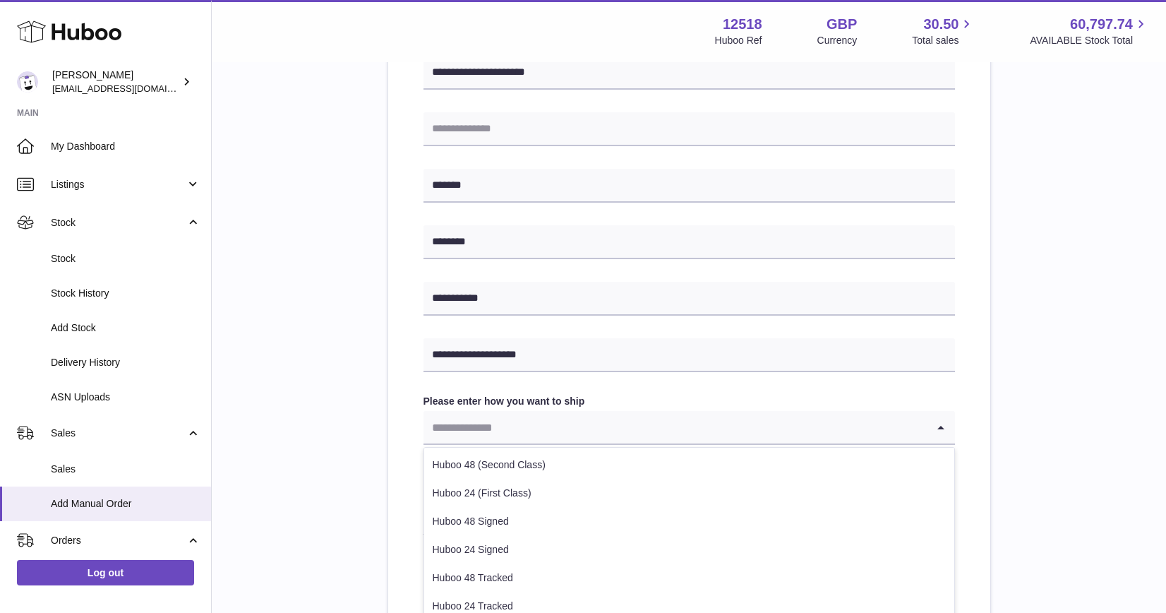
click at [526, 432] on input "Search for option" at bounding box center [674, 427] width 503 height 32
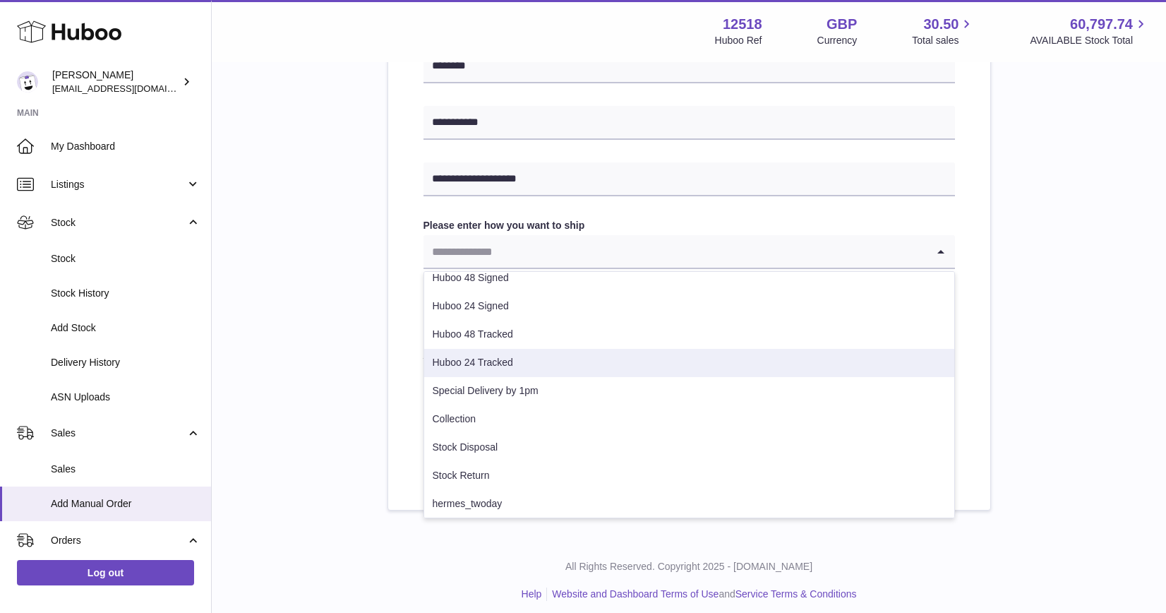
scroll to position [132, 0]
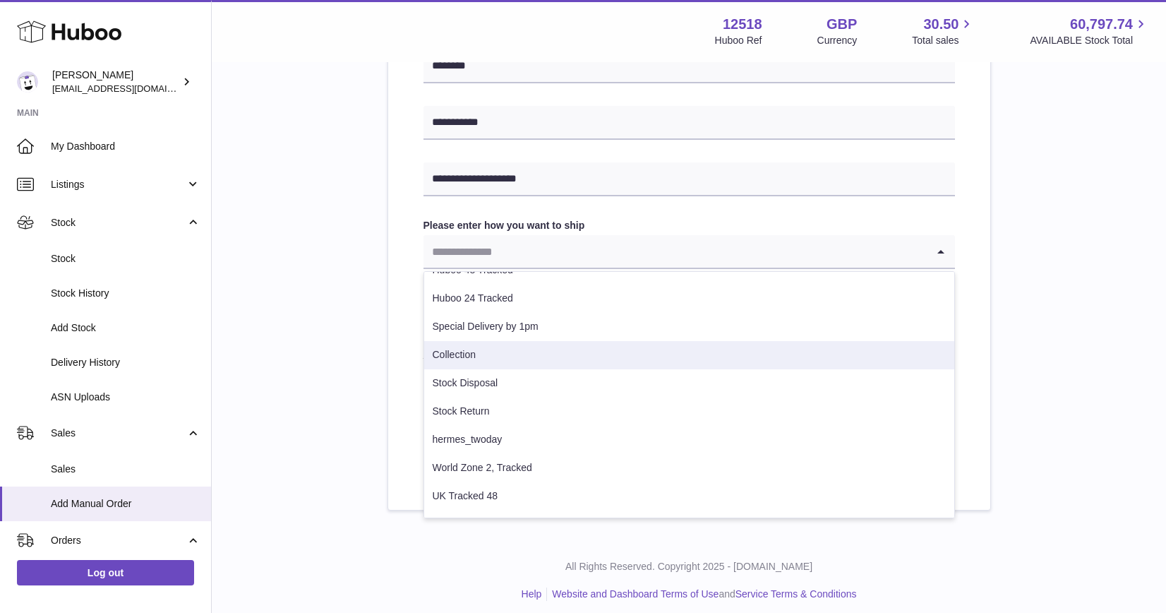
click at [460, 351] on li "Collection" at bounding box center [689, 355] width 530 height 28
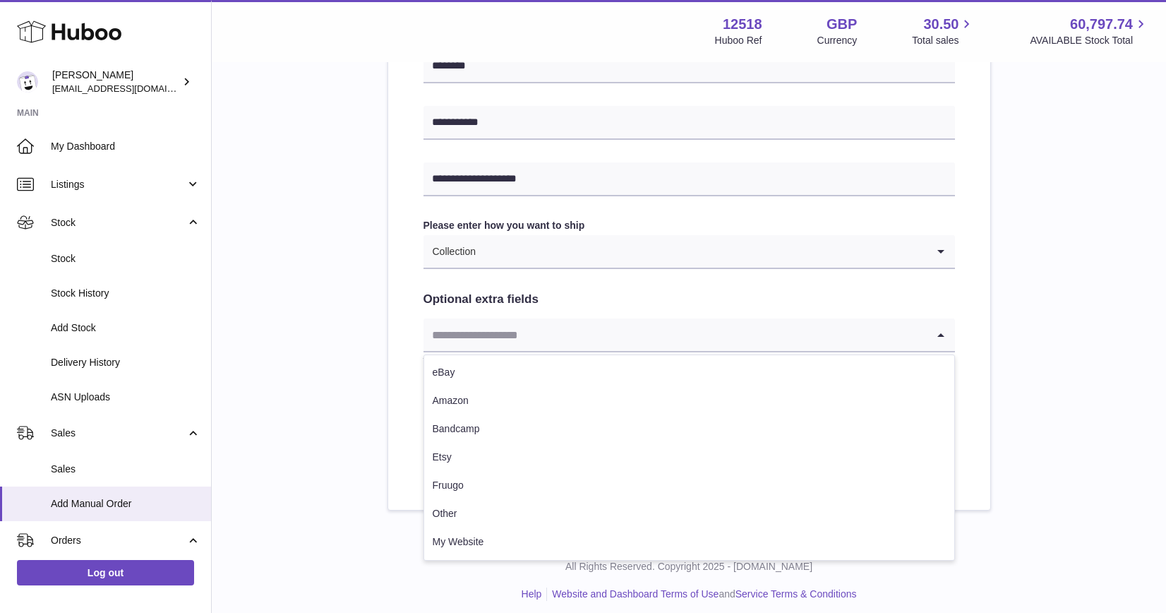
click at [462, 339] on input "Search for option" at bounding box center [674, 334] width 503 height 32
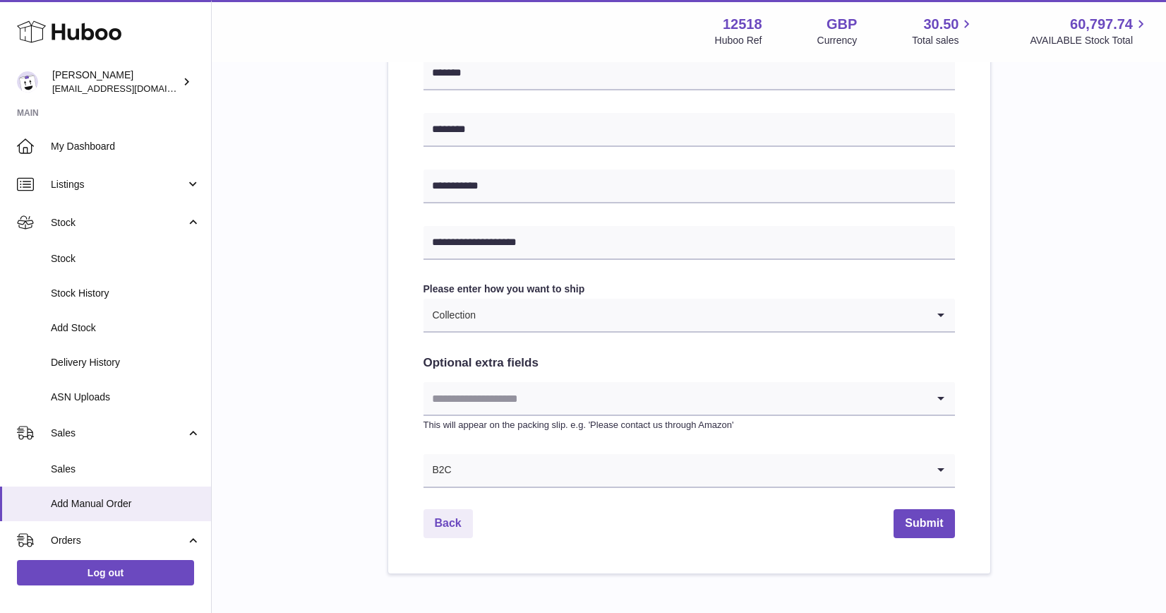
scroll to position [611, 0]
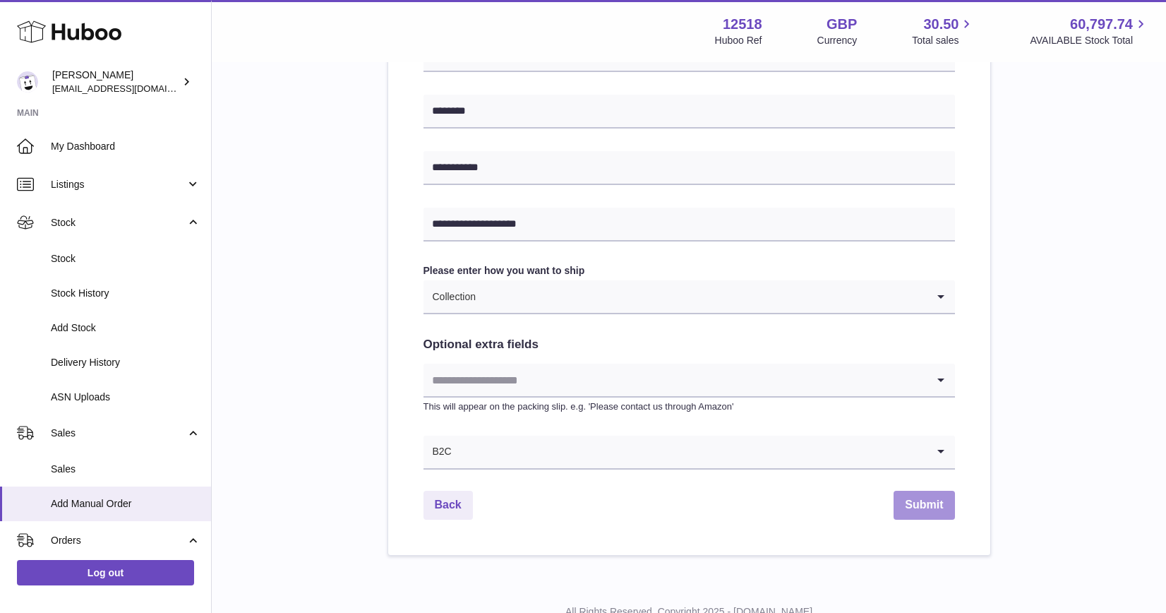
click at [937, 517] on button "Submit" at bounding box center [923, 505] width 61 height 29
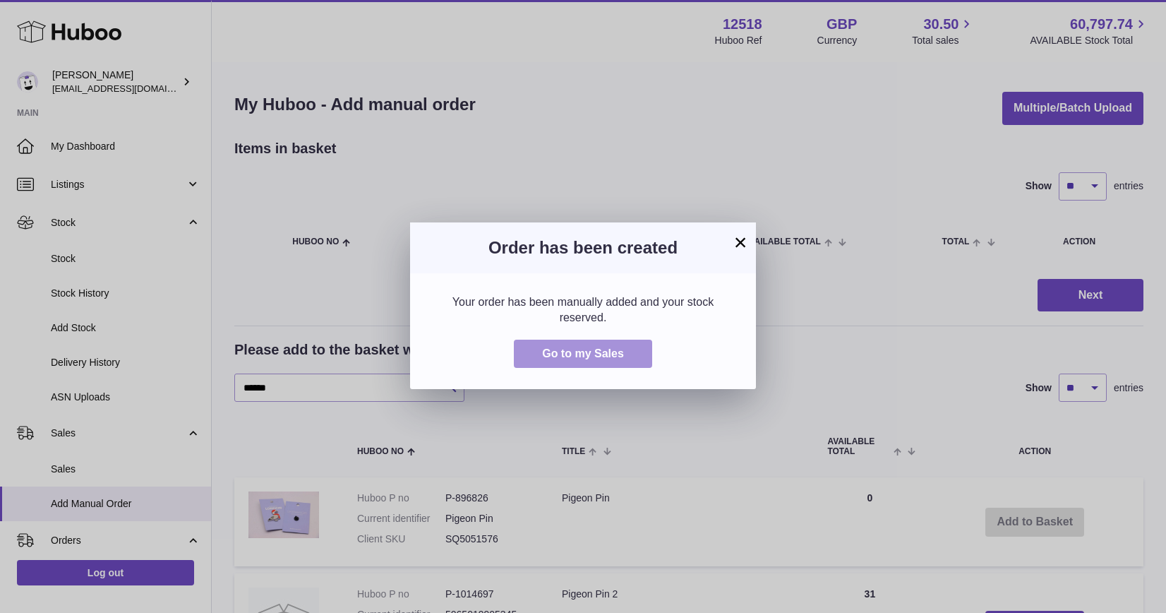
click at [583, 344] on button "Go to my Sales" at bounding box center [583, 353] width 138 height 29
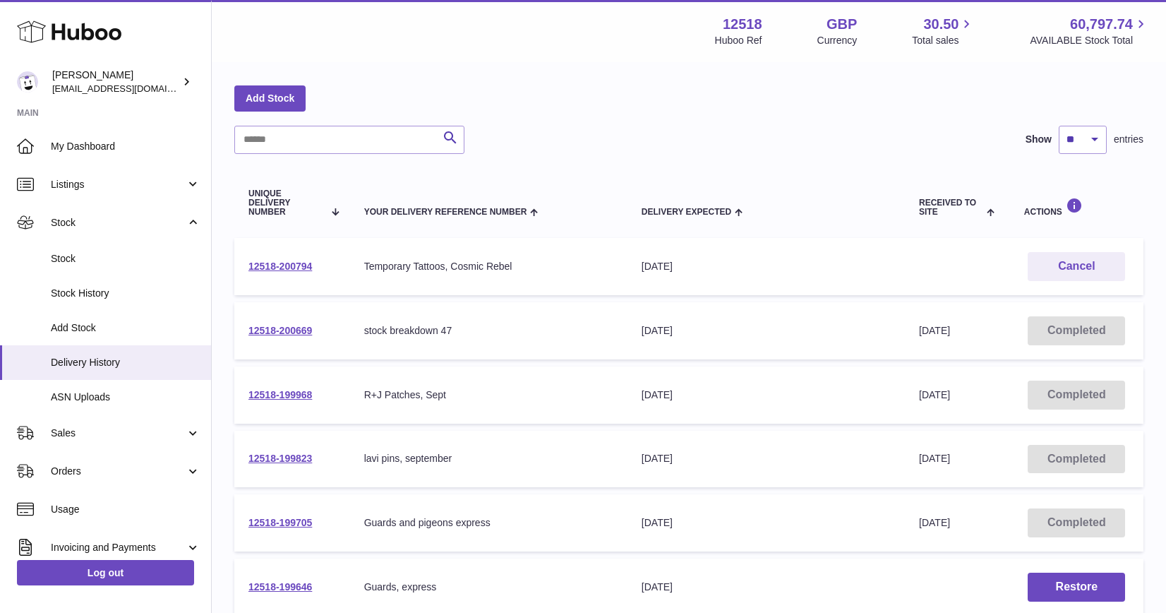
scroll to position [62, 0]
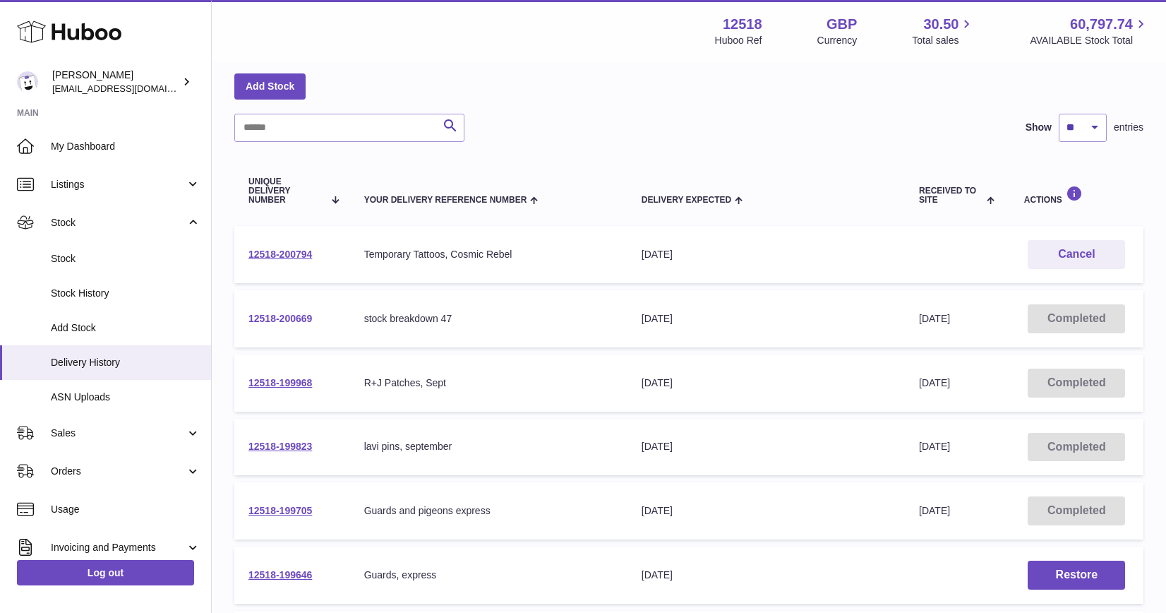
click at [281, 321] on link "12518-200669" at bounding box center [280, 318] width 64 height 11
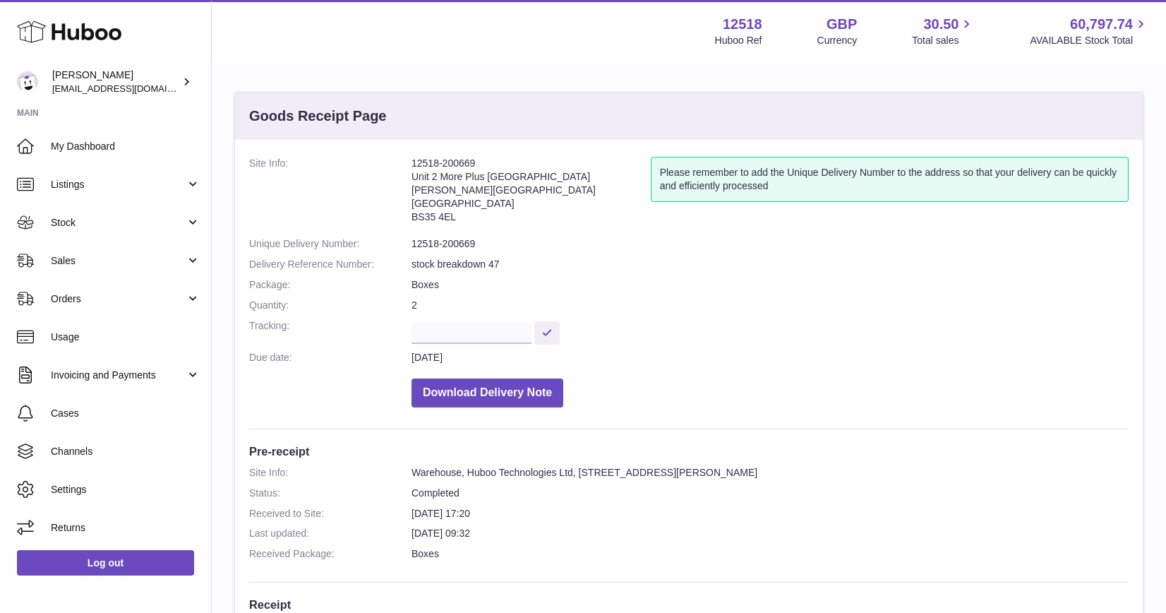
drag, startPoint x: 460, startPoint y: 218, endPoint x: 412, endPoint y: 219, distance: 48.0
click at [412, 219] on address "12518-200669 Unit 2 [GEOGRAPHIC_DATA][PERSON_NAME][STREET_ADDRESS]" at bounding box center [530, 193] width 239 height 73
copy address "BS35 4EL"
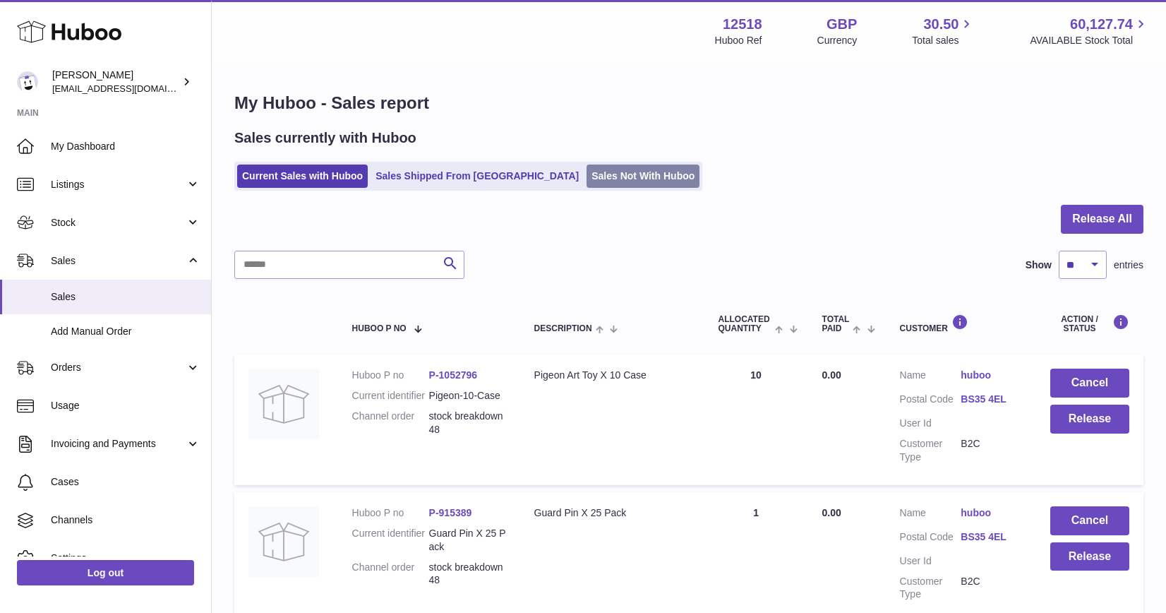
click at [586, 172] on link "Sales Not With Huboo" at bounding box center [642, 175] width 113 height 23
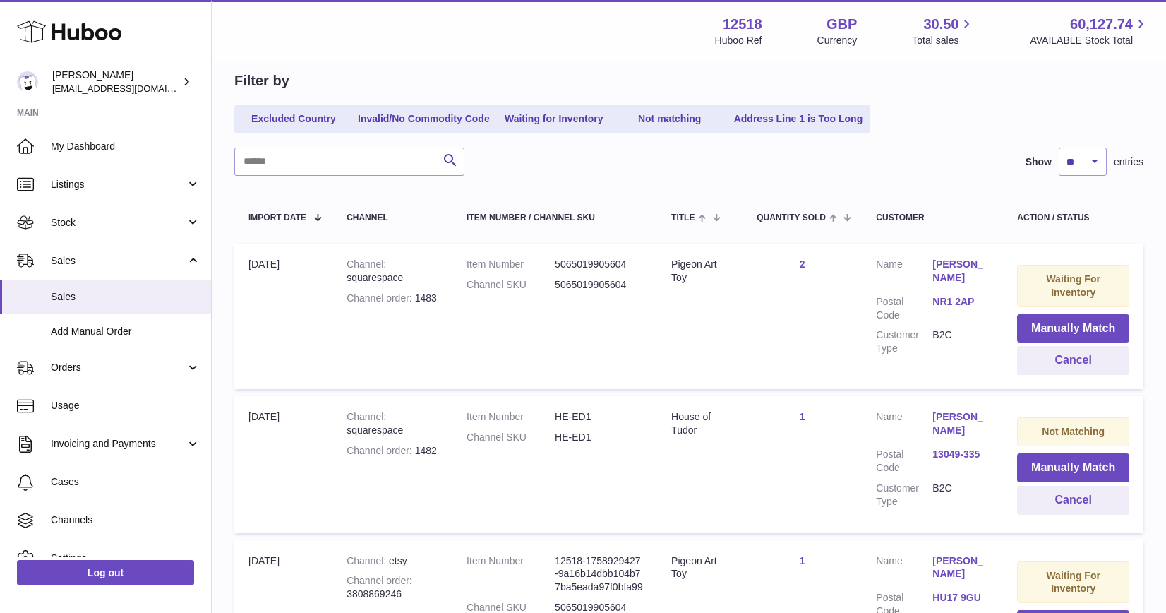
scroll to position [135, 0]
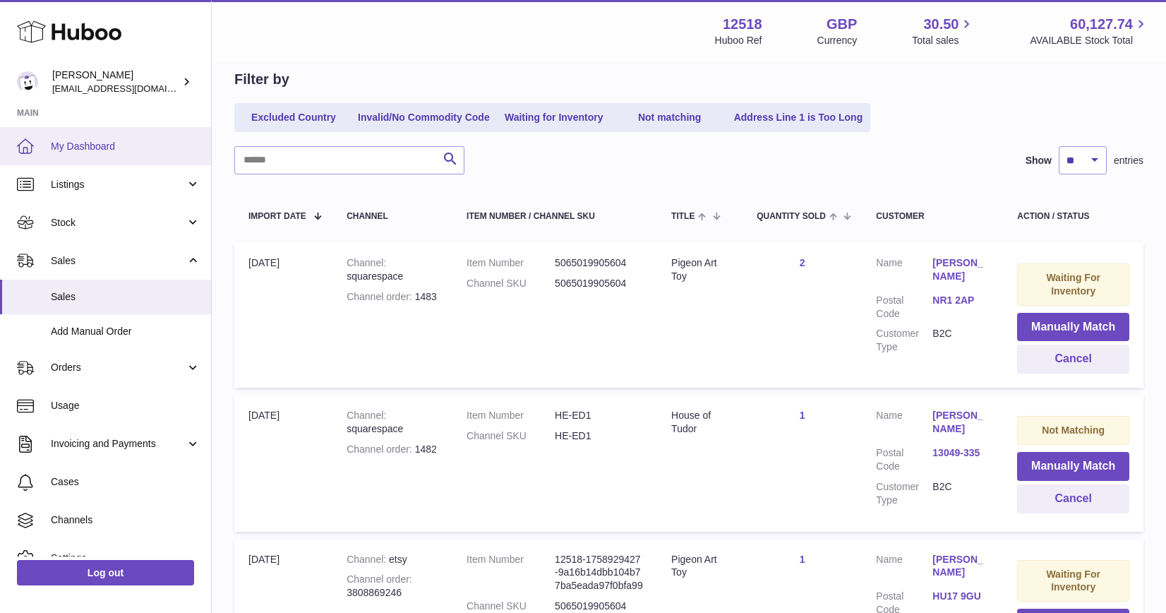
click at [97, 143] on span "My Dashboard" at bounding box center [126, 146] width 150 height 13
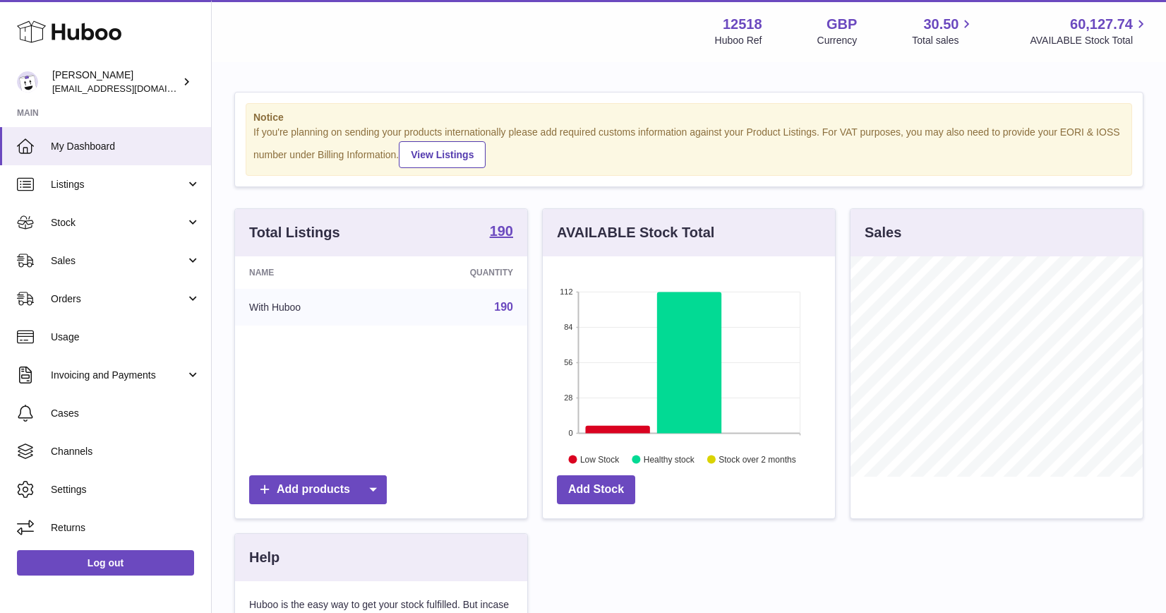
scroll to position [220, 292]
click at [104, 261] on span "Sales" at bounding box center [118, 260] width 135 height 13
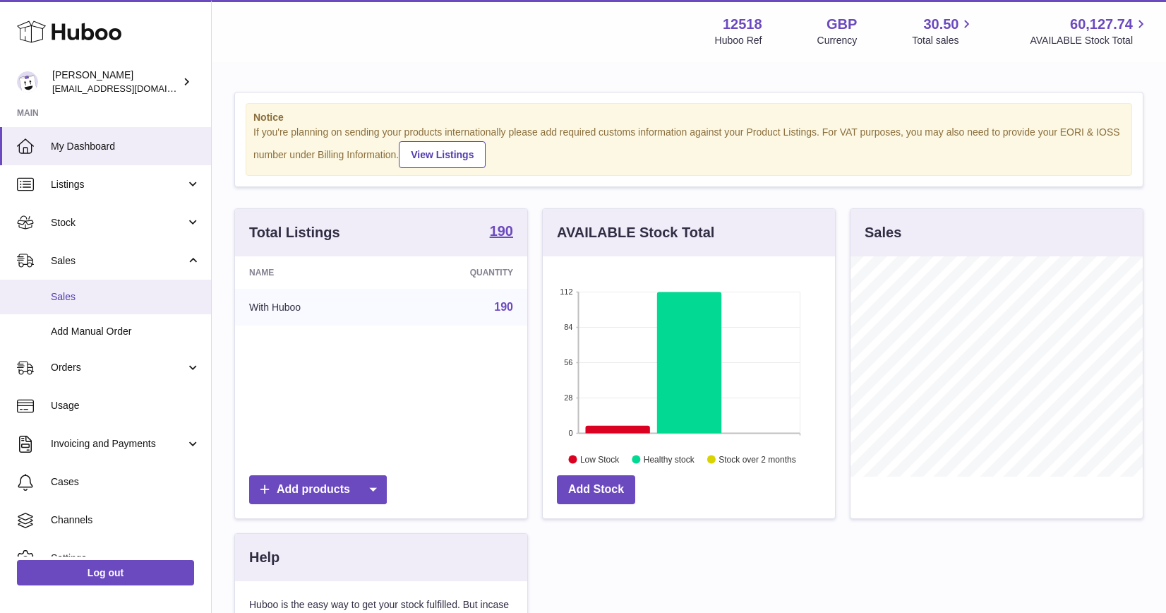
click at [88, 296] on span "Sales" at bounding box center [126, 296] width 150 height 13
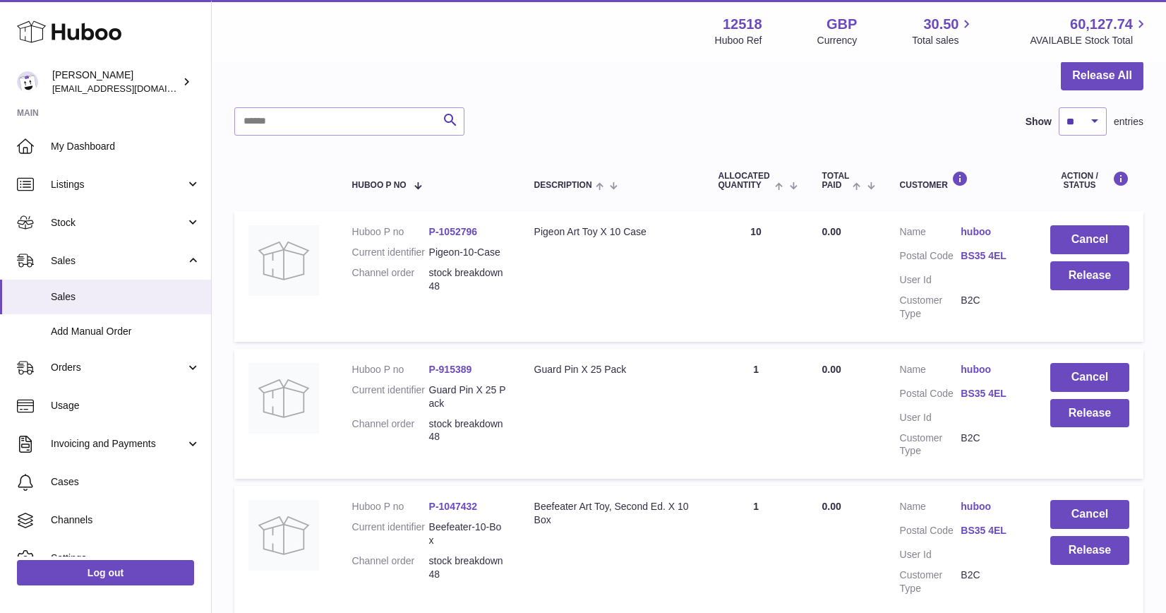
scroll to position [161, 0]
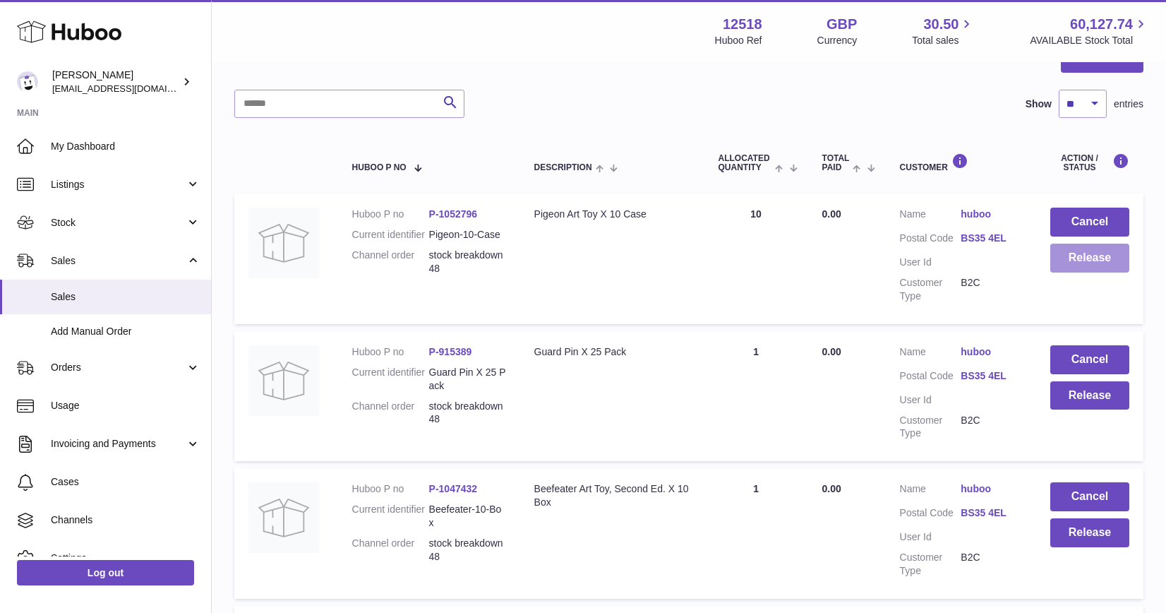
click at [1112, 258] on button "Release" at bounding box center [1089, 257] width 79 height 29
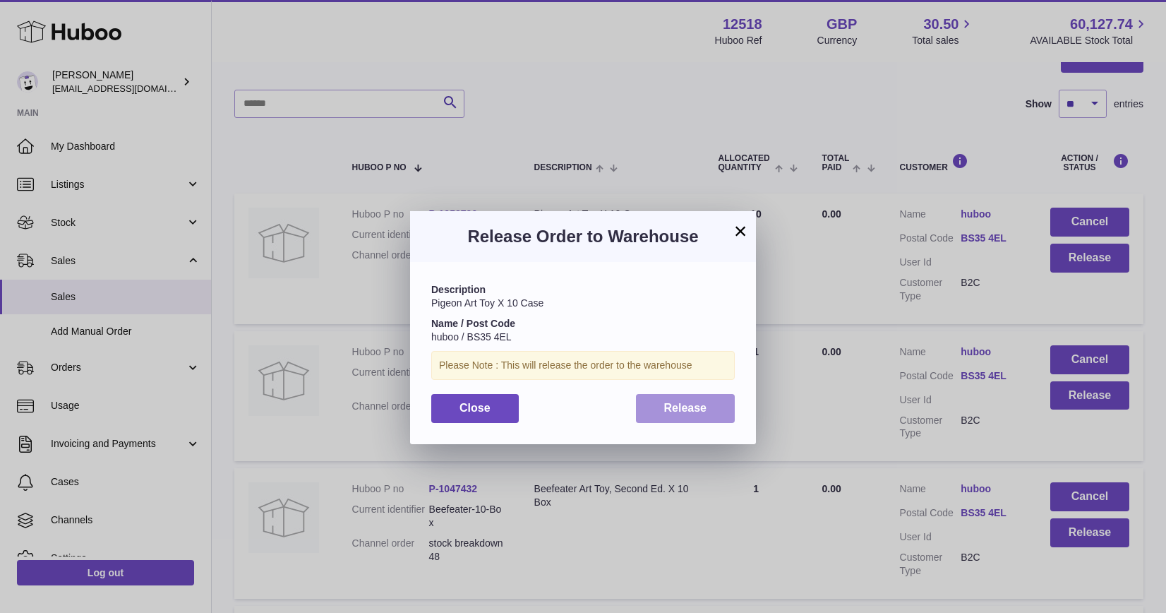
click at [714, 414] on button "Release" at bounding box center [686, 408] width 100 height 29
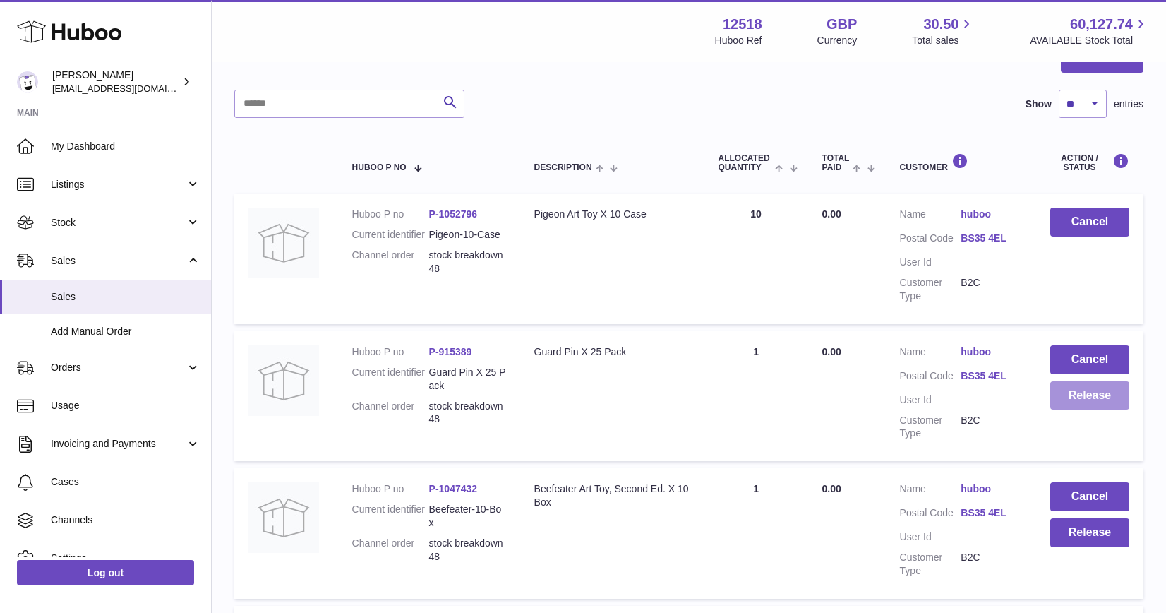
click at [1105, 396] on button "Release" at bounding box center [1089, 395] width 79 height 29
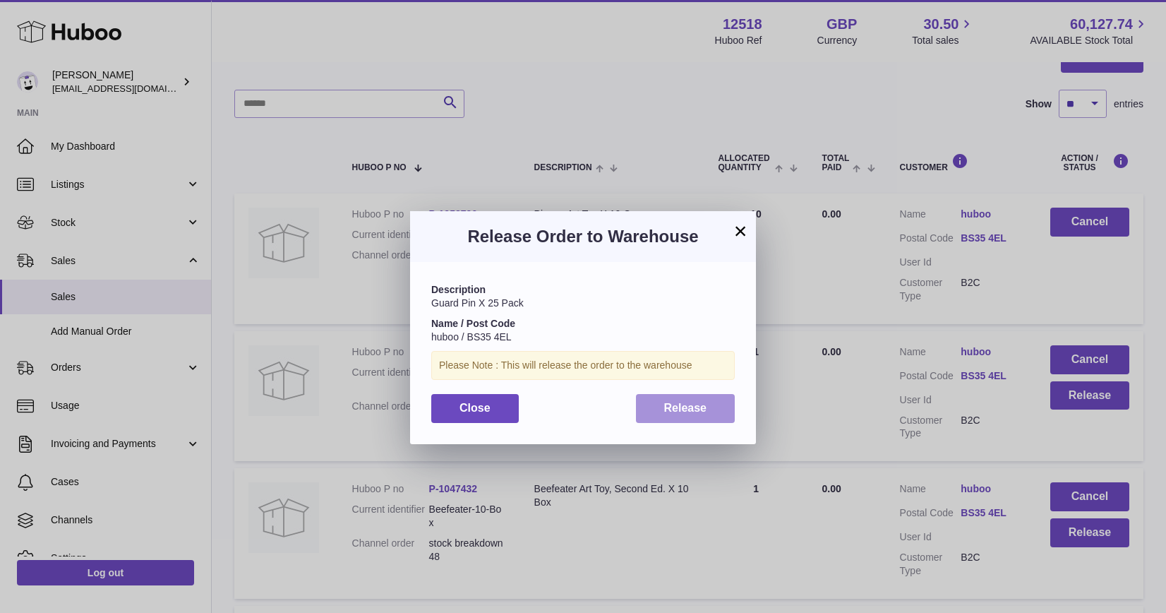
click at [681, 407] on span "Release" at bounding box center [685, 408] width 43 height 12
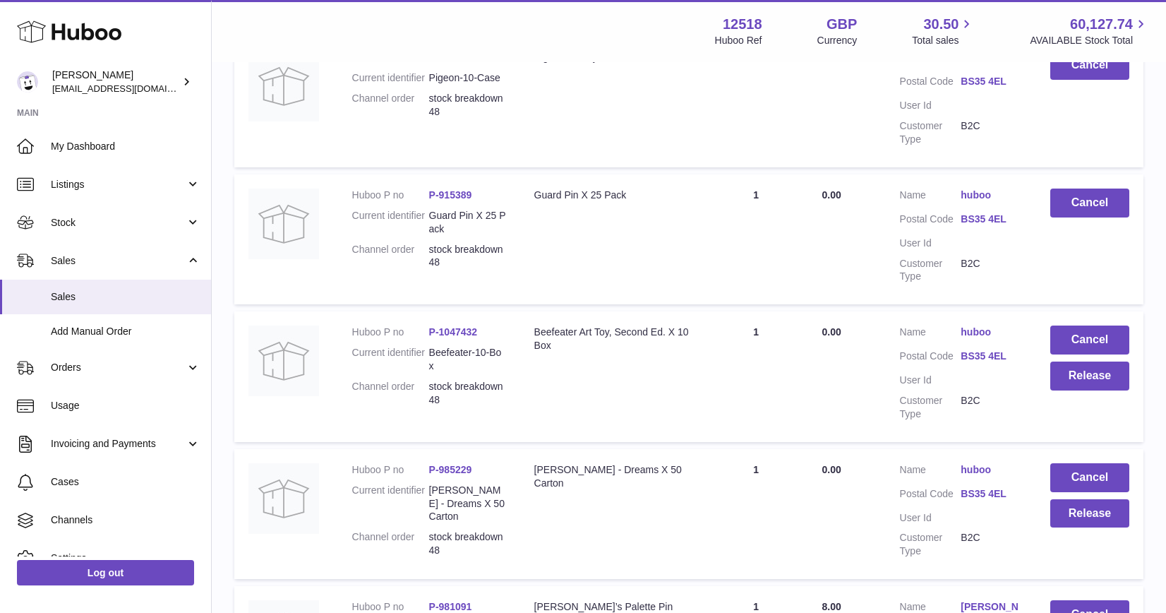
scroll to position [330, 0]
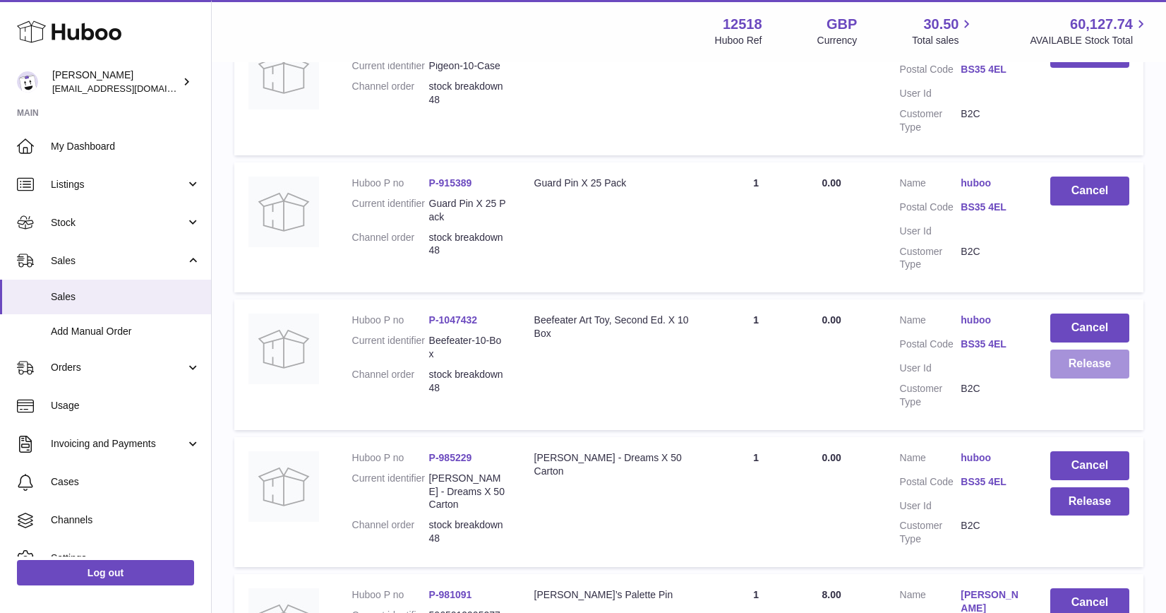
click at [1063, 369] on button "Release" at bounding box center [1089, 363] width 79 height 29
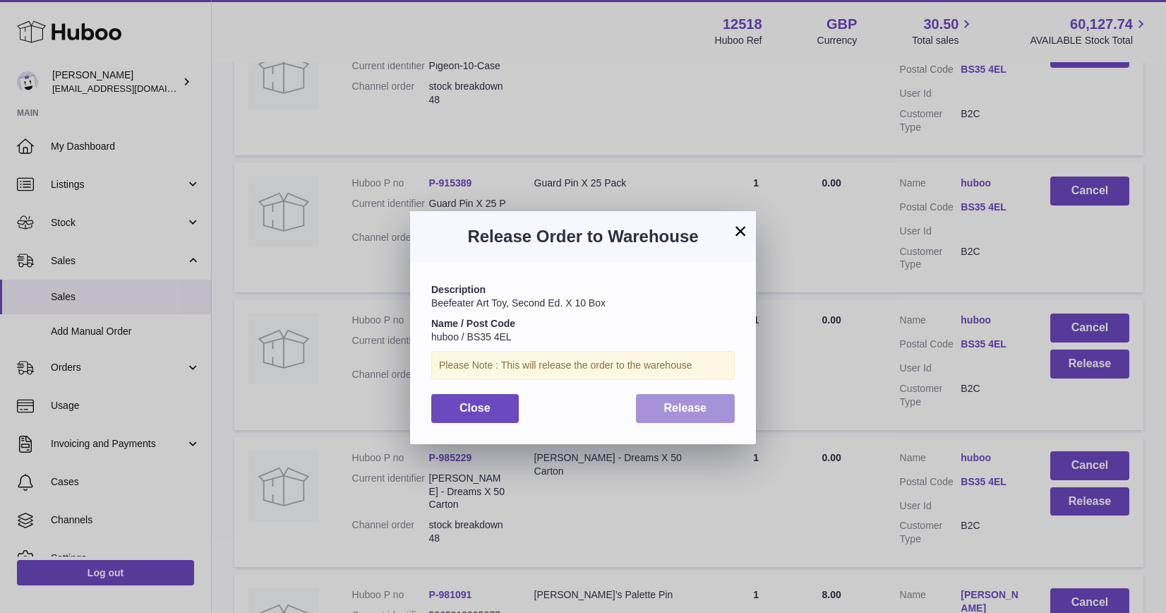
click at [714, 411] on button "Release" at bounding box center [686, 408] width 100 height 29
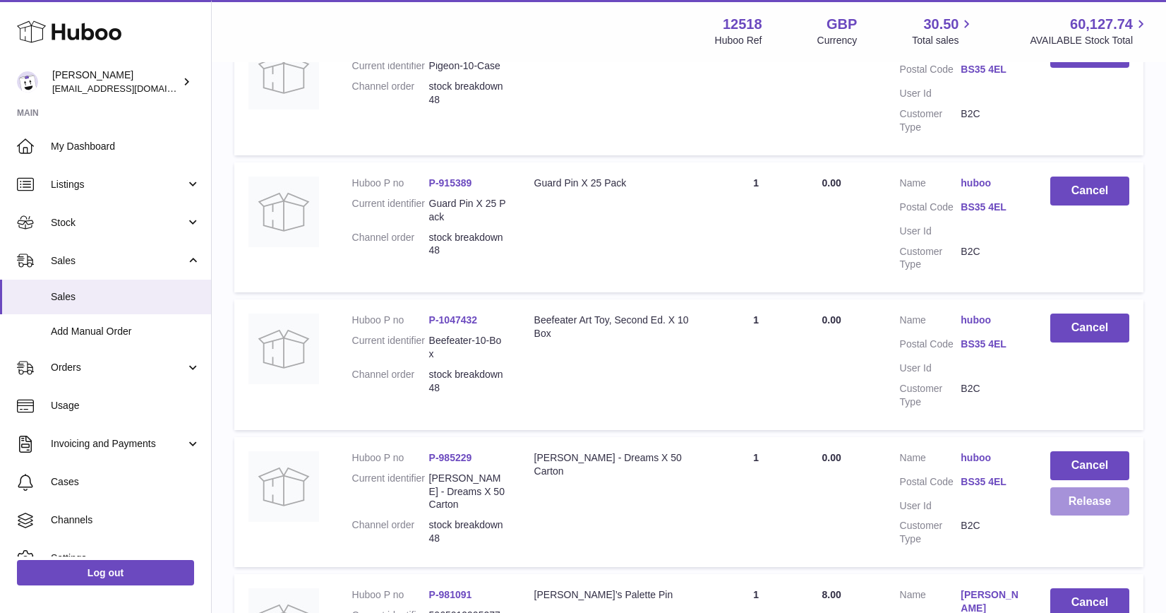
click at [1074, 510] on button "Release" at bounding box center [1089, 501] width 79 height 29
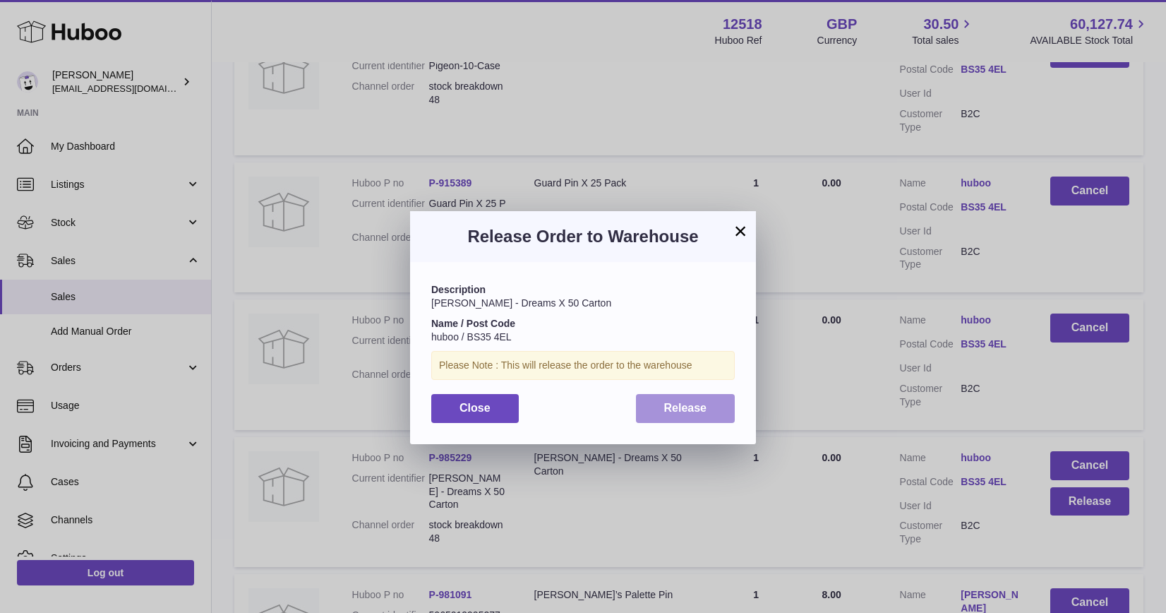
click at [706, 404] on span "Release" at bounding box center [685, 408] width 43 height 12
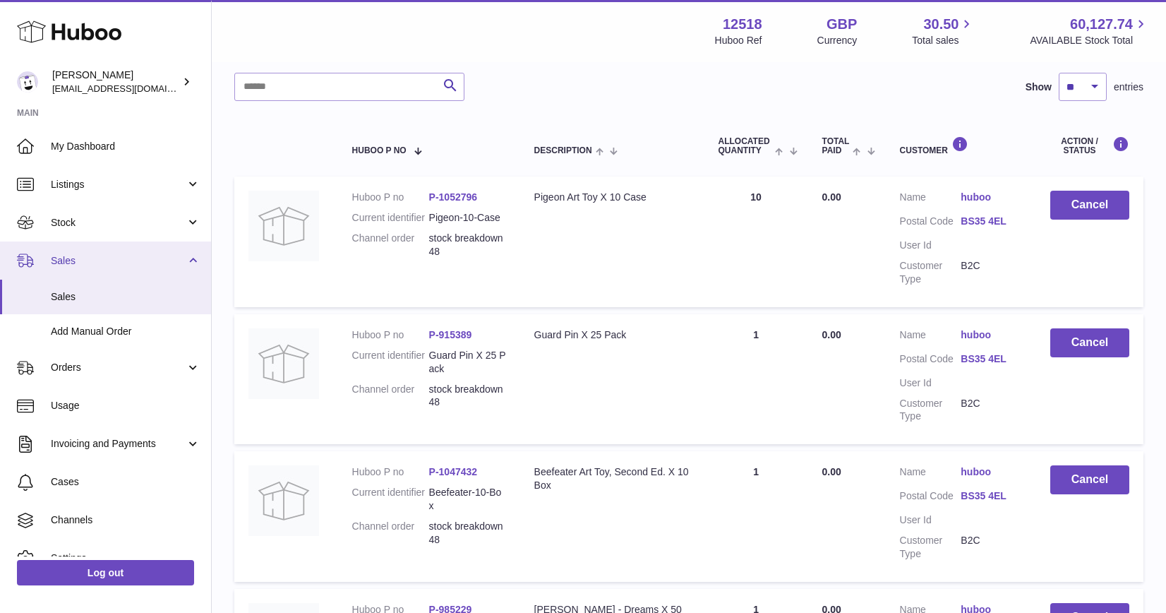
scroll to position [16, 0]
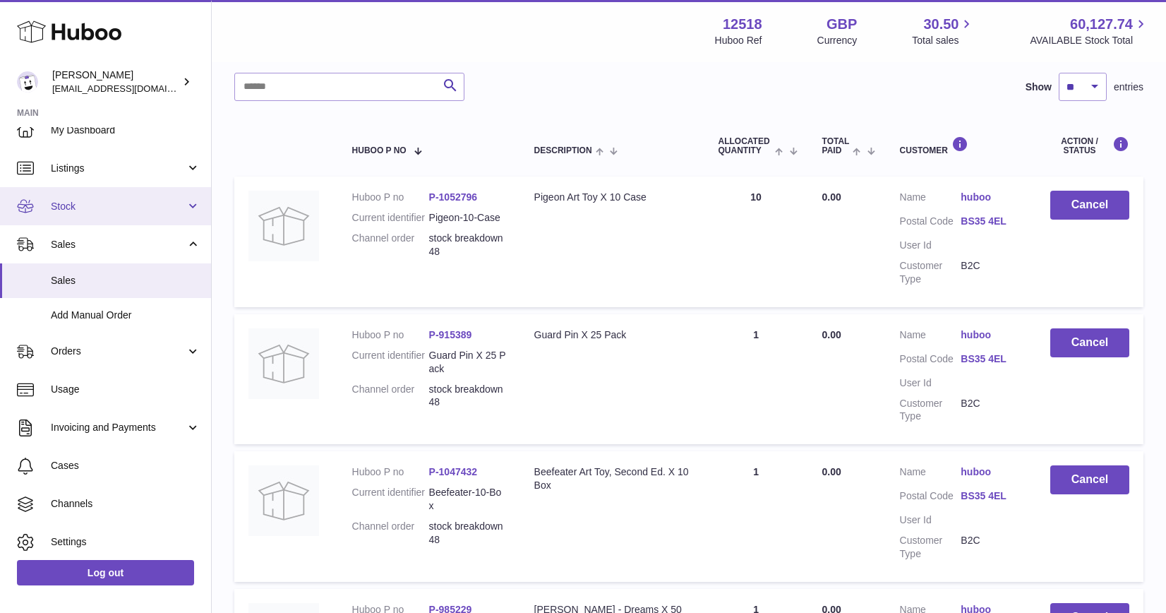
click at [99, 208] on span "Stock" at bounding box center [118, 206] width 135 height 13
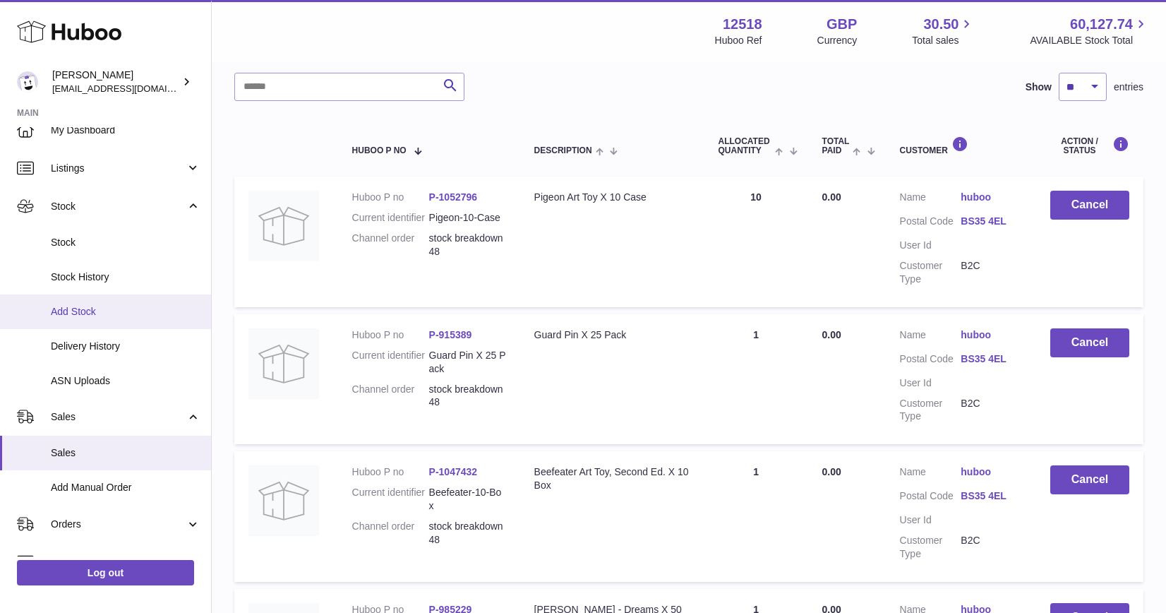
click at [95, 316] on span "Add Stock" at bounding box center [126, 311] width 150 height 13
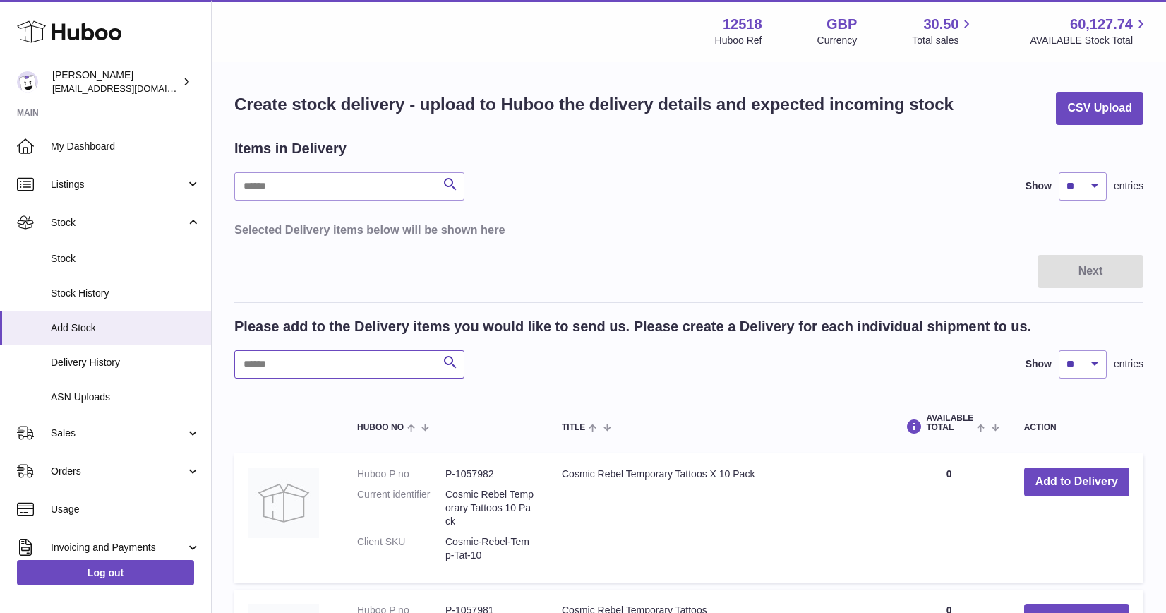
click at [330, 366] on input "text" at bounding box center [349, 364] width 230 height 28
type input "****"
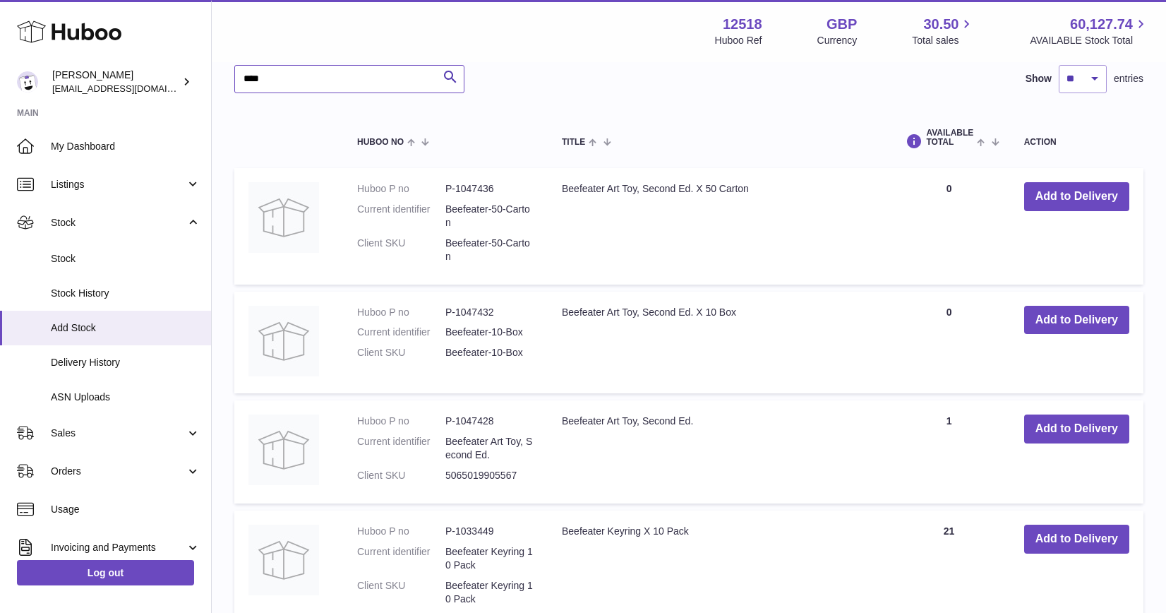
scroll to position [287, 0]
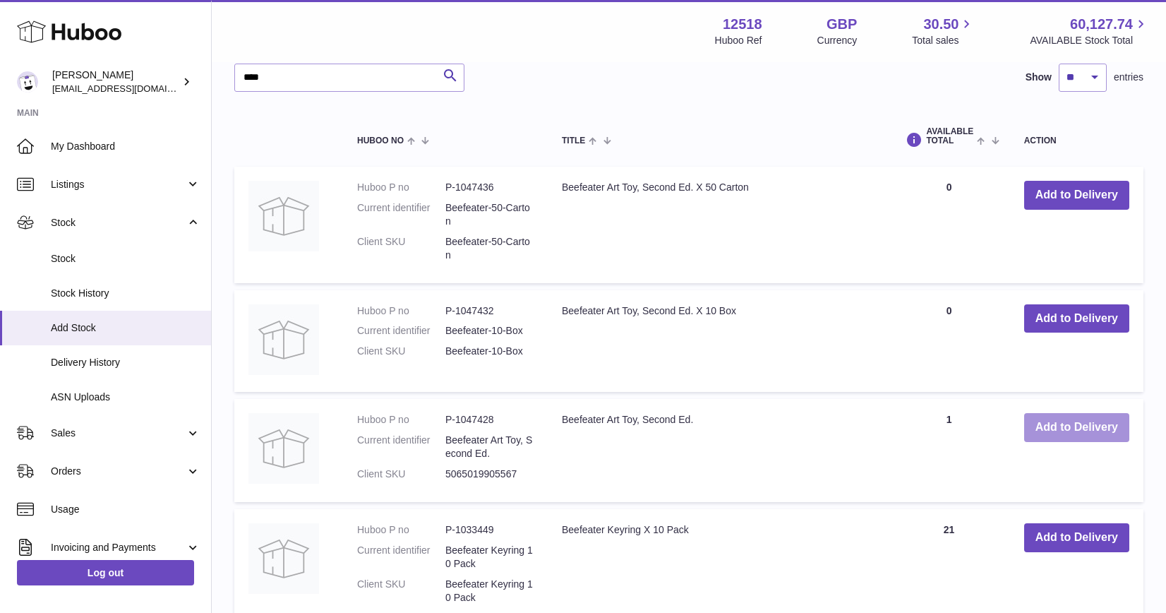
click at [1066, 423] on button "Add to Delivery" at bounding box center [1076, 427] width 105 height 29
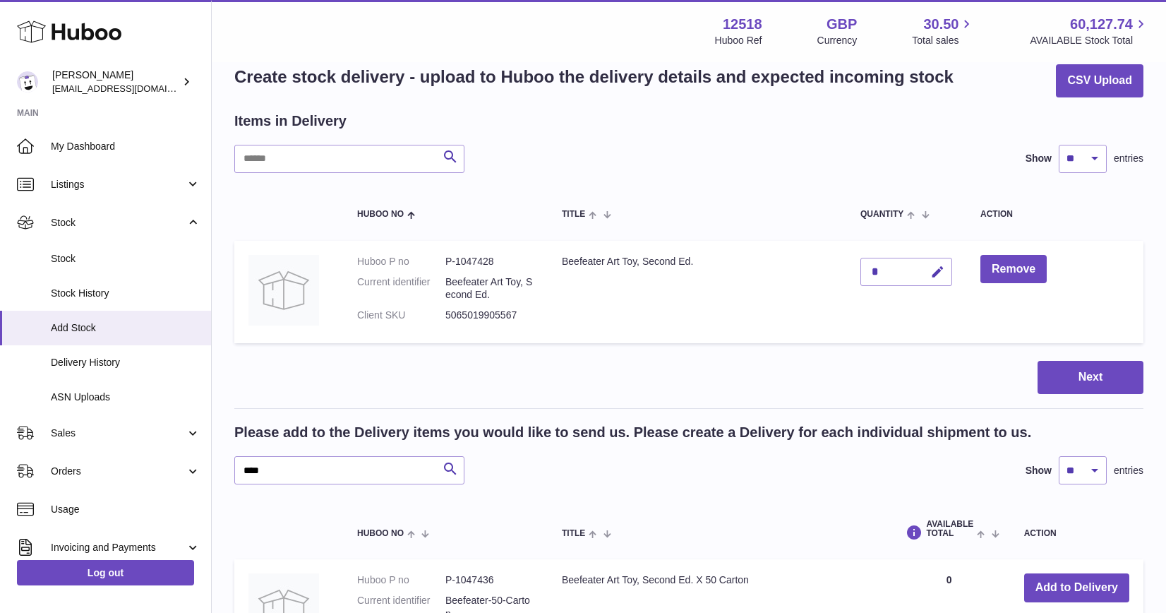
scroll to position [16, 0]
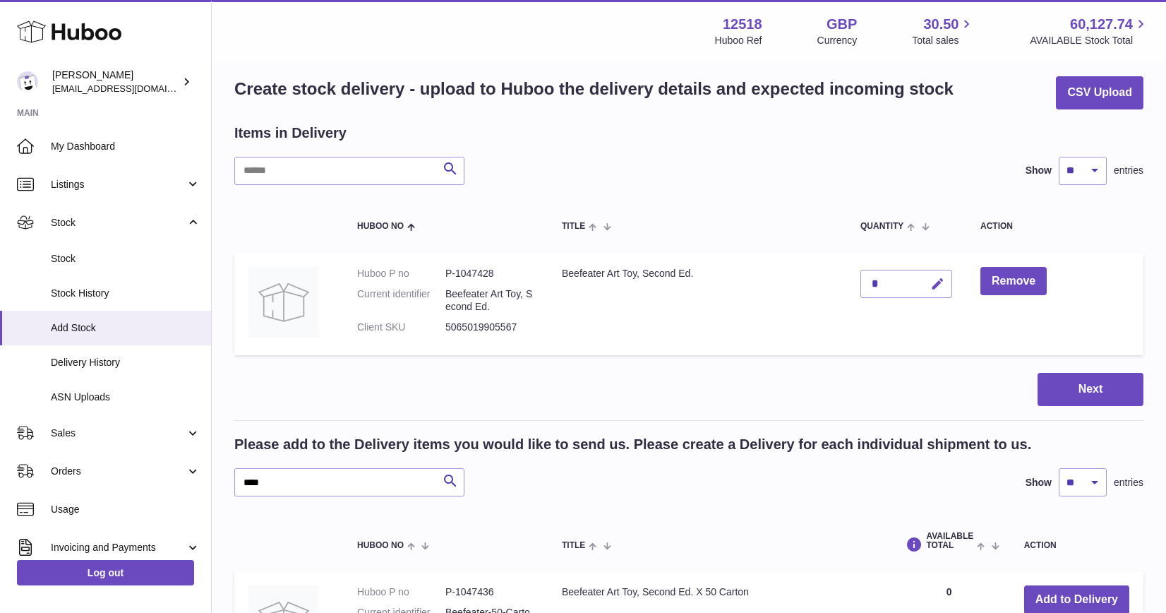
click at [934, 282] on icon "button" at bounding box center [937, 284] width 15 height 15
type input "**"
click at [938, 282] on icon "submit" at bounding box center [938, 283] width 13 height 13
drag, startPoint x: 272, startPoint y: 484, endPoint x: 191, endPoint y: 476, distance: 81.5
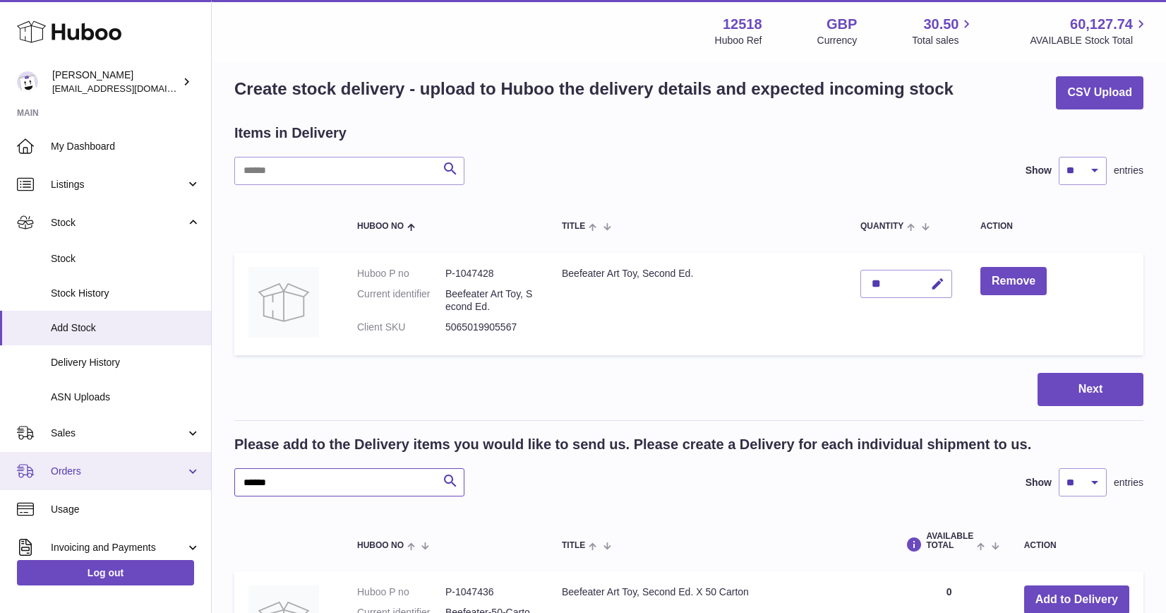
type input "******"
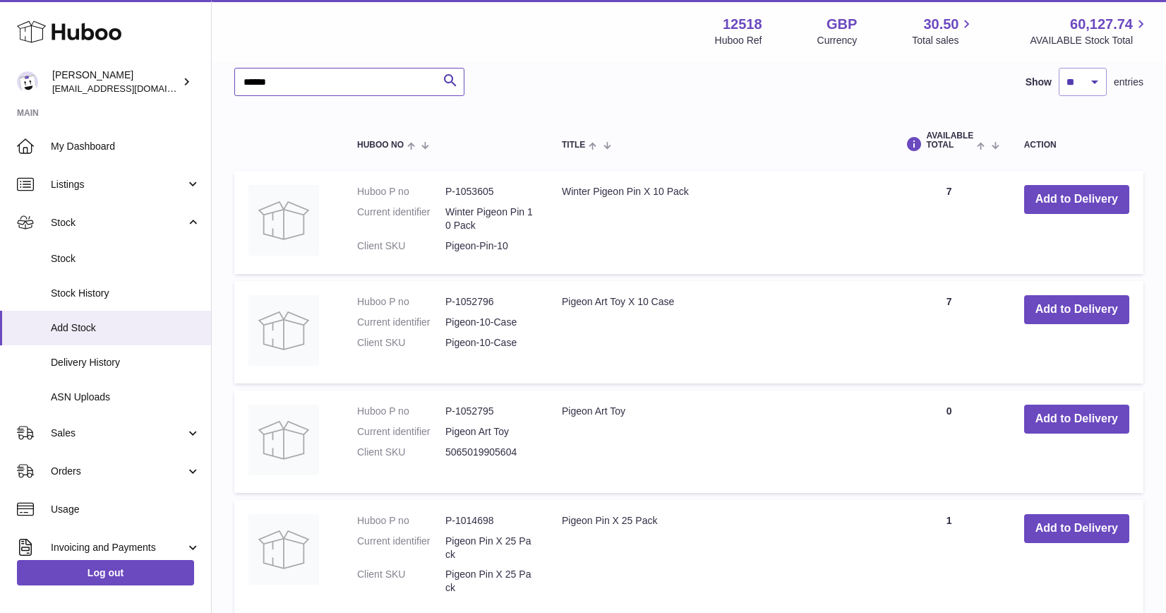
scroll to position [428, 0]
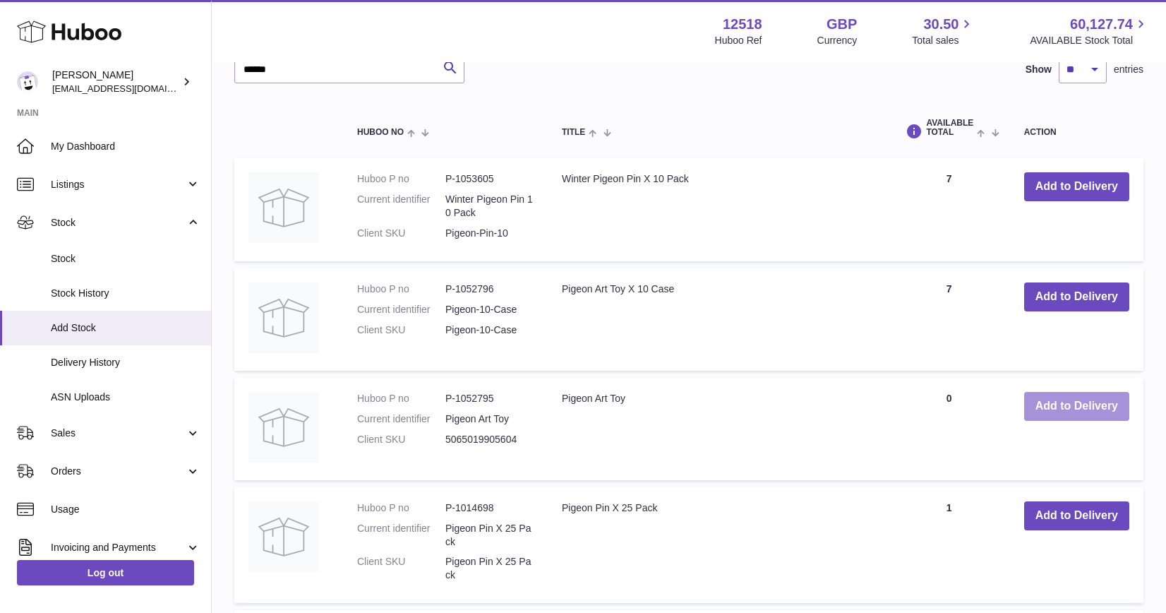
click at [1064, 411] on button "Add to Delivery" at bounding box center [1076, 406] width 105 height 29
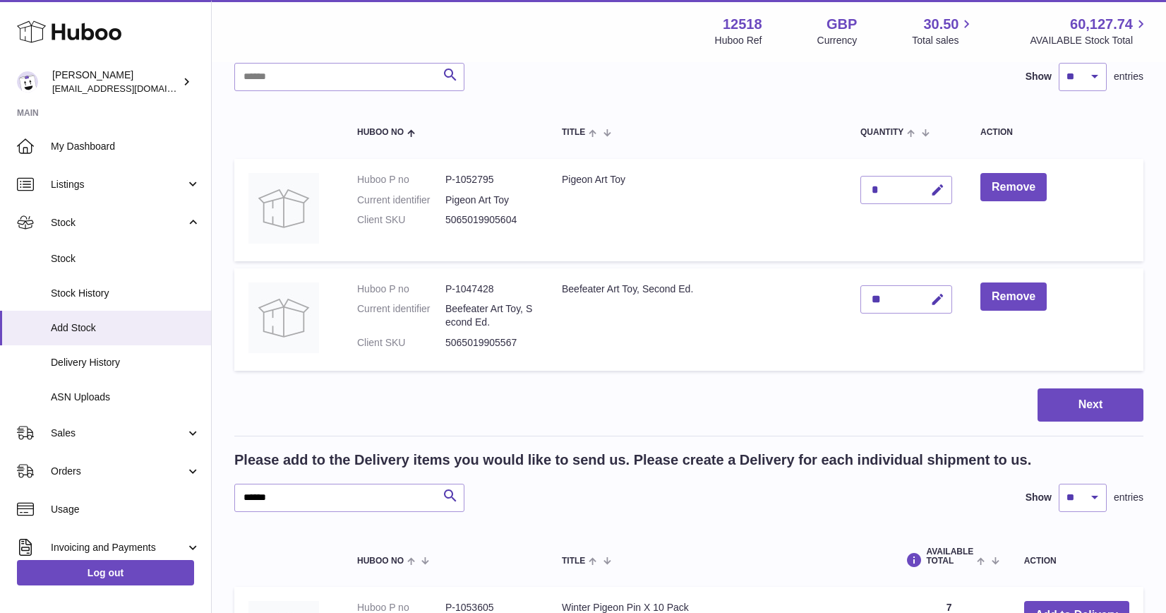
scroll to position [101, 0]
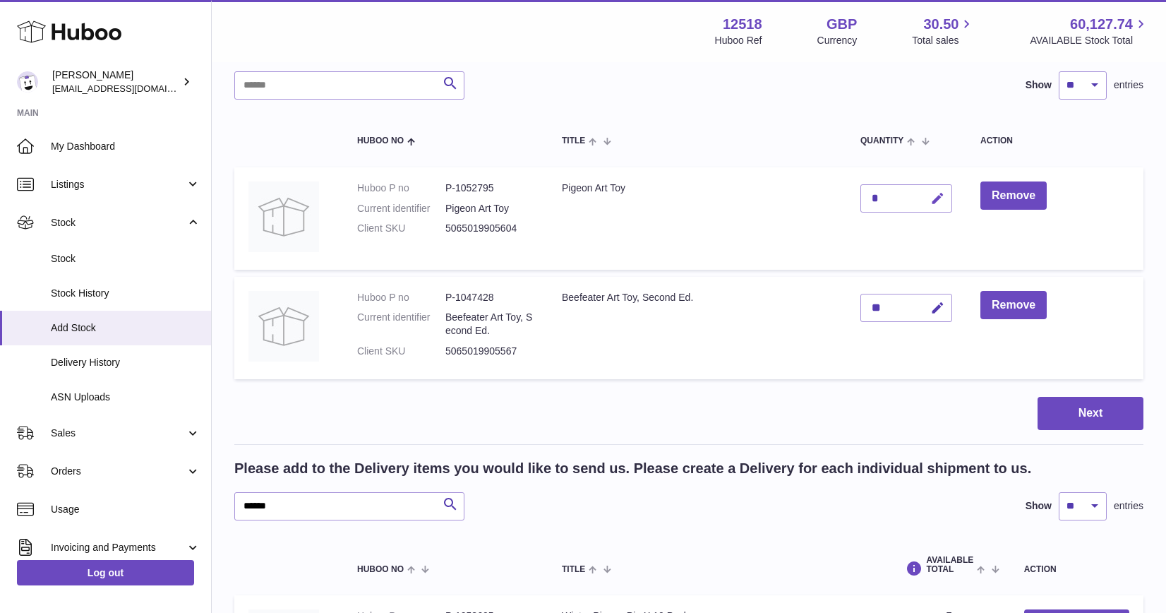
click at [935, 205] on icon "button" at bounding box center [937, 198] width 15 height 15
type input "***"
click at [935, 198] on icon "submit" at bounding box center [938, 198] width 13 height 13
drag, startPoint x: 301, startPoint y: 509, endPoint x: 221, endPoint y: 509, distance: 79.8
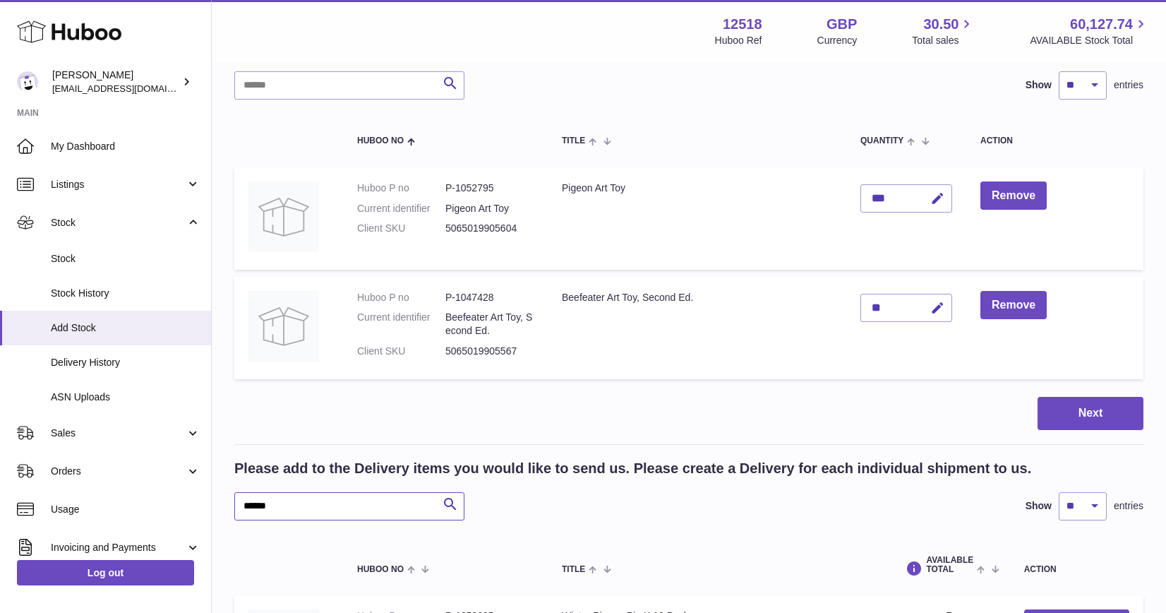
type input "*"
type input "******"
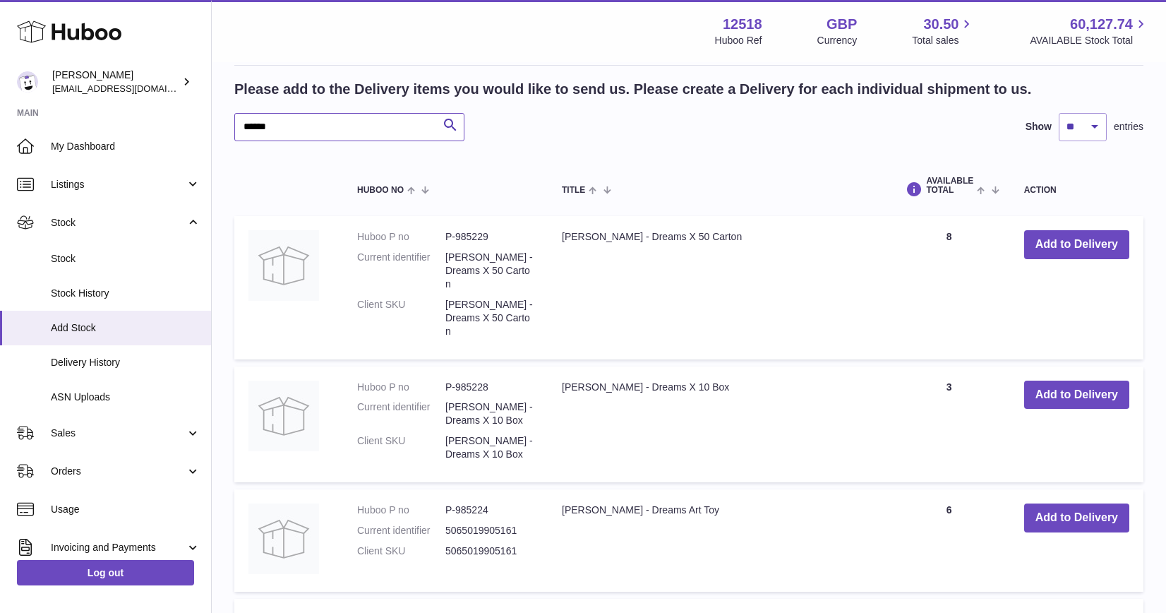
scroll to position [488, 0]
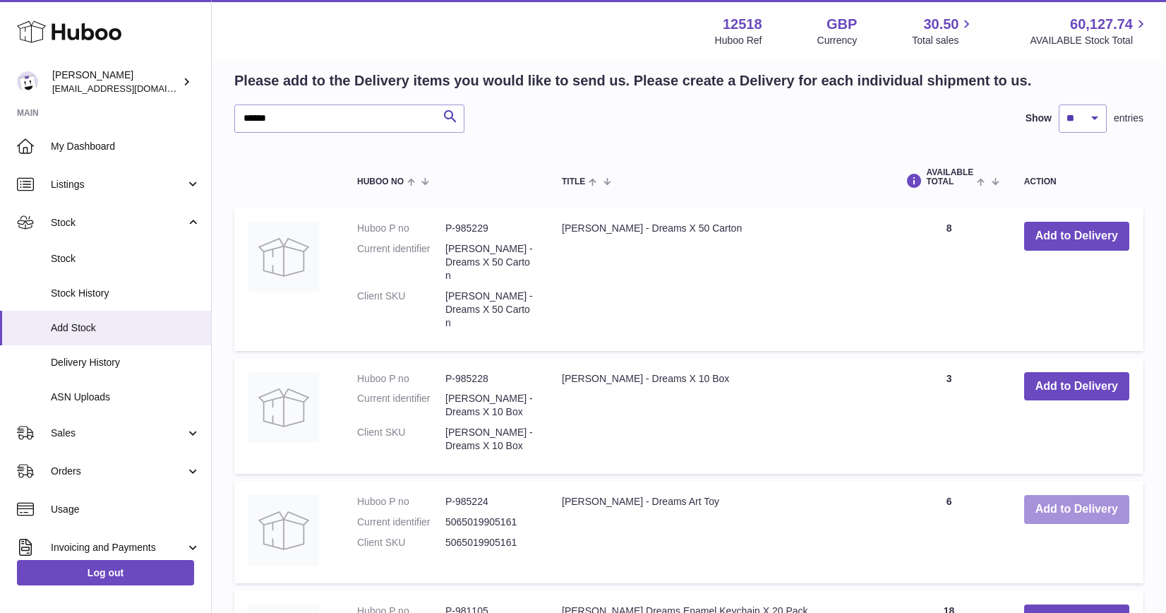
click at [1095, 495] on button "Add to Delivery" at bounding box center [1076, 509] width 105 height 29
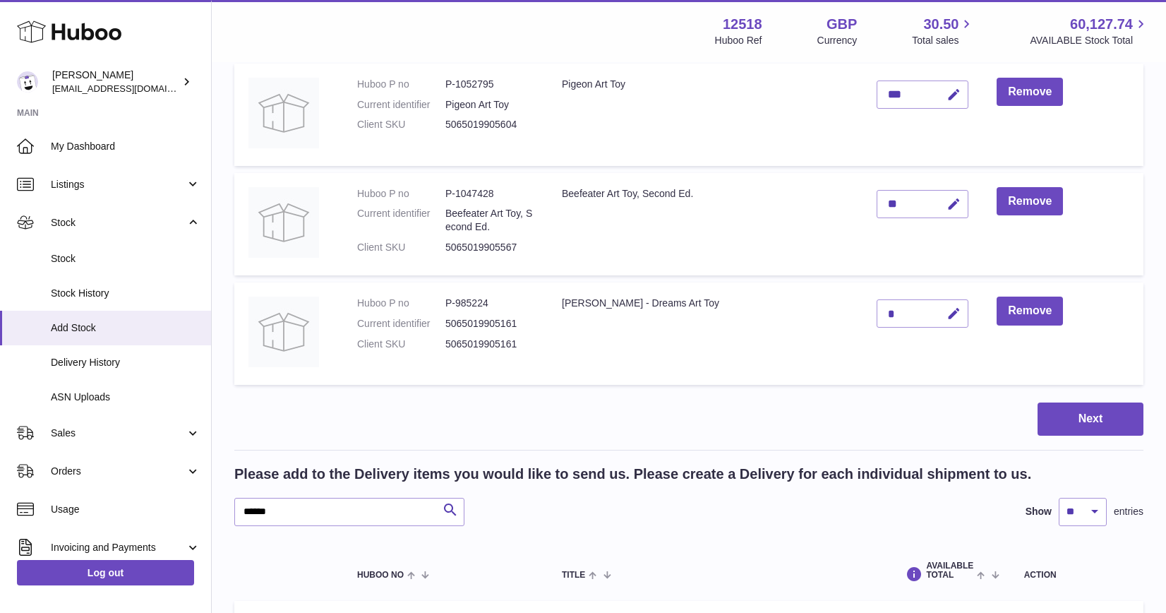
scroll to position [200, 0]
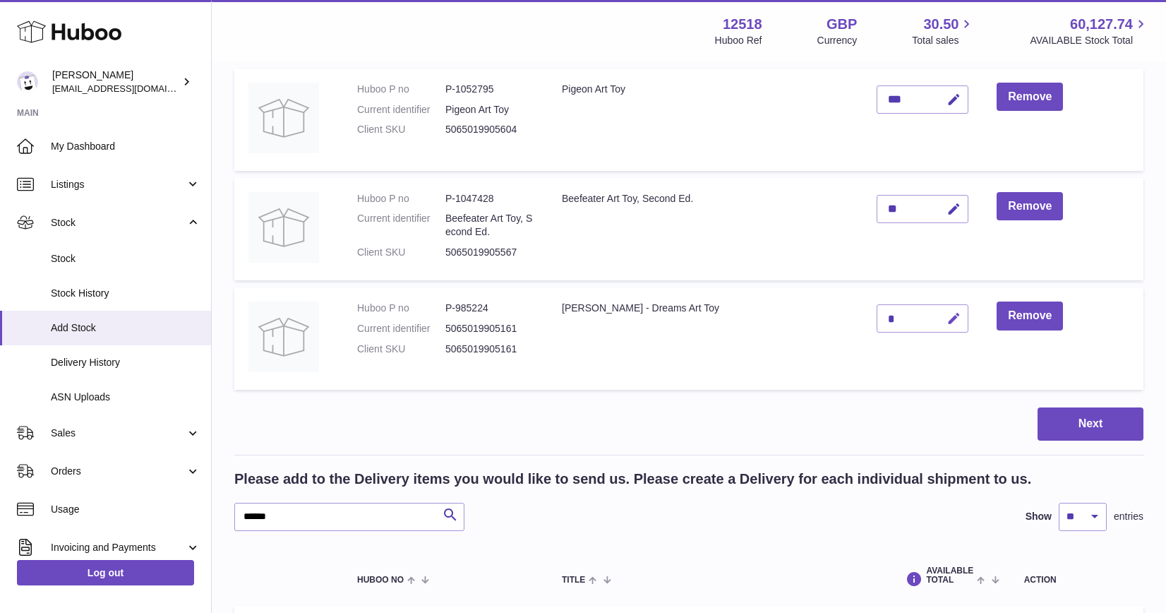
click at [946, 323] on icon "button" at bounding box center [953, 318] width 15 height 15
type input "**"
click at [948, 323] on icon "submit" at bounding box center [954, 318] width 13 height 13
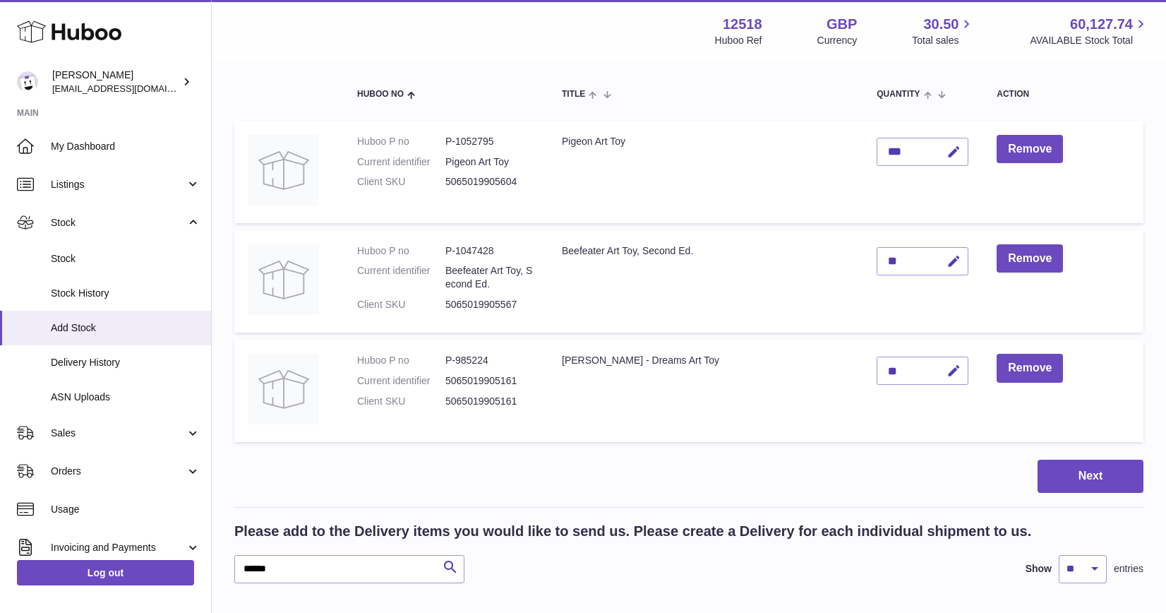
scroll to position [177, 0]
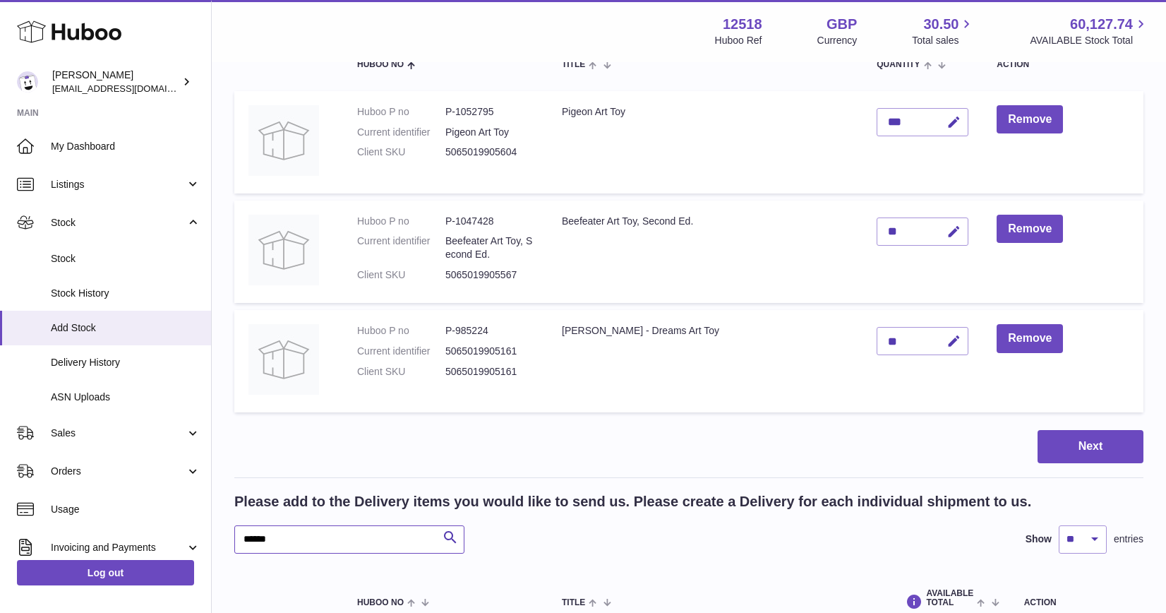
drag, startPoint x: 308, startPoint y: 540, endPoint x: 215, endPoint y: 539, distance: 93.2
click at [215, 539] on div "Create stock delivery - upload to Huboo the delivery details and expected incom…" at bounding box center [689, 608] width 954 height 1445
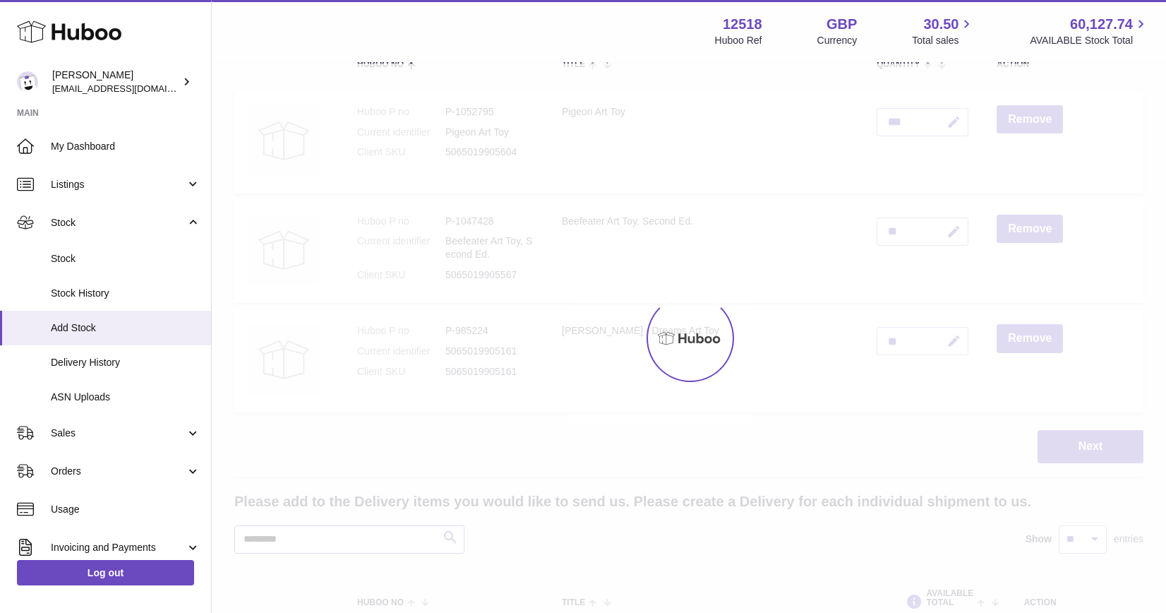
type input "*********"
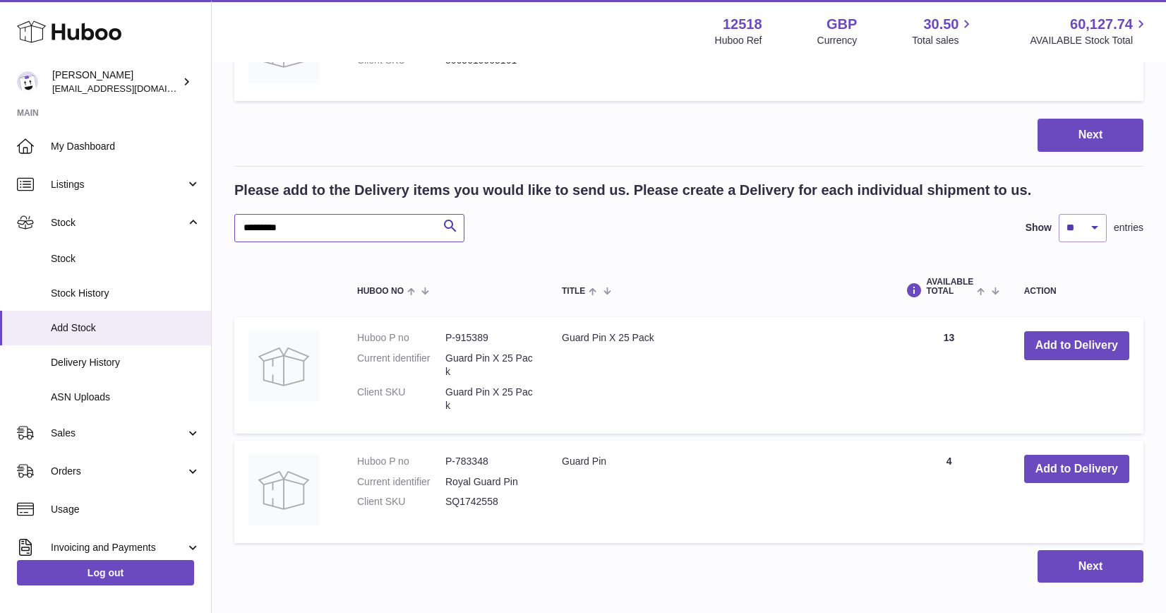
scroll to position [493, 0]
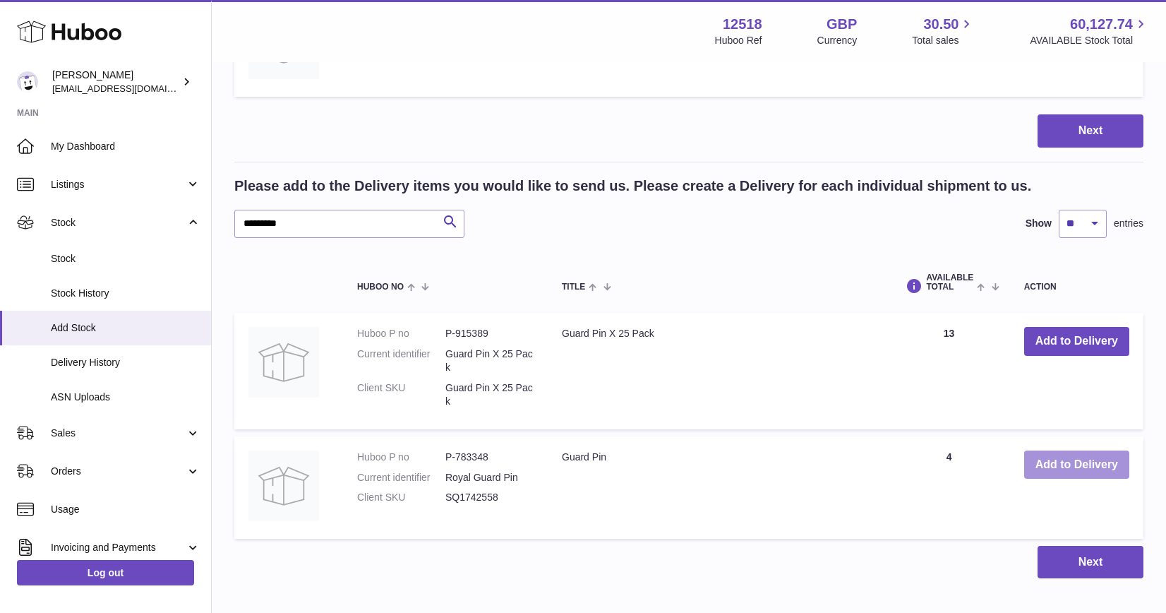
click at [1030, 471] on button "Add to Delivery" at bounding box center [1076, 464] width 105 height 29
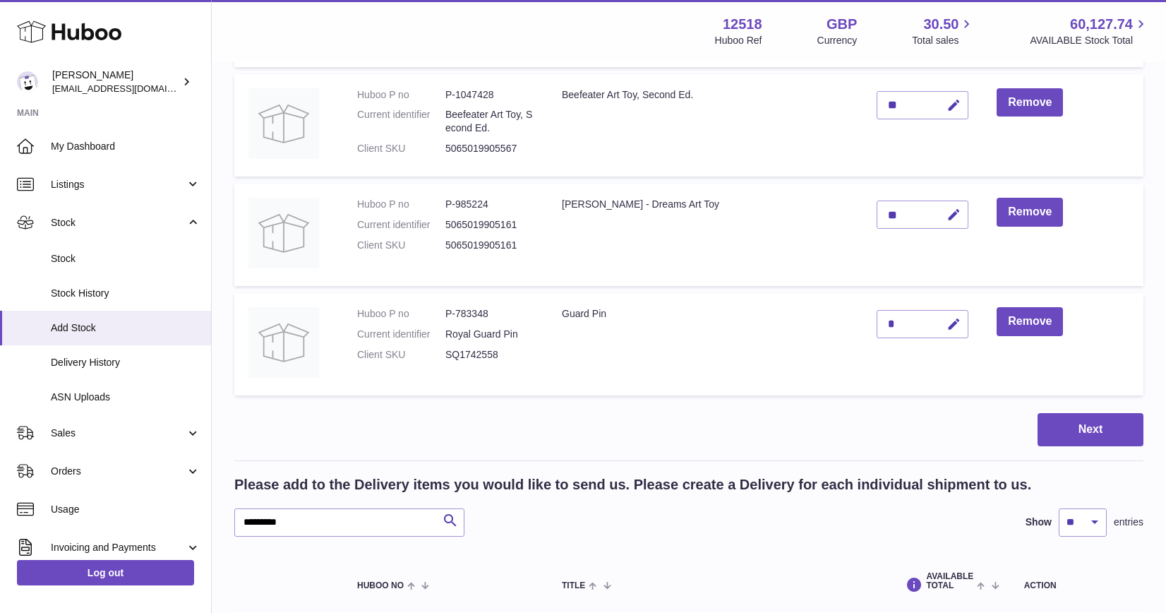
scroll to position [299, 0]
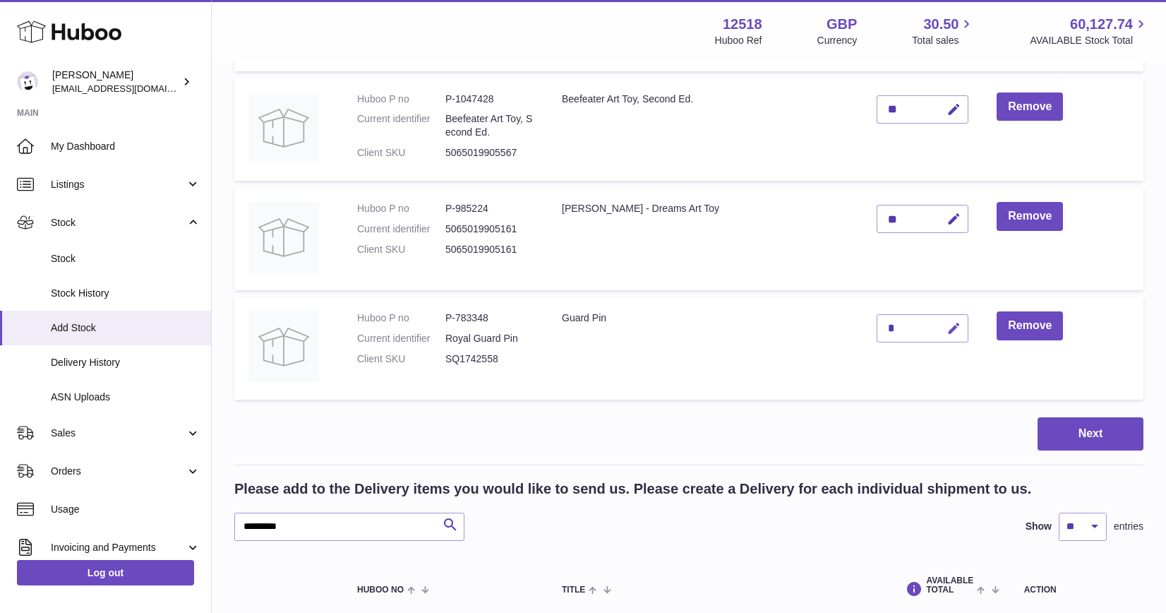
click at [935, 337] on button "button" at bounding box center [951, 328] width 33 height 29
type input "**"
click at [939, 324] on button "submit" at bounding box center [952, 328] width 27 height 23
click at [848, 449] on div "Next" at bounding box center [688, 433] width 909 height 33
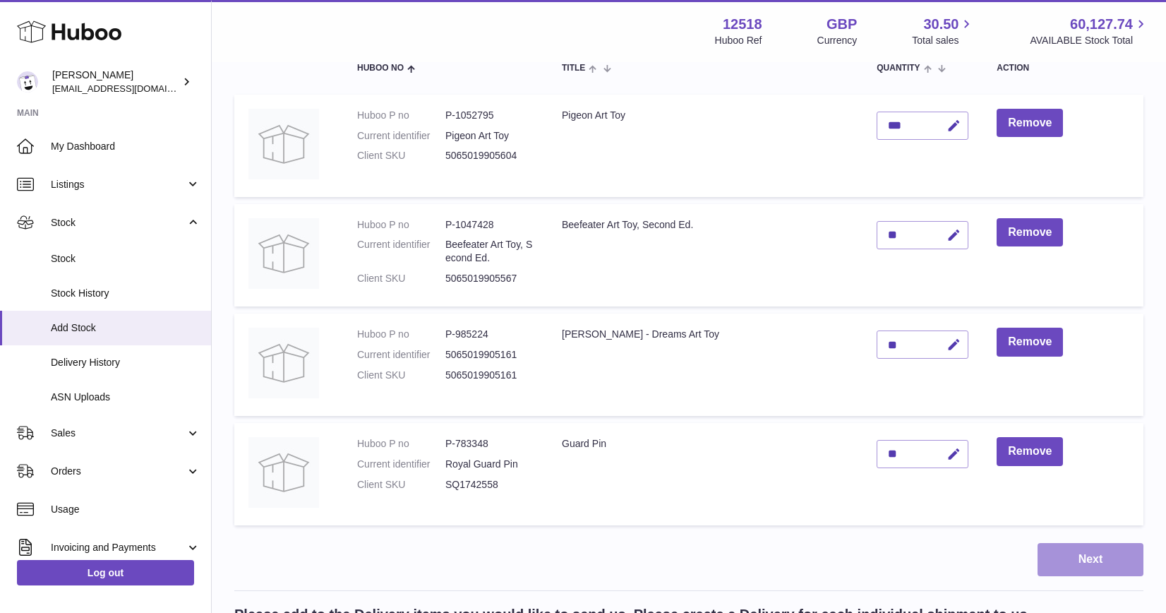
scroll to position [155, 0]
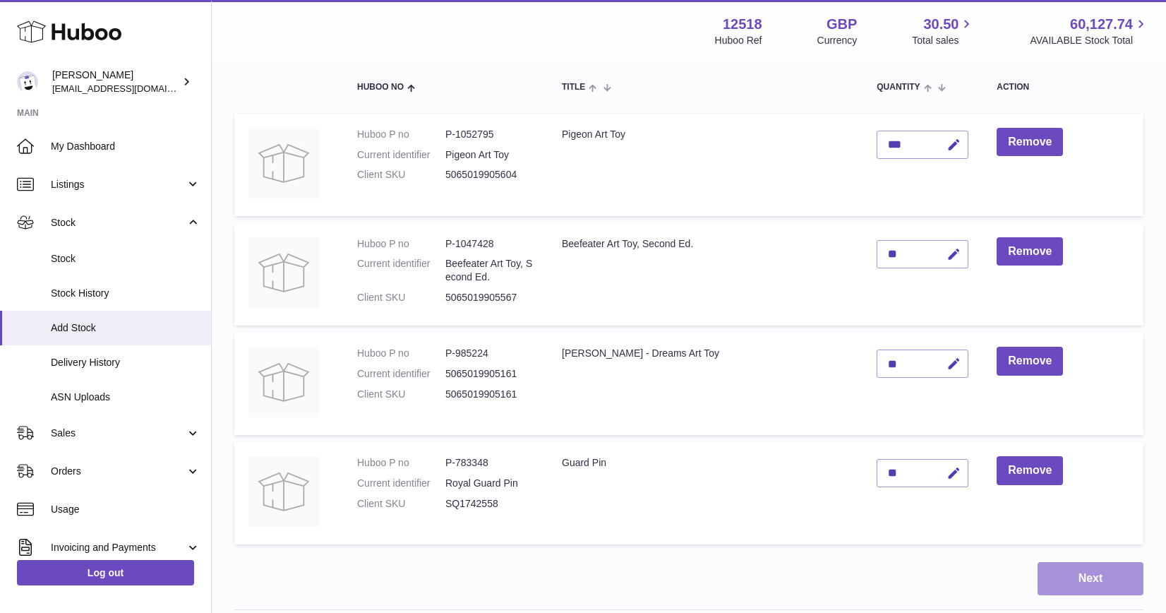
click at [1091, 588] on button "Next" at bounding box center [1090, 578] width 106 height 33
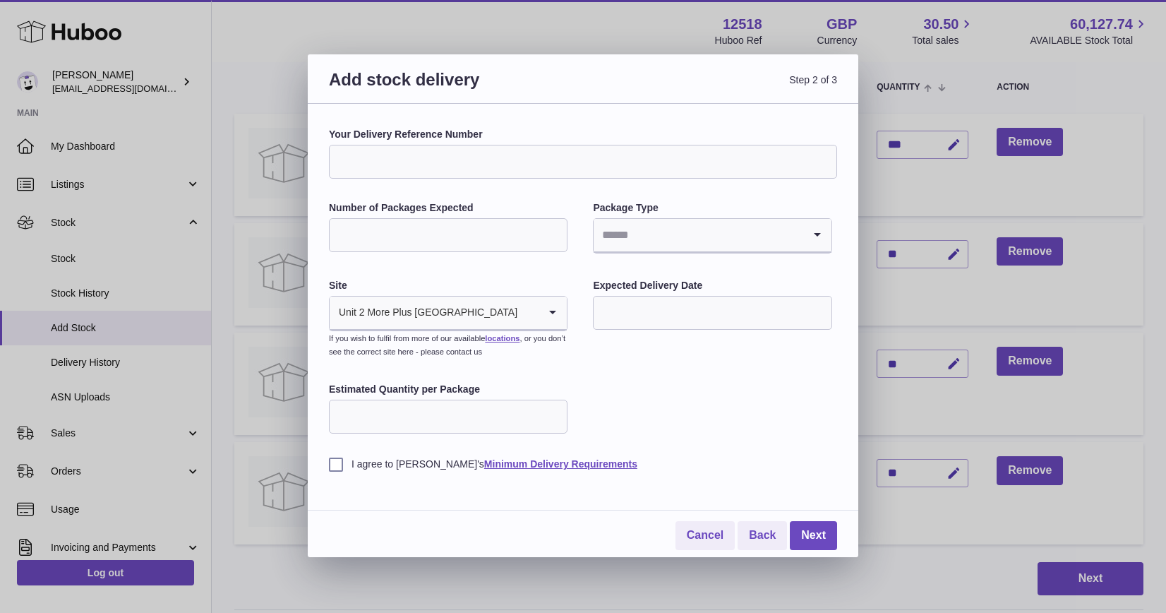
click at [390, 162] on input "Your Delivery Reference Number" at bounding box center [583, 162] width 508 height 34
type input "**********"
click at [365, 242] on input "Number of Packages Expected" at bounding box center [448, 235] width 239 height 34
type input "*"
click at [709, 397] on div "**********" at bounding box center [583, 299] width 508 height 343
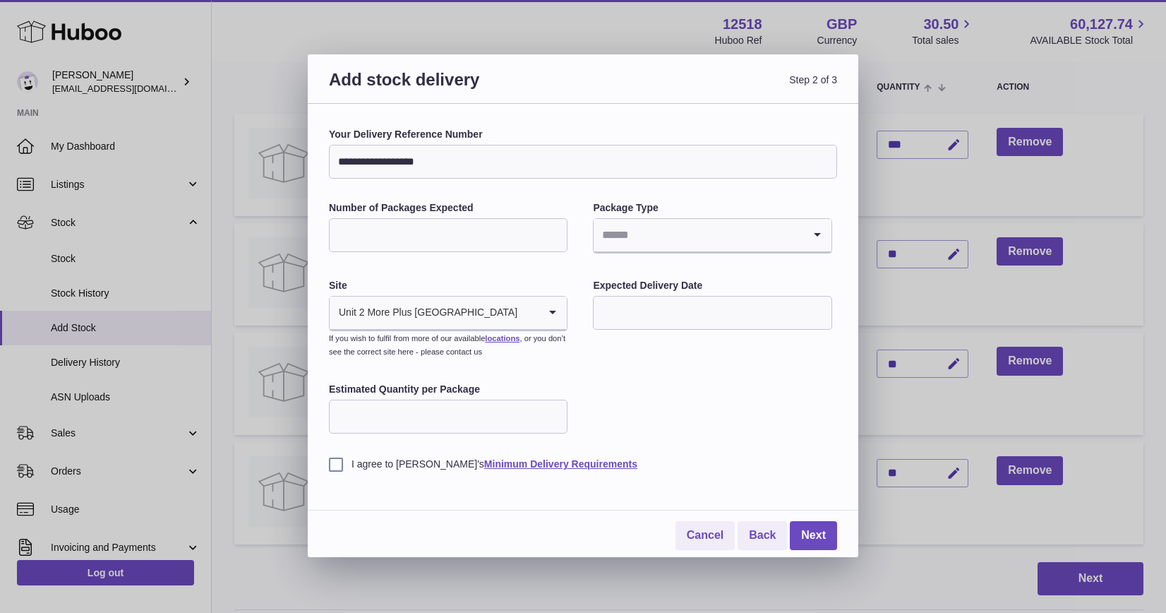
click at [621, 315] on input "text" at bounding box center [712, 313] width 239 height 34
click at [639, 513] on span "30" at bounding box center [643, 514] width 25 height 25
type input "**********"
click at [647, 225] on input "Search for option" at bounding box center [698, 235] width 209 height 32
click at [632, 323] on li "Boxes" at bounding box center [712, 329] width 236 height 28
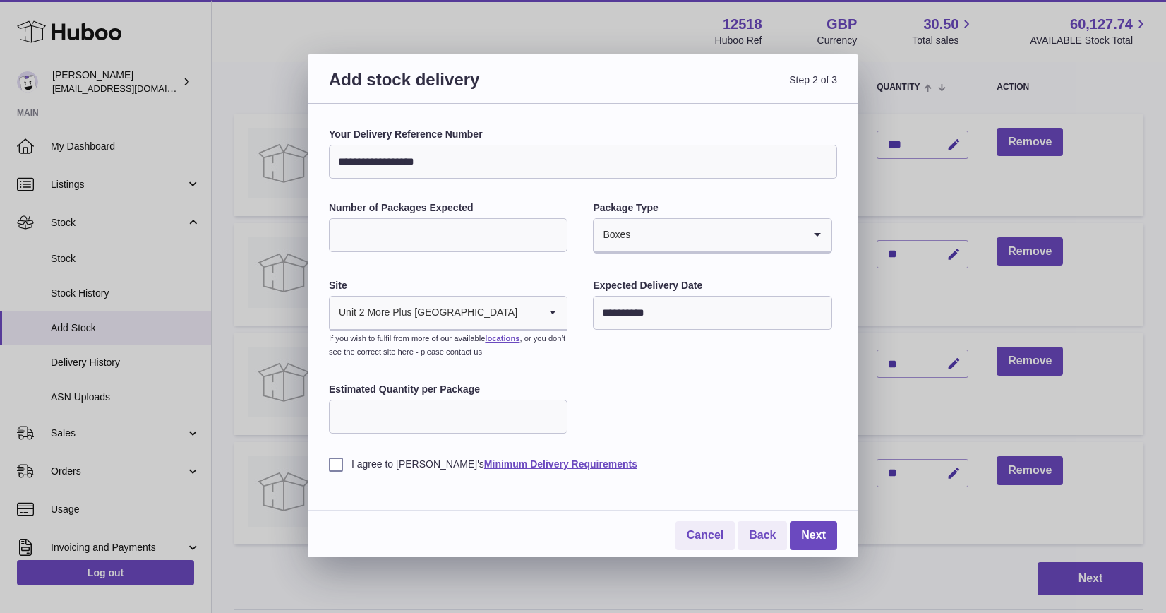
click at [445, 420] on input "Estimated Quantity per Package" at bounding box center [448, 416] width 239 height 34
type input "**"
click at [340, 464] on label "I agree to [PERSON_NAME]'s Minimum Delivery Requirements" at bounding box center [583, 463] width 508 height 13
click at [822, 534] on link "Next" at bounding box center [813, 535] width 47 height 29
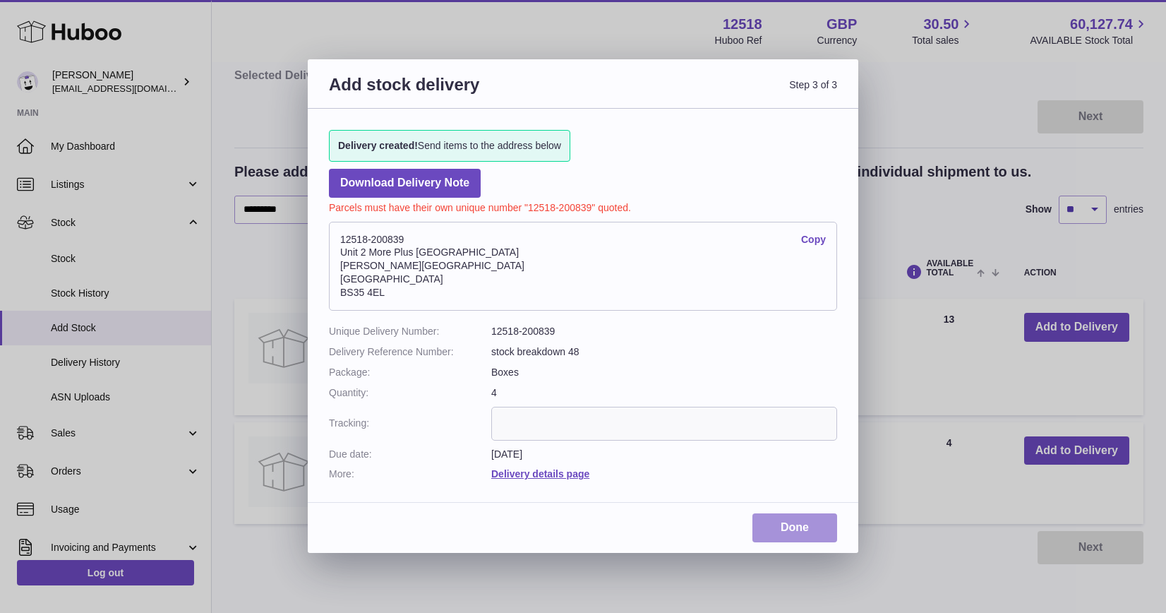
click at [812, 528] on link "Done" at bounding box center [794, 527] width 85 height 29
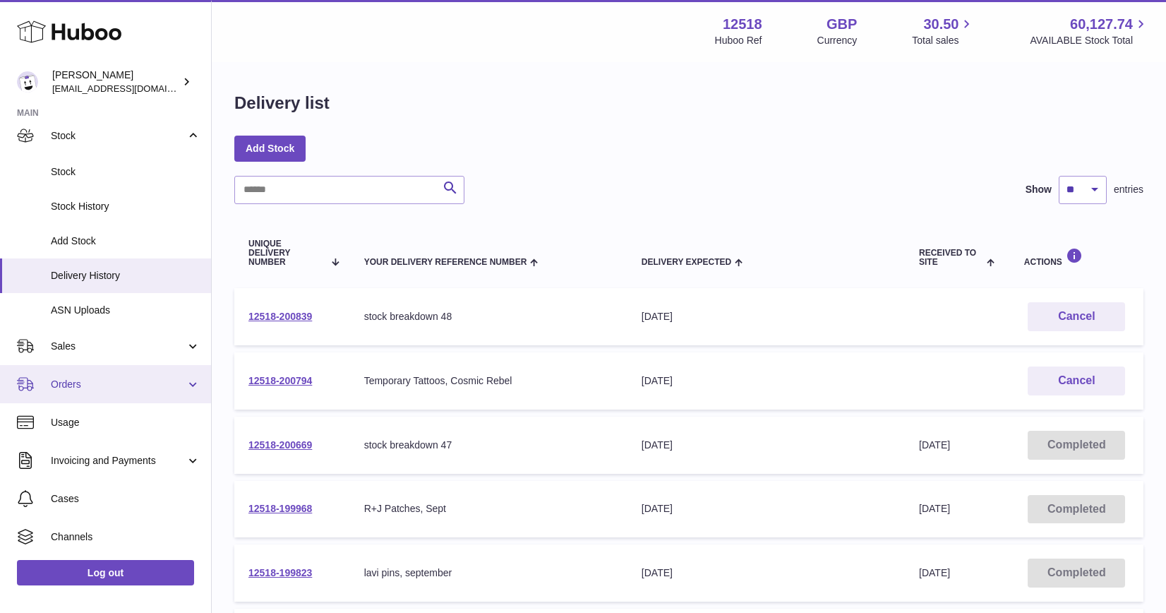
scroll to position [162, 0]
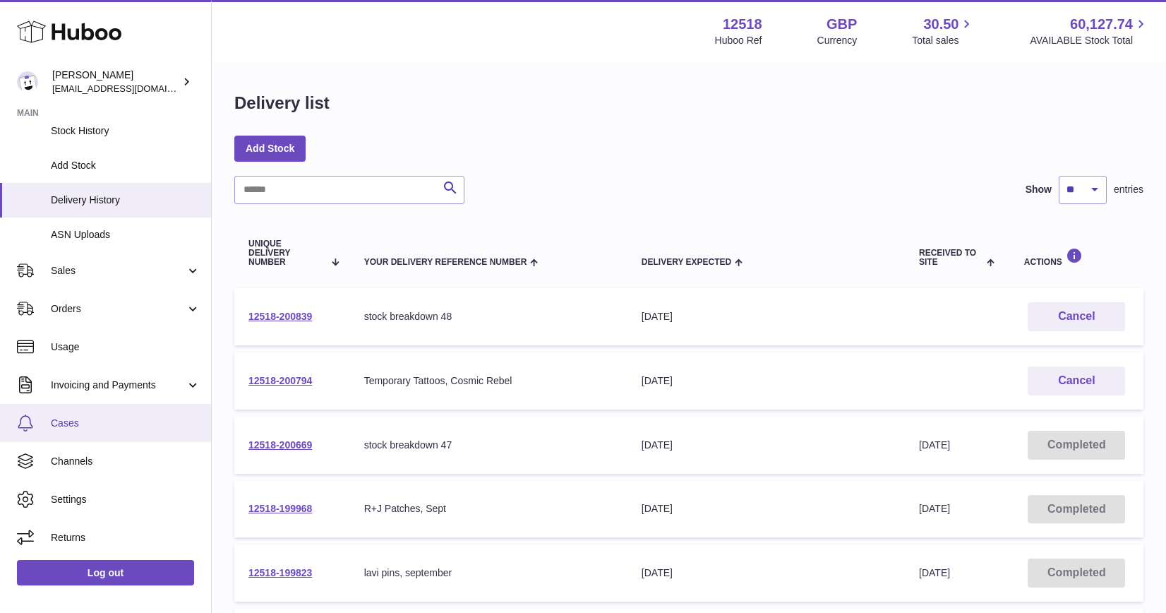
click at [78, 409] on link "Cases" at bounding box center [105, 423] width 211 height 38
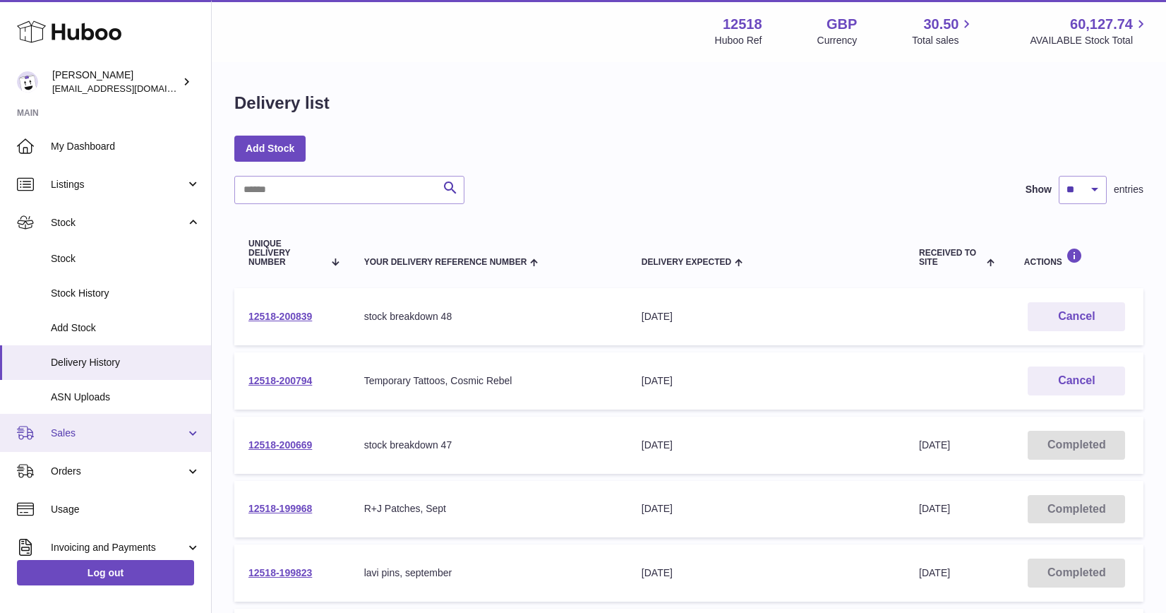
click at [79, 440] on link "Sales" at bounding box center [105, 433] width 211 height 38
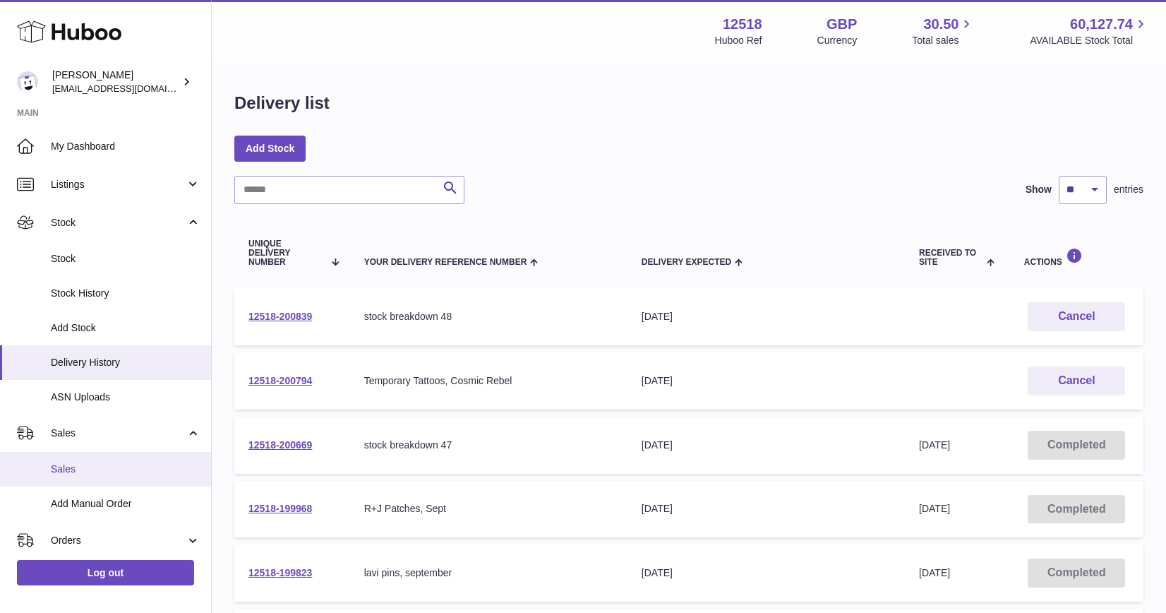
click at [62, 464] on span "Sales" at bounding box center [126, 468] width 150 height 13
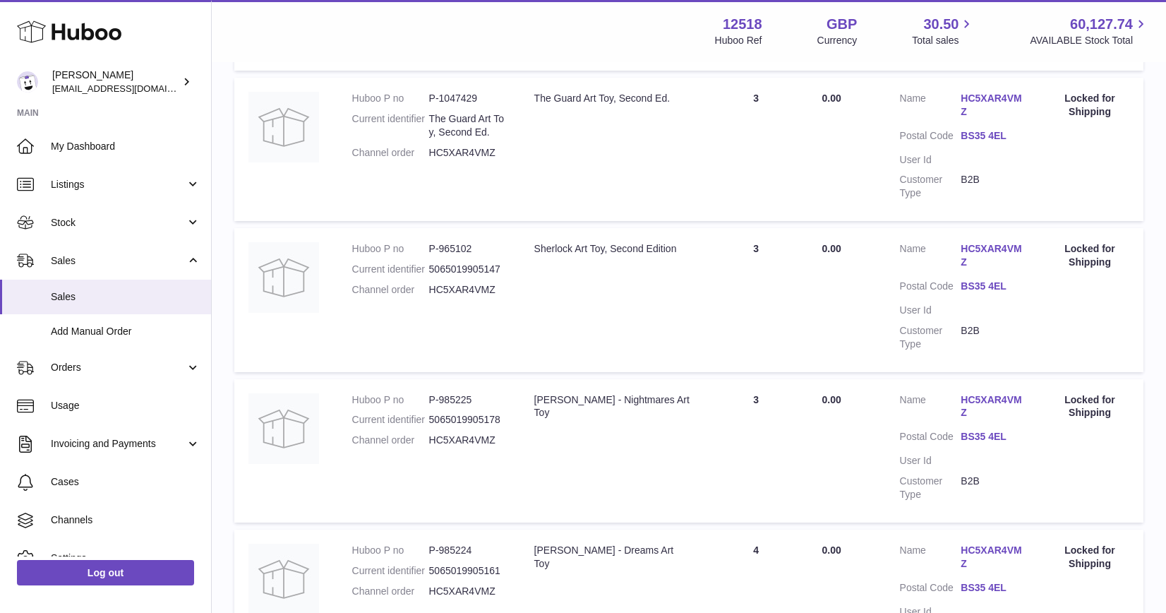
scroll to position [1342, 0]
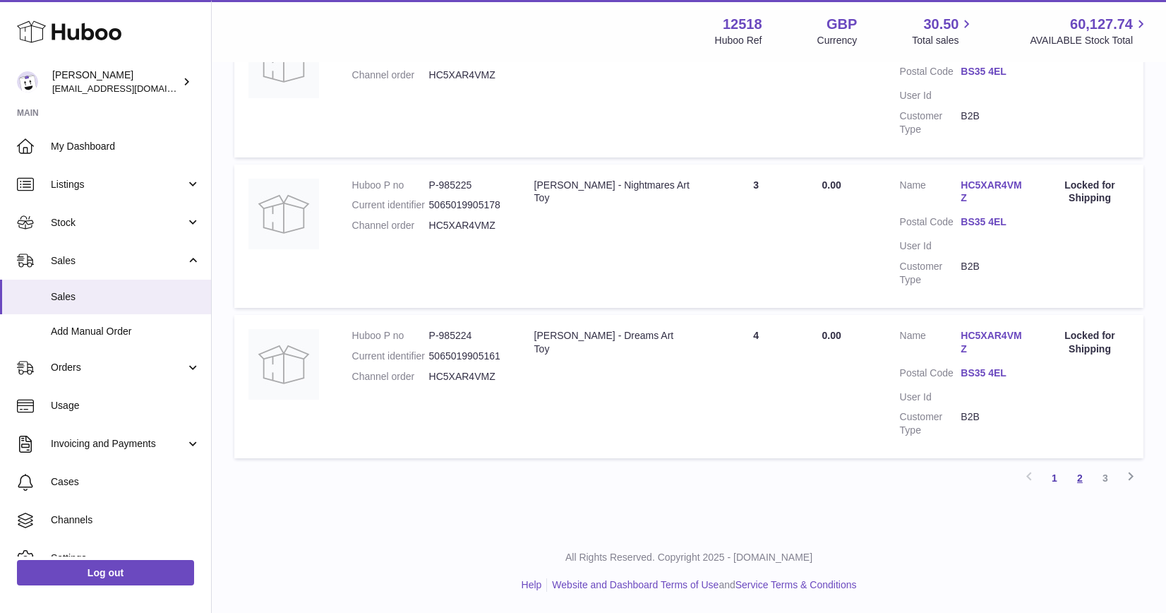
click at [1081, 478] on link "2" at bounding box center [1079, 477] width 25 height 25
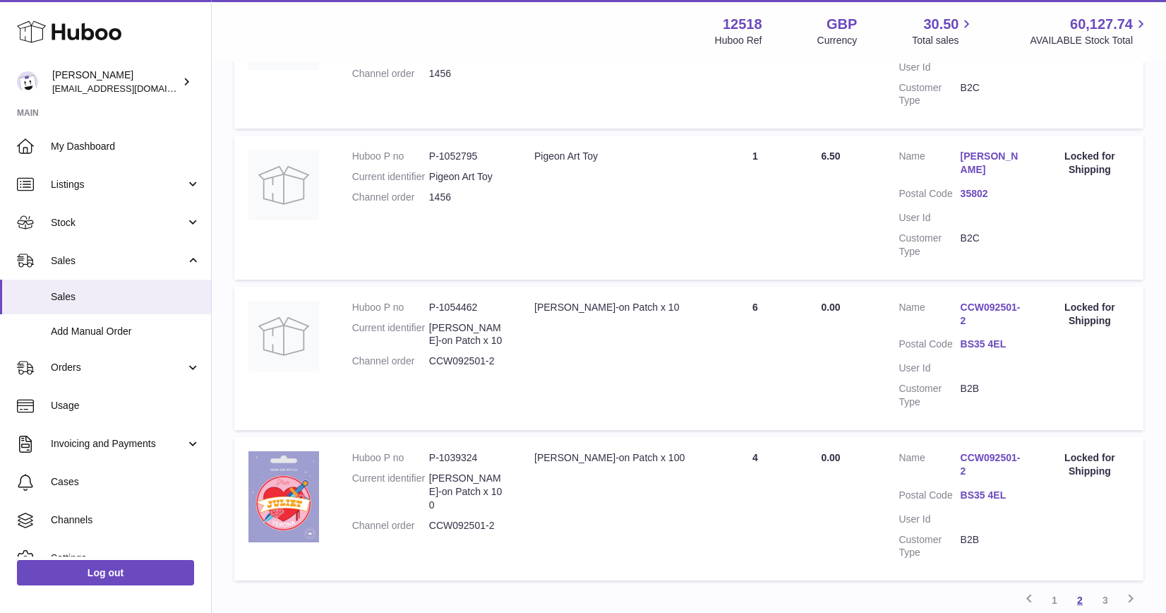
scroll to position [1395, 0]
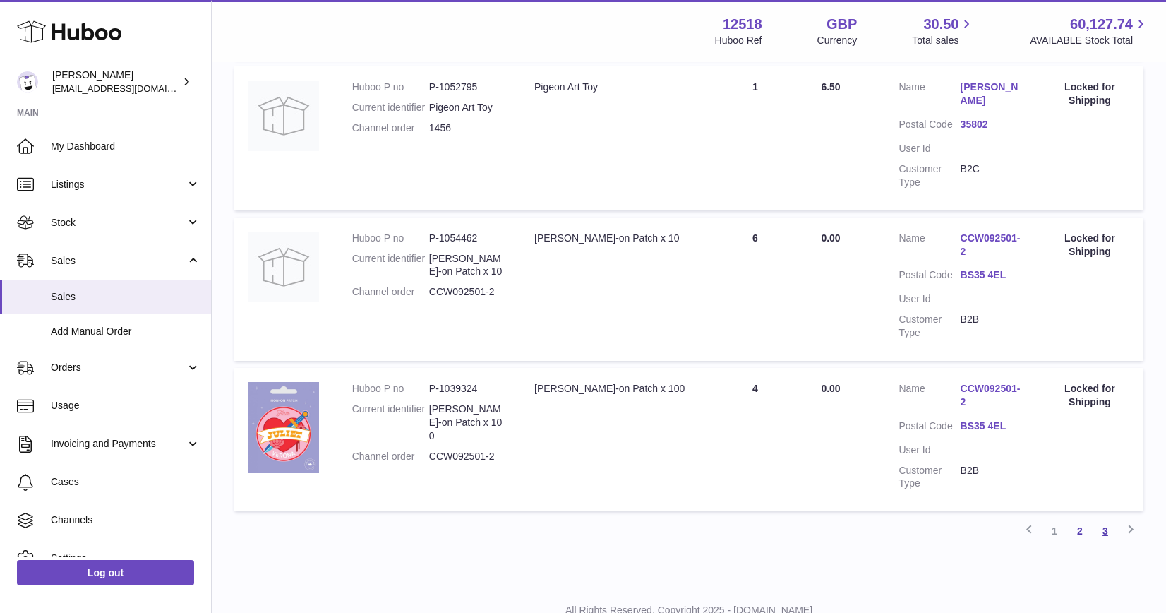
click at [1102, 518] on link "3" at bounding box center [1105, 530] width 25 height 25
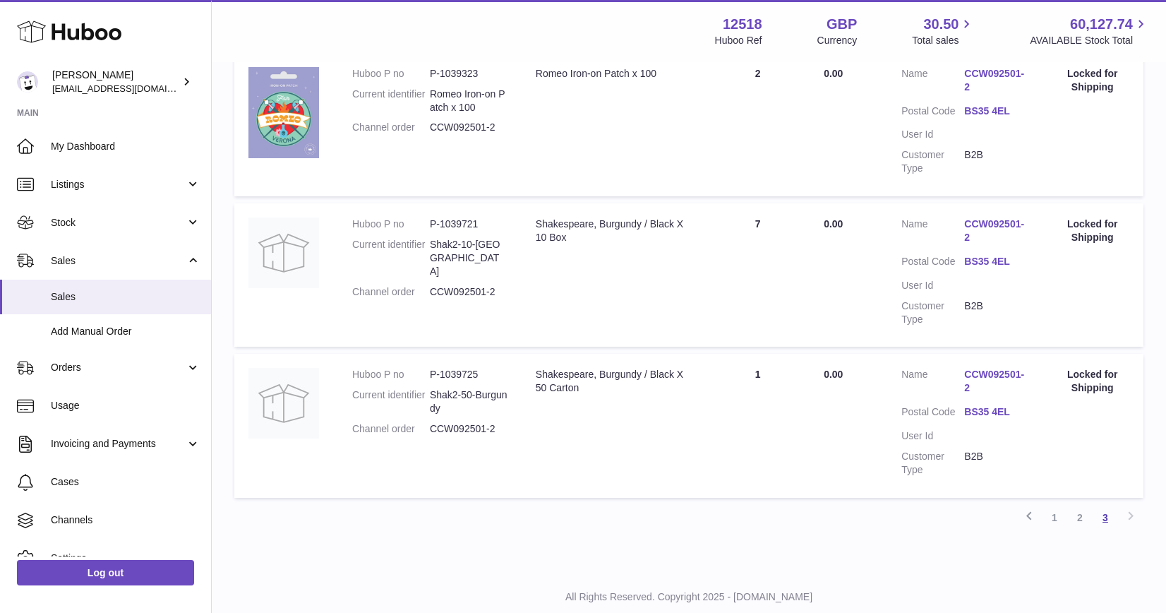
scroll to position [492, 0]
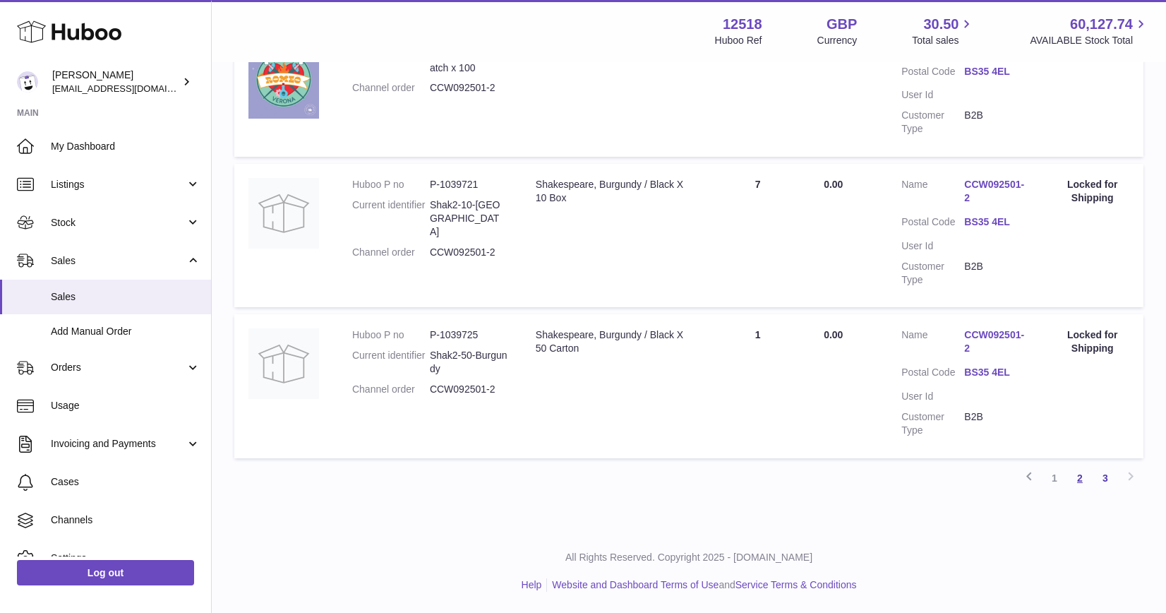
click at [1079, 476] on link "2" at bounding box center [1079, 477] width 25 height 25
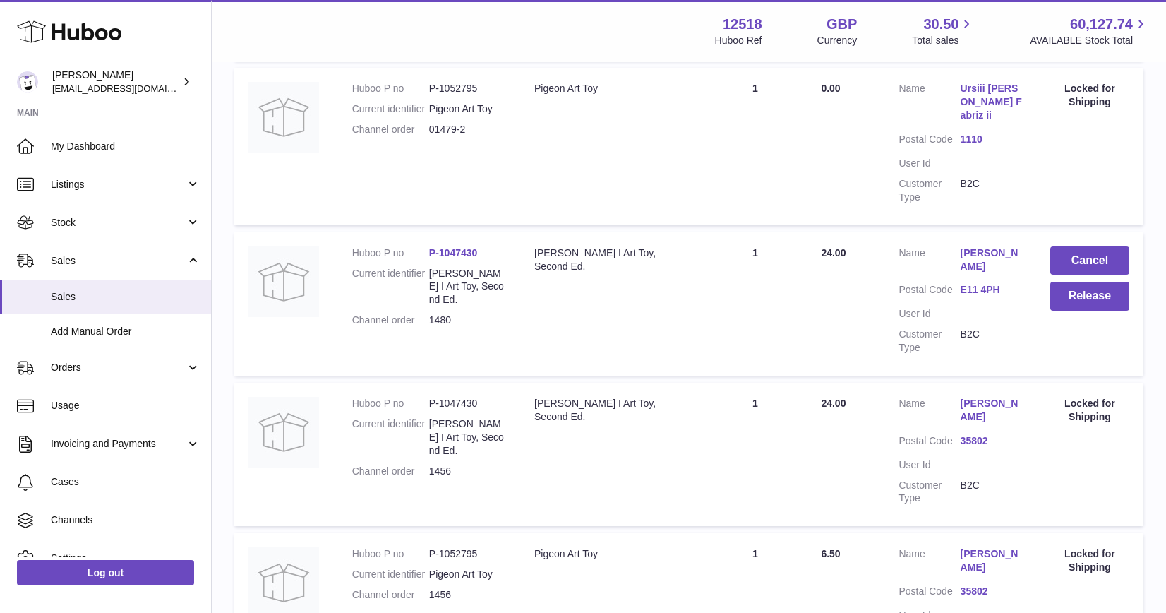
scroll to position [927, 0]
